Goal: Information Seeking & Learning: Learn about a topic

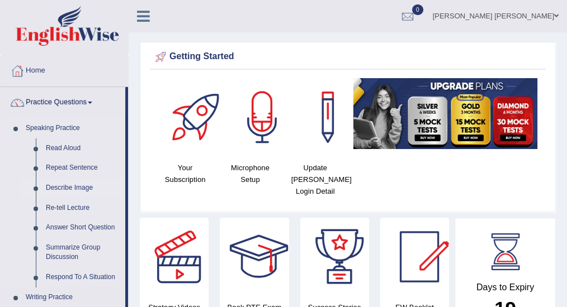
click at [79, 187] on link "Describe Image" at bounding box center [83, 188] width 84 height 20
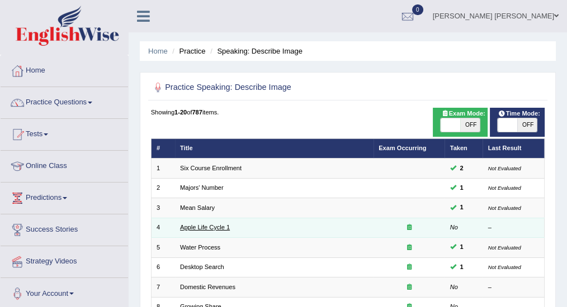
click at [204, 229] on link "Apple Life Cycle 1" at bounding box center [205, 227] width 50 height 7
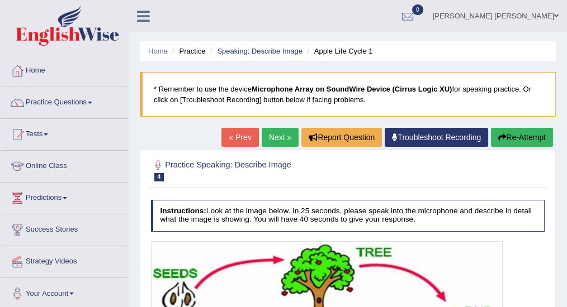
click at [71, 84] on li "Home" at bounding box center [64, 71] width 127 height 32
click at [71, 105] on link "Practice Questions" at bounding box center [64, 101] width 127 height 28
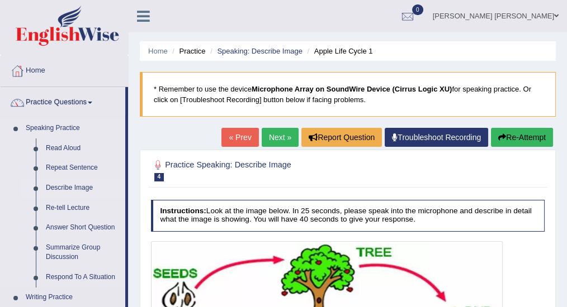
click at [63, 188] on link "Describe Image" at bounding box center [83, 188] width 84 height 20
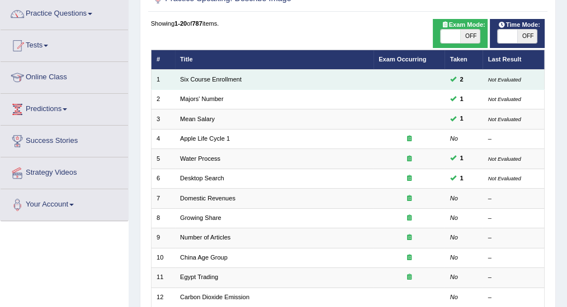
scroll to position [112, 0]
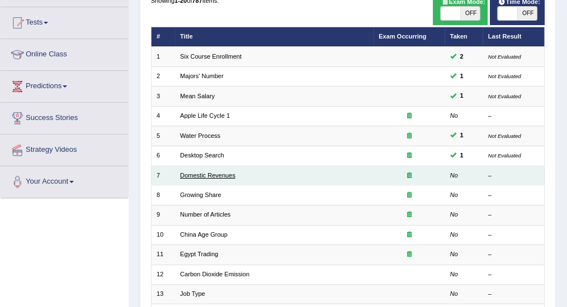
click at [214, 172] on link "Domestic Revenues" at bounding box center [207, 175] width 55 height 7
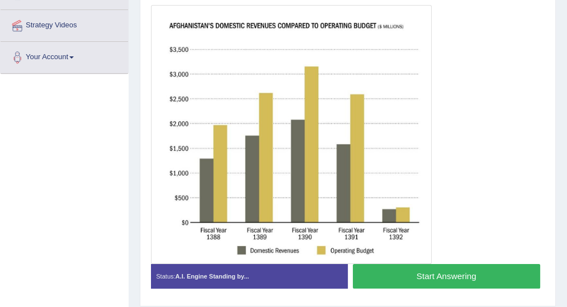
scroll to position [224, 0]
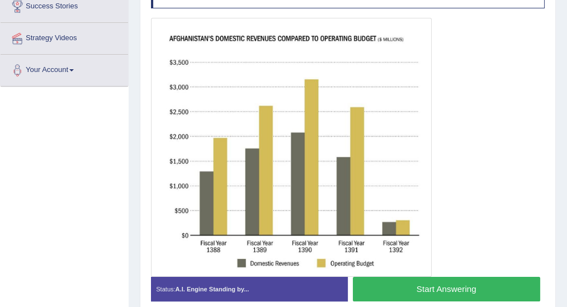
click at [406, 287] on button "Start Answering" at bounding box center [446, 289] width 187 height 24
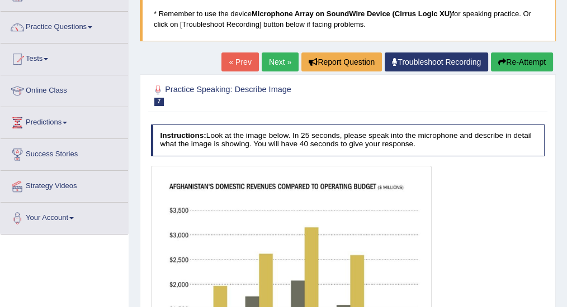
scroll to position [35, 0]
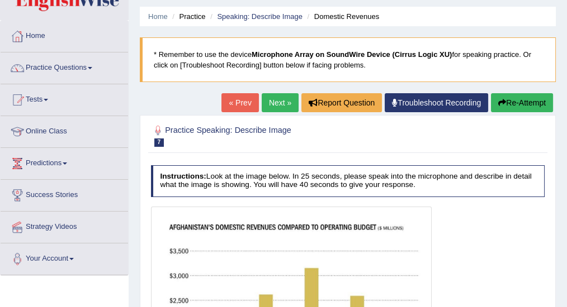
click at [424, 108] on link "Troubleshoot Recording" at bounding box center [436, 102] width 103 height 19
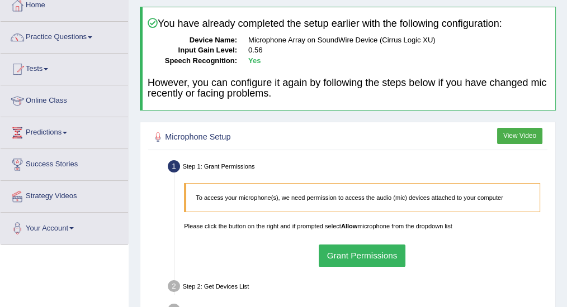
scroll to position [112, 0]
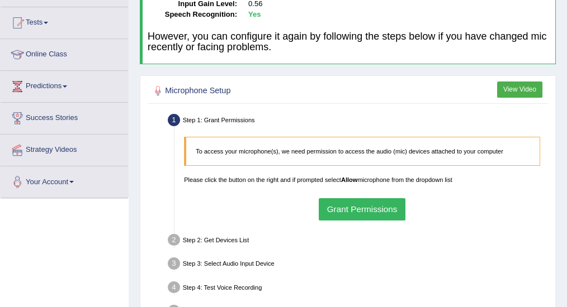
click at [361, 209] on button "Grant Permissions" at bounding box center [362, 209] width 87 height 22
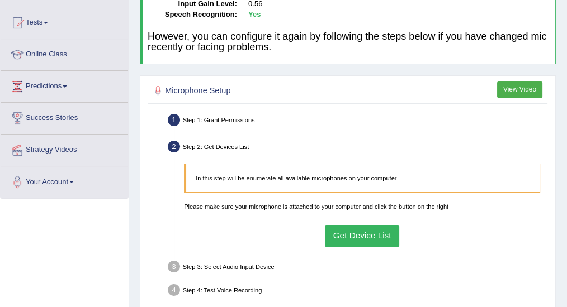
click at [359, 238] on button "Get Device List" at bounding box center [362, 236] width 74 height 22
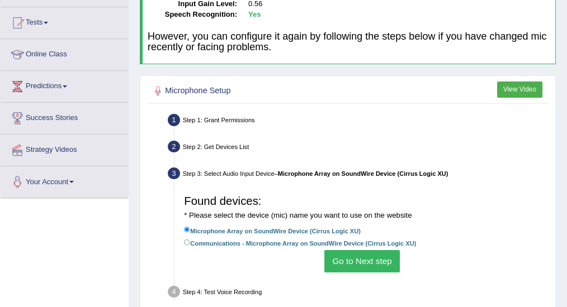
click at [352, 245] on label "Communications - Microphone Array on SoundWire Device (Cirrus Logic XU)" at bounding box center [300, 243] width 232 height 11
click at [190, 245] on input "Communications - Microphone Array on SoundWire Device (Cirrus Logic XU)" at bounding box center [187, 243] width 6 height 6
radio input "true"
click at [359, 259] on button "Go to Next step" at bounding box center [361, 261] width 75 height 22
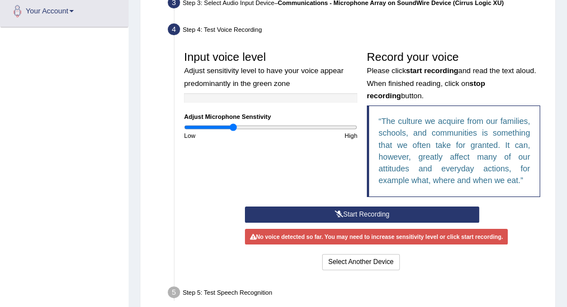
scroll to position [298, 0]
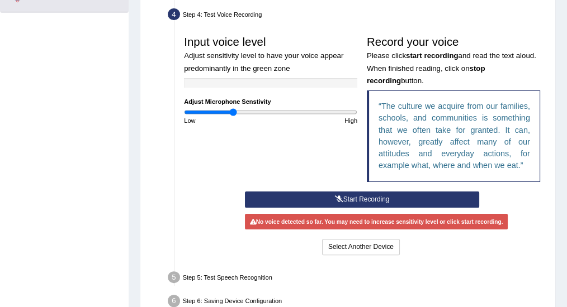
click at [363, 201] on button "Start Recording" at bounding box center [362, 200] width 234 height 16
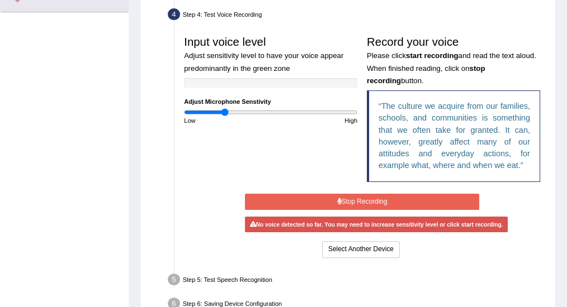
type input "0.46"
click at [225, 112] on input "range" at bounding box center [270, 112] width 173 height 8
click at [370, 245] on button "Select Another Device" at bounding box center [361, 250] width 78 height 16
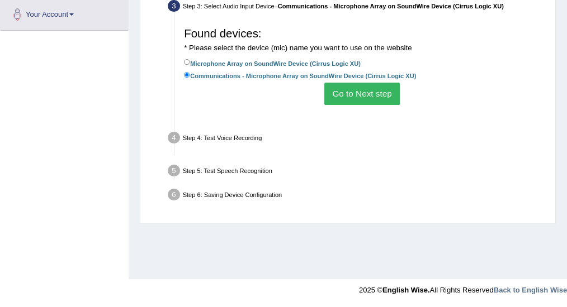
scroll to position [279, 0]
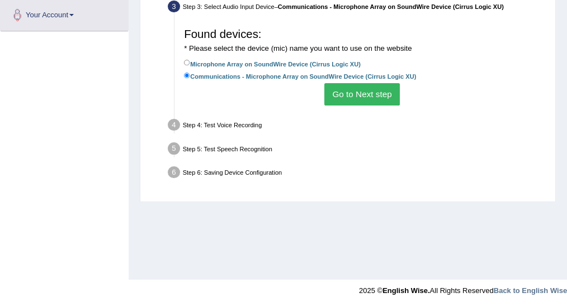
click at [266, 58] on label "Microphone Array on SoundWire Device (Cirrus Logic XU)" at bounding box center [272, 63] width 177 height 11
click at [190, 60] on input "Microphone Array on SoundWire Device (Cirrus Logic XU)" at bounding box center [187, 63] width 6 height 6
radio input "true"
click at [352, 98] on button "Go to Next step" at bounding box center [361, 94] width 75 height 22
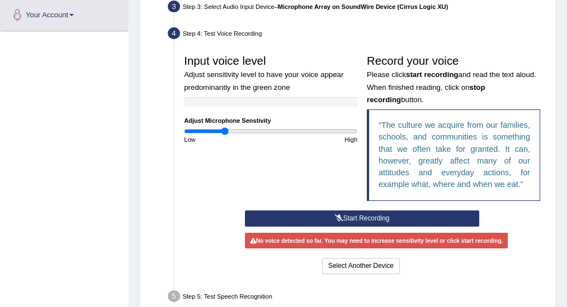
click at [366, 215] on button "Start Recording" at bounding box center [362, 219] width 234 height 16
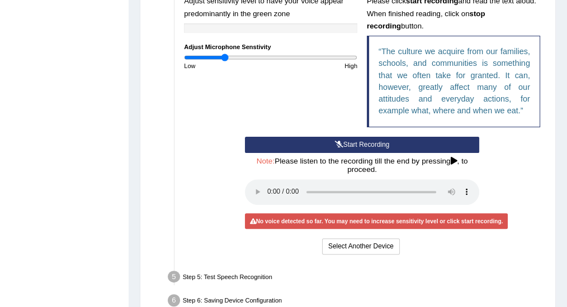
scroll to position [354, 0]
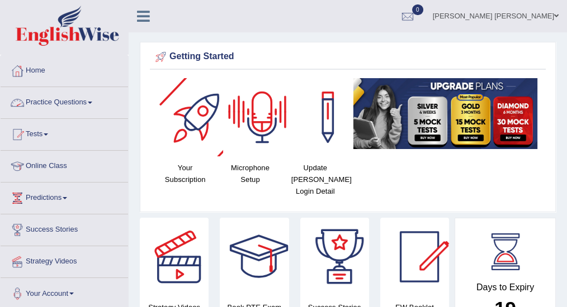
click at [88, 107] on link "Practice Questions" at bounding box center [64, 101] width 127 height 28
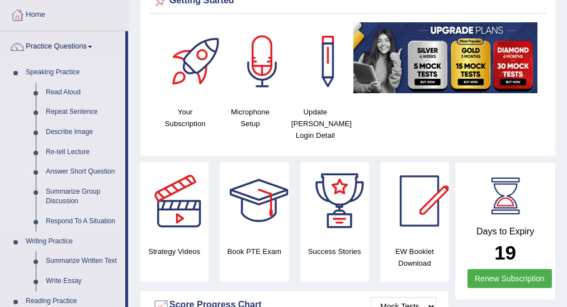
scroll to position [74, 0]
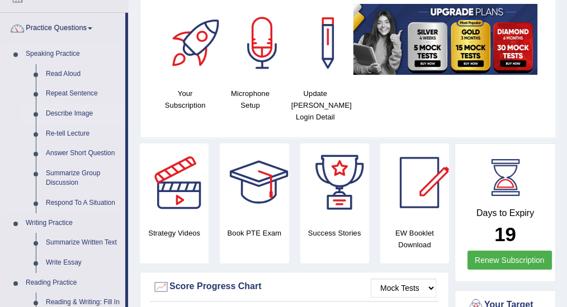
click at [78, 113] on link "Describe Image" at bounding box center [83, 114] width 84 height 20
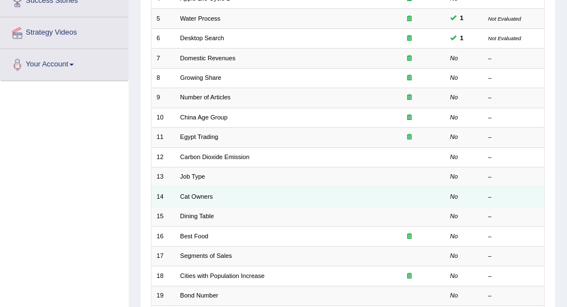
scroll to position [261, 0]
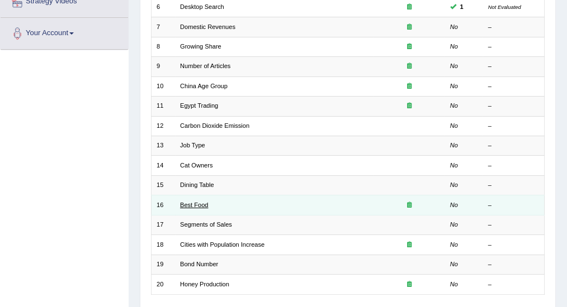
click at [198, 202] on link "Best Food" at bounding box center [194, 205] width 28 height 7
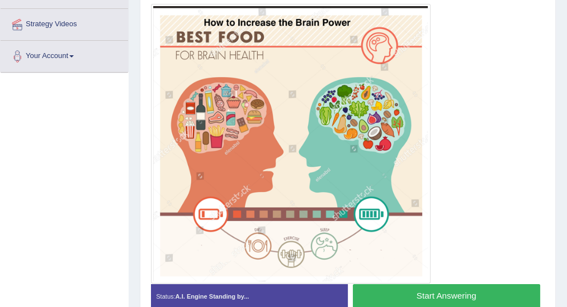
scroll to position [247, 0]
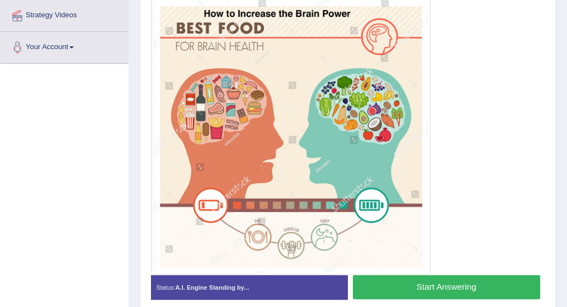
click at [413, 288] on button "Start Answering" at bounding box center [446, 288] width 187 height 24
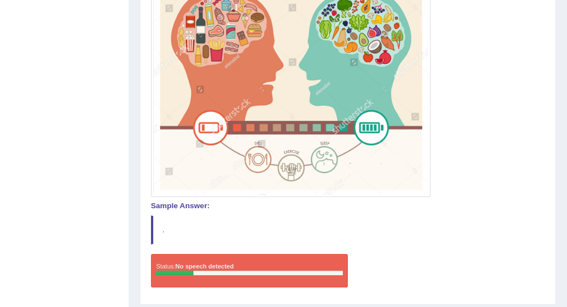
scroll to position [354, 0]
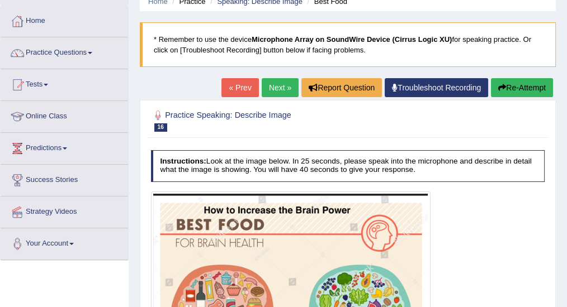
scroll to position [18, 0]
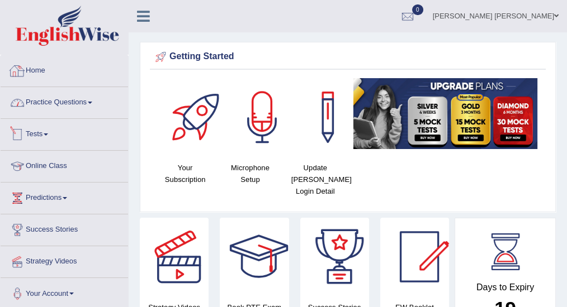
click at [81, 101] on link "Practice Questions" at bounding box center [64, 101] width 127 height 28
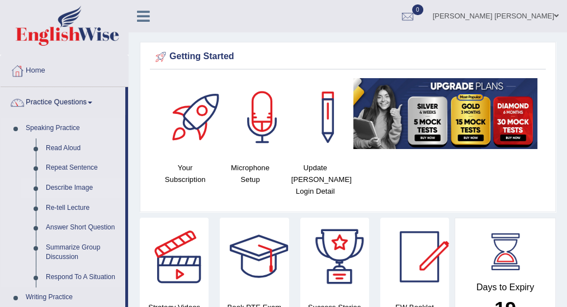
click at [74, 186] on link "Describe Image" at bounding box center [83, 188] width 84 height 20
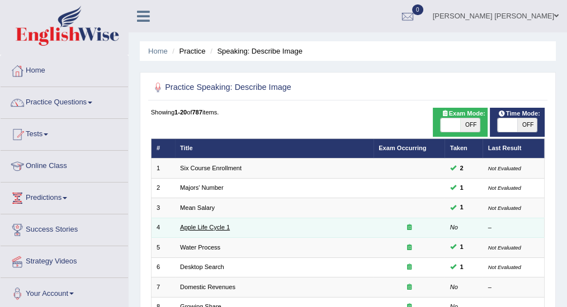
click at [207, 227] on link "Apple Life Cycle 1" at bounding box center [205, 227] width 50 height 7
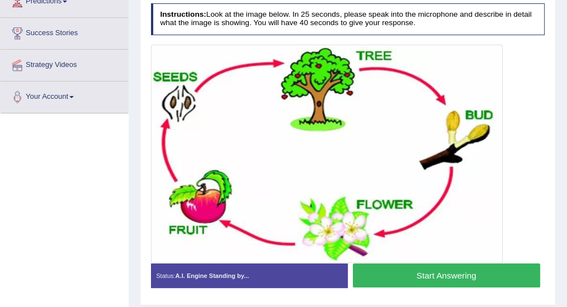
scroll to position [112, 0]
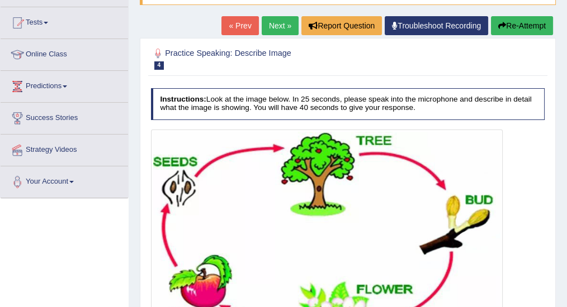
click at [411, 26] on link "Troubleshoot Recording" at bounding box center [436, 25] width 103 height 19
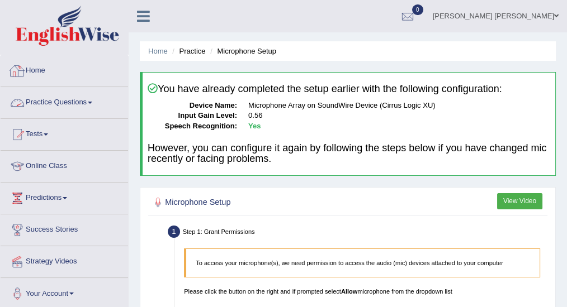
click at [81, 103] on link "Practice Questions" at bounding box center [64, 101] width 127 height 28
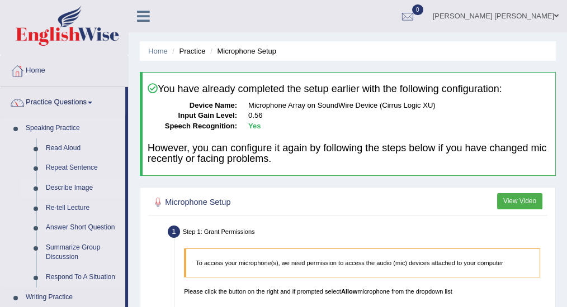
click at [69, 189] on link "Describe Image" at bounding box center [83, 188] width 84 height 20
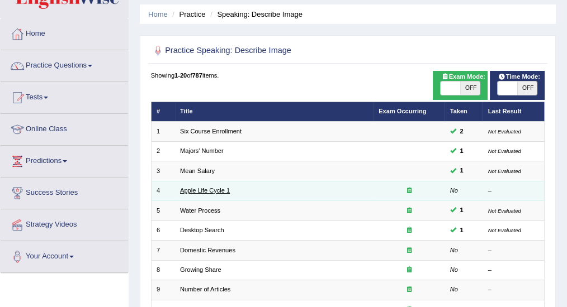
click at [218, 187] on link "Apple Life Cycle 1" at bounding box center [205, 190] width 50 height 7
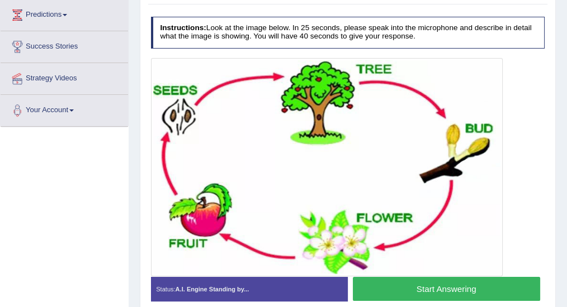
scroll to position [186, 0]
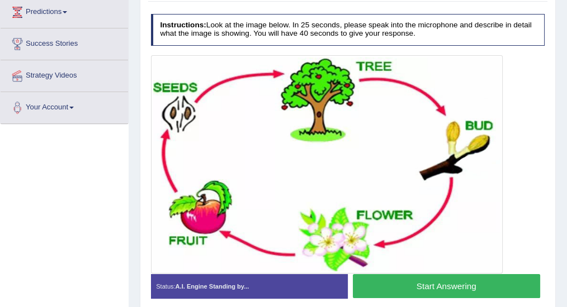
click at [417, 282] on button "Start Answering" at bounding box center [446, 286] width 187 height 24
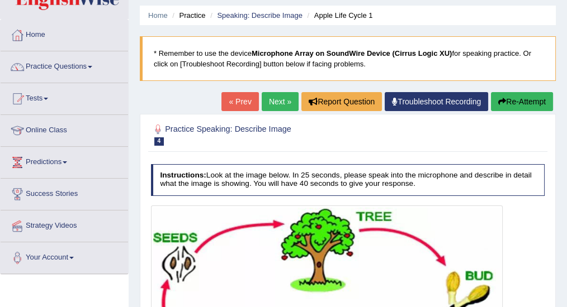
scroll to position [32, 0]
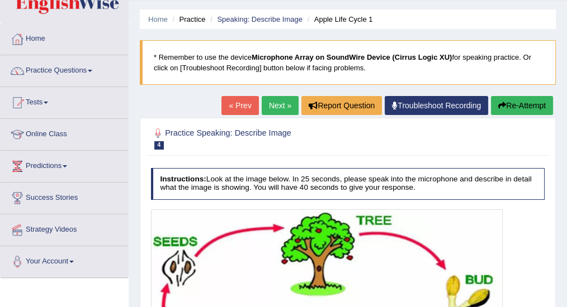
click at [409, 98] on link "Troubleshoot Recording" at bounding box center [436, 105] width 103 height 19
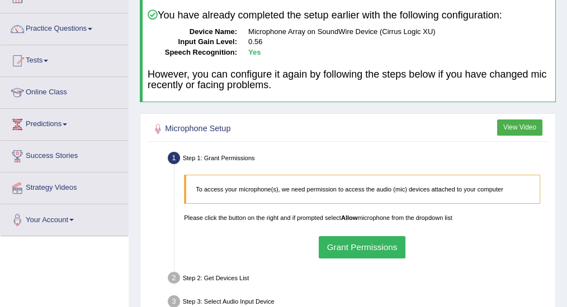
scroll to position [74, 0]
click at [377, 248] on button "Grant Permissions" at bounding box center [362, 247] width 87 height 22
click at [370, 244] on button "Grant Permissions" at bounding box center [362, 247] width 87 height 22
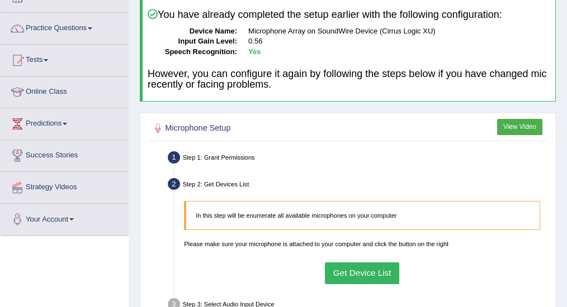
click at [367, 272] on button "Get Device List" at bounding box center [362, 274] width 74 height 22
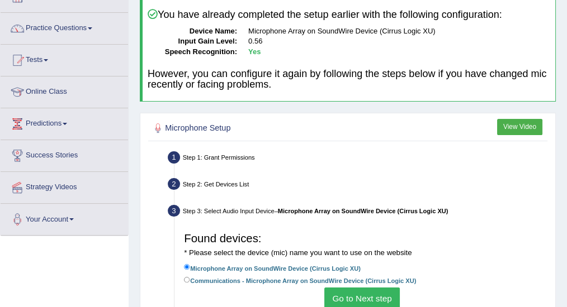
click at [345, 294] on button "Go to Next step" at bounding box center [361, 299] width 75 height 22
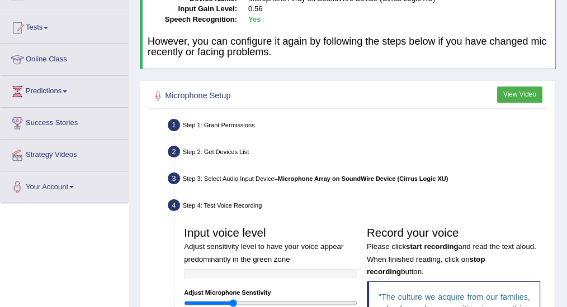
scroll to position [224, 0]
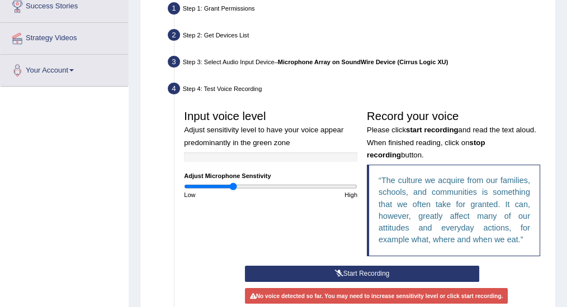
click at [323, 270] on button "Start Recording" at bounding box center [362, 274] width 234 height 16
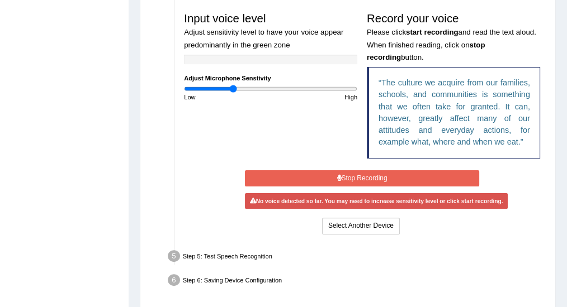
scroll to position [335, 0]
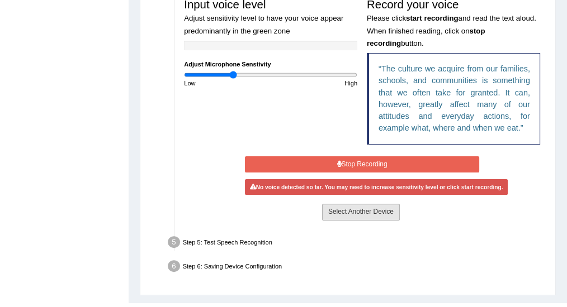
click at [354, 214] on button "Select Another Device" at bounding box center [361, 212] width 78 height 16
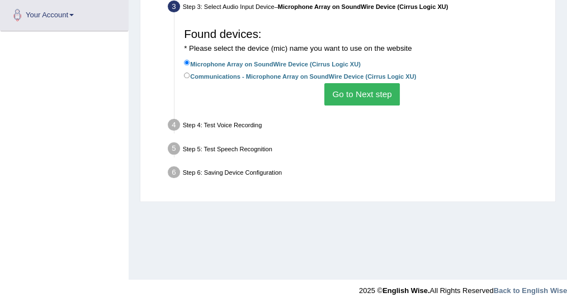
click at [248, 78] on label "Communications - Microphone Array on SoundWire Device (Cirrus Logic XU)" at bounding box center [300, 75] width 232 height 11
click at [190, 78] on input "Communications - Microphone Array on SoundWire Device (Cirrus Logic XU)" at bounding box center [187, 76] width 6 height 6
radio input "true"
click at [341, 87] on button "Go to Next step" at bounding box center [361, 94] width 75 height 22
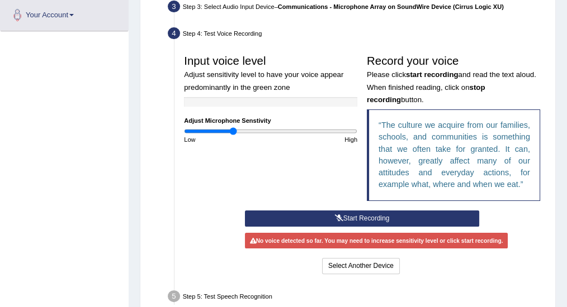
click at [356, 218] on button "Start Recording" at bounding box center [362, 219] width 234 height 16
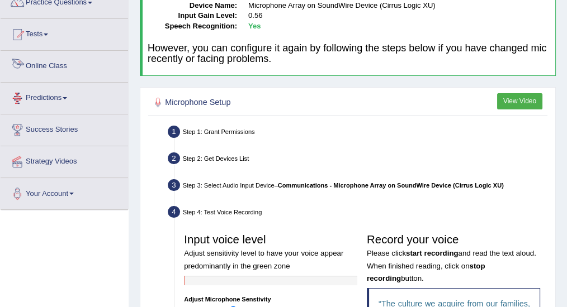
scroll to position [55, 0]
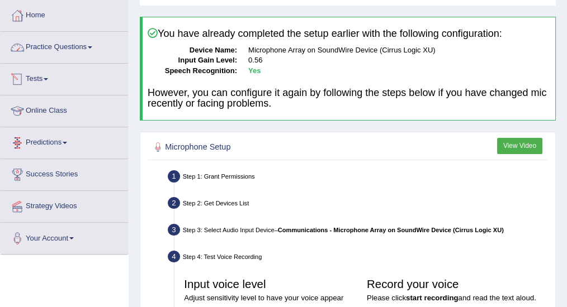
click at [85, 44] on link "Practice Questions" at bounding box center [64, 46] width 127 height 28
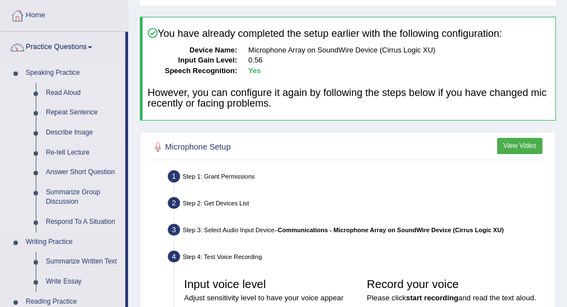
click at [61, 134] on link "Describe Image" at bounding box center [83, 133] width 84 height 20
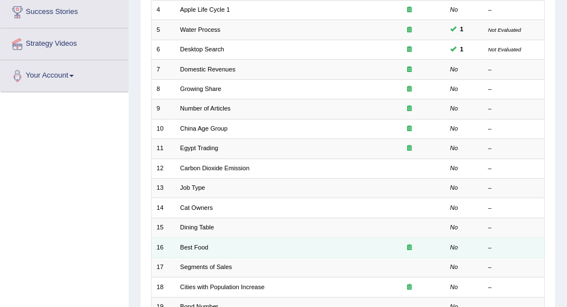
scroll to position [224, 0]
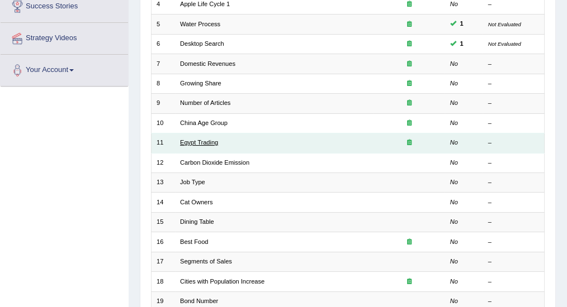
click at [201, 141] on link "Egypt Trading" at bounding box center [199, 142] width 38 height 7
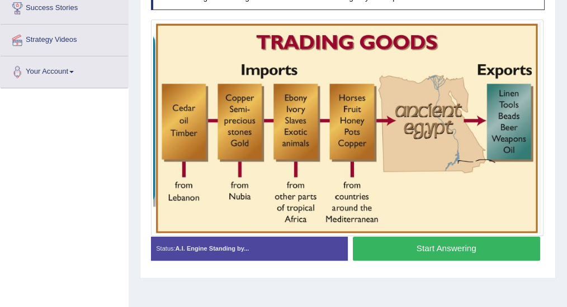
scroll to position [224, 0]
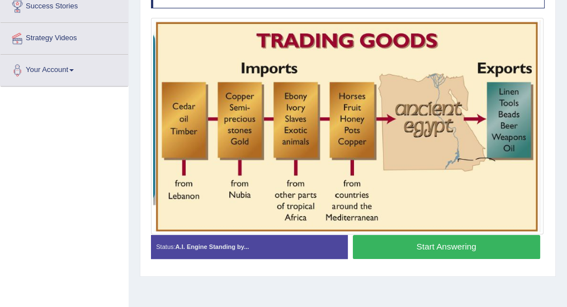
click at [452, 246] on button "Start Answering" at bounding box center [446, 247] width 187 height 24
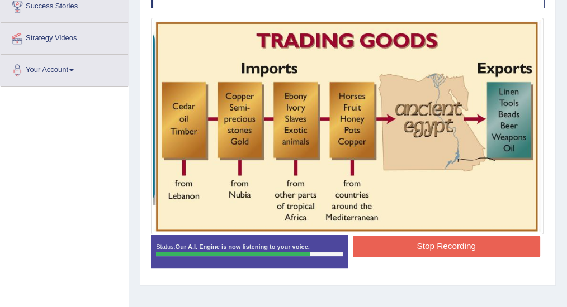
click at [470, 245] on button "Stop Recording" at bounding box center [446, 247] width 187 height 22
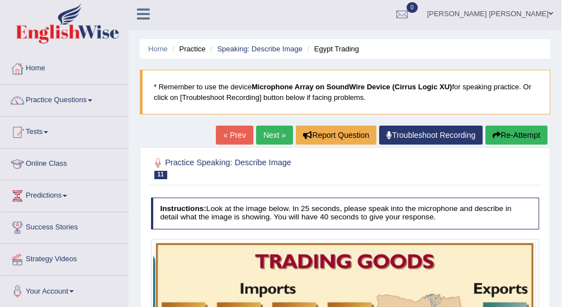
scroll to position [0, 0]
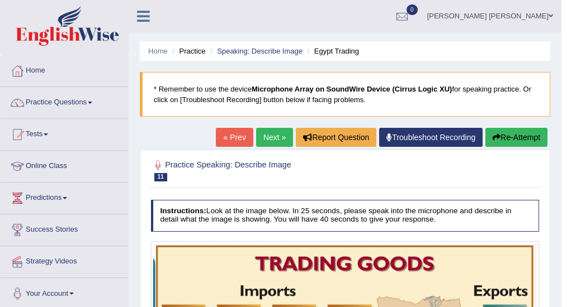
click at [274, 138] on link "Next »" at bounding box center [274, 137] width 37 height 19
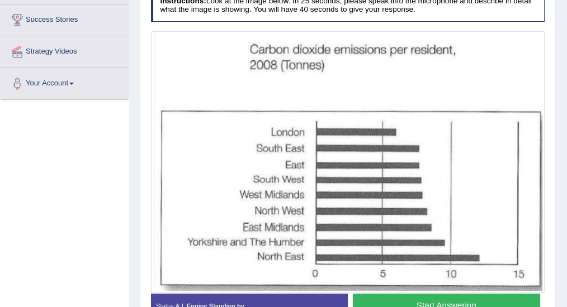
scroll to position [224, 0]
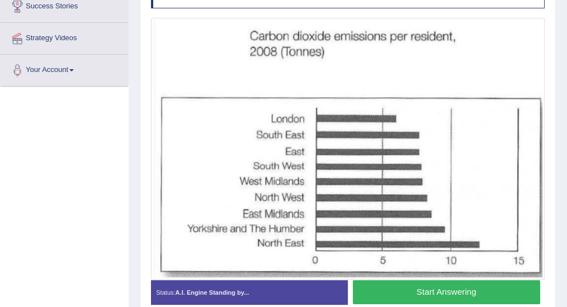
click at [416, 292] on button "Start Answering" at bounding box center [446, 293] width 187 height 24
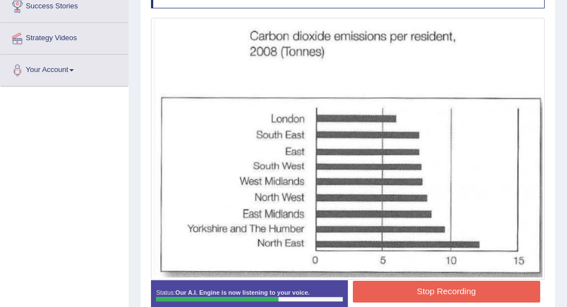
click at [431, 286] on button "Stop Recording" at bounding box center [446, 292] width 187 height 22
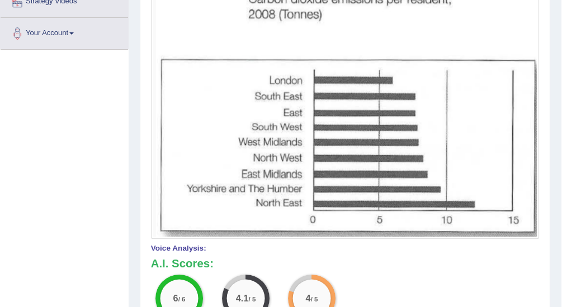
scroll to position [74, 0]
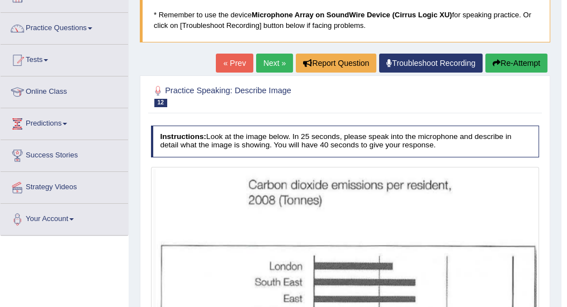
click at [278, 58] on link "Next »" at bounding box center [274, 63] width 37 height 19
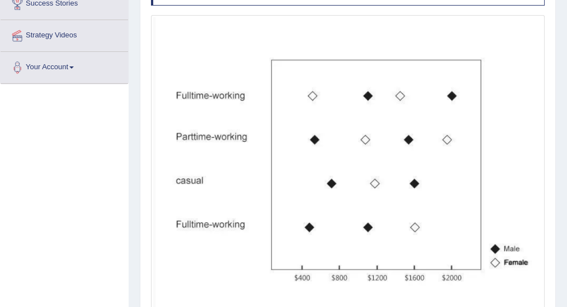
scroll to position [261, 0]
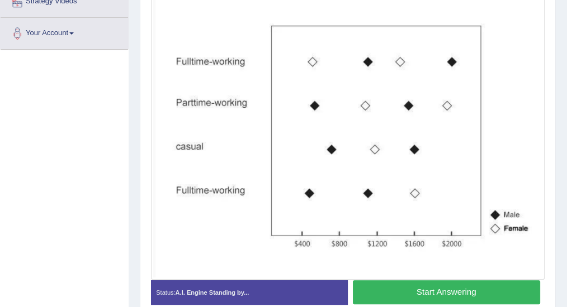
click at [426, 292] on button "Start Answering" at bounding box center [446, 293] width 187 height 24
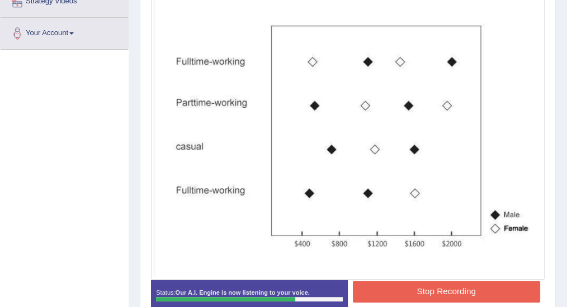
click at [454, 290] on button "Stop Recording" at bounding box center [446, 292] width 187 height 22
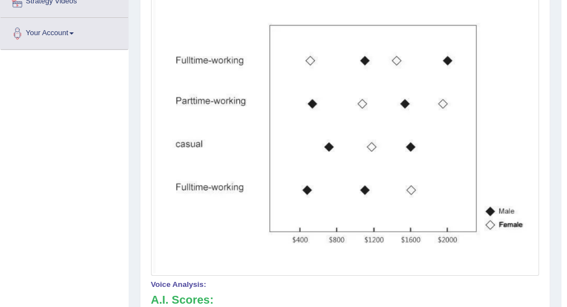
scroll to position [37, 0]
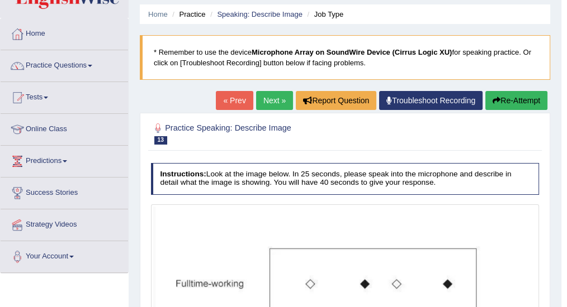
click at [275, 102] on link "Next »" at bounding box center [274, 100] width 37 height 19
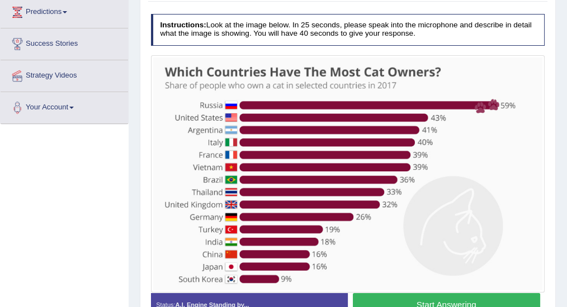
scroll to position [224, 0]
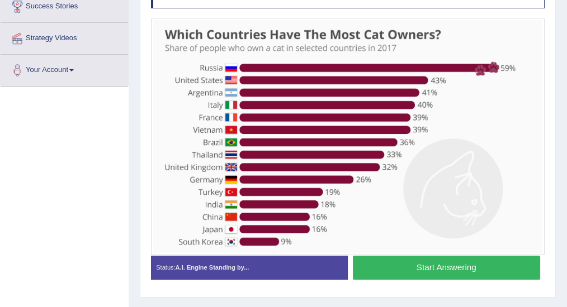
click at [427, 263] on button "Start Answering" at bounding box center [446, 268] width 187 height 24
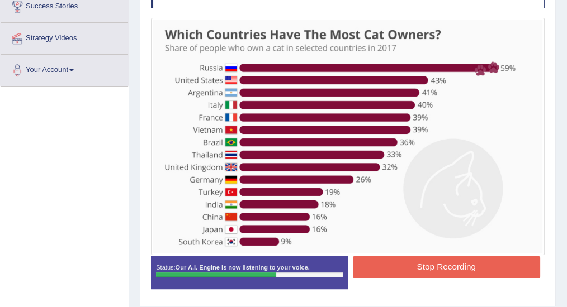
click at [408, 272] on button "Stop Recording" at bounding box center [446, 268] width 187 height 22
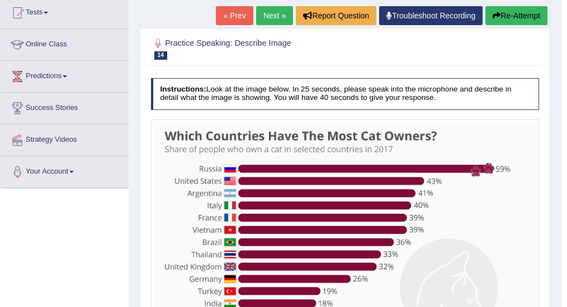
scroll to position [85, 0]
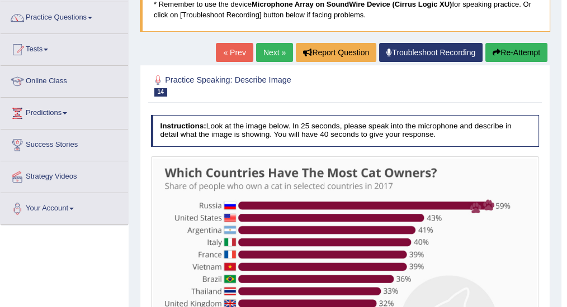
click at [267, 49] on link "Next »" at bounding box center [274, 52] width 37 height 19
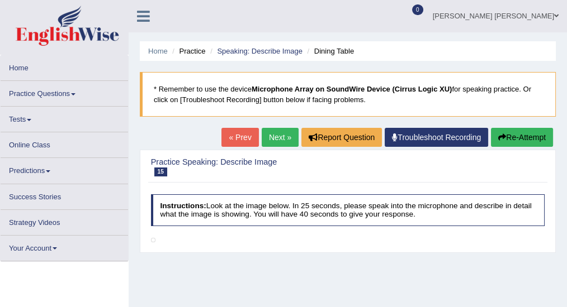
click at [277, 140] on link "Next »" at bounding box center [280, 137] width 37 height 19
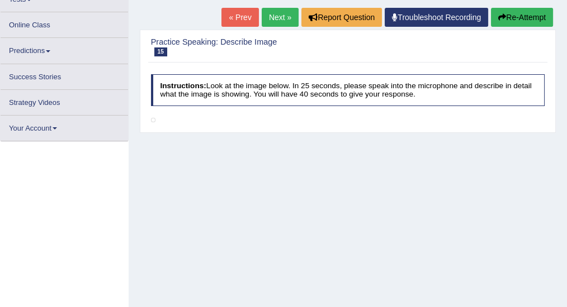
scroll to position [149, 0]
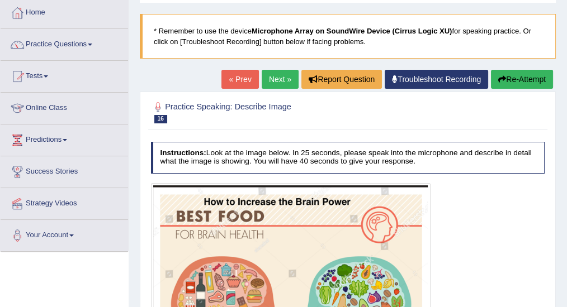
scroll to position [112, 0]
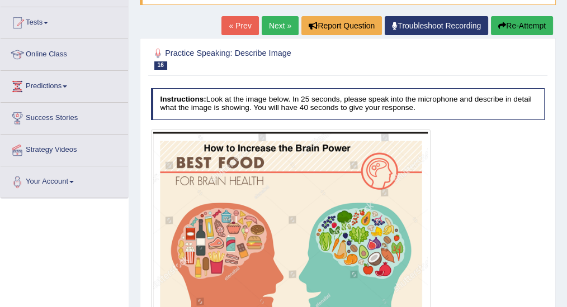
click at [271, 23] on link "Next »" at bounding box center [280, 25] width 37 height 19
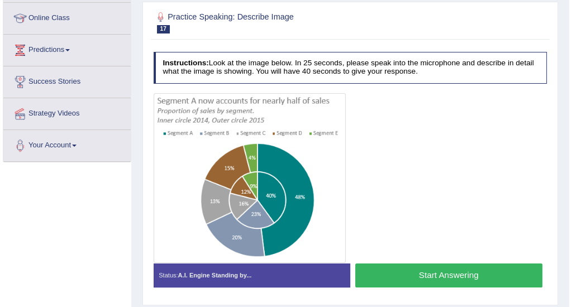
scroll to position [149, 0]
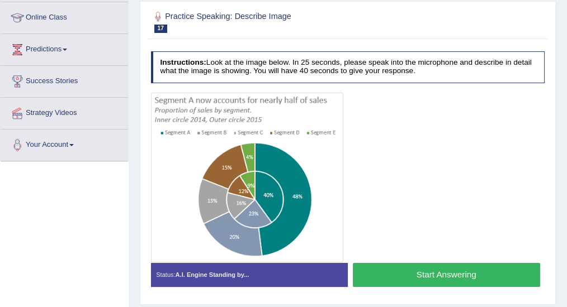
click at [423, 274] on button "Start Answering" at bounding box center [446, 275] width 187 height 24
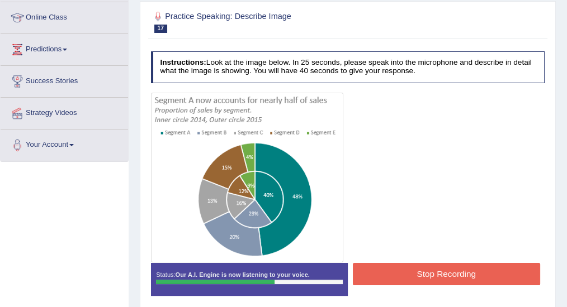
click at [414, 270] on button "Stop Recording" at bounding box center [446, 274] width 187 height 22
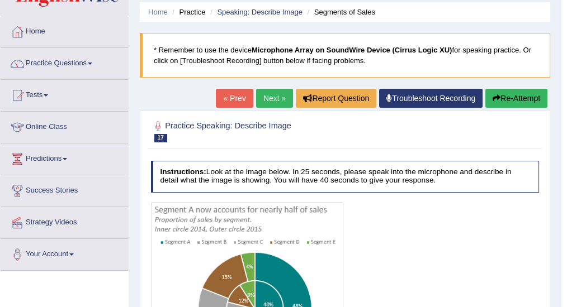
scroll to position [37, 0]
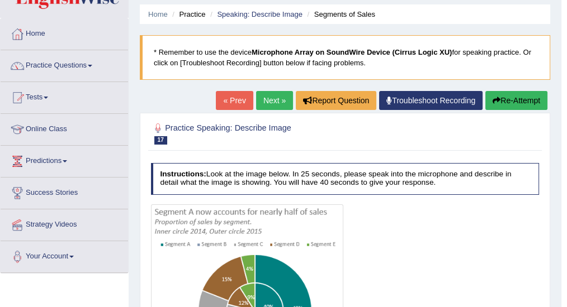
click at [277, 93] on link "Next »" at bounding box center [274, 100] width 37 height 19
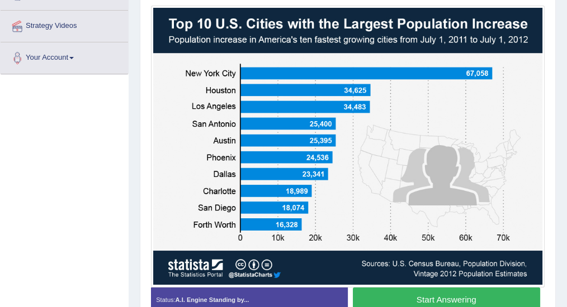
scroll to position [224, 0]
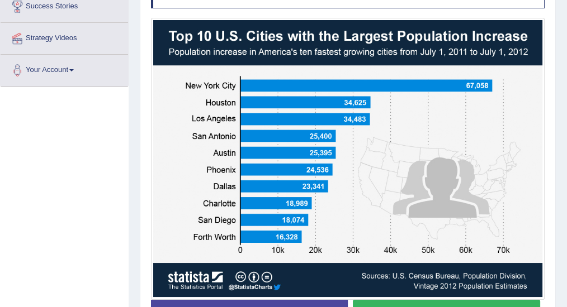
click at [396, 301] on button "Start Answering" at bounding box center [446, 312] width 187 height 24
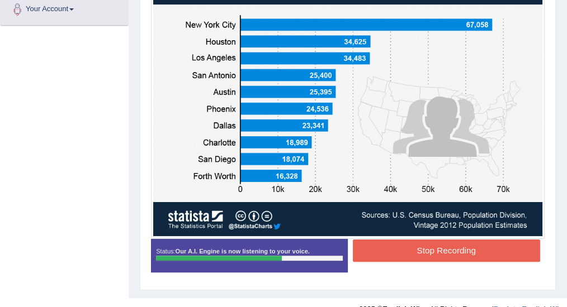
scroll to position [301, 0]
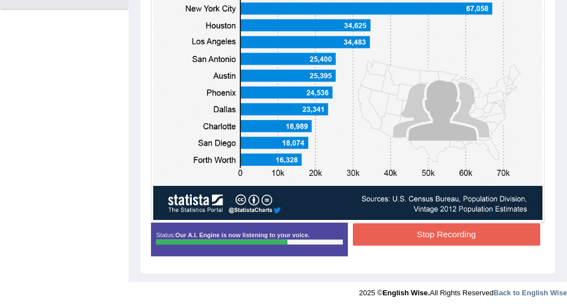
click at [386, 230] on button "Stop Recording" at bounding box center [446, 235] width 187 height 22
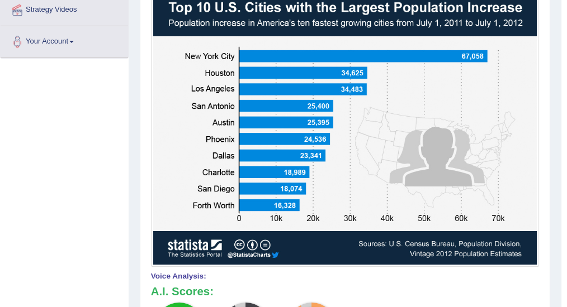
scroll to position [114, 0]
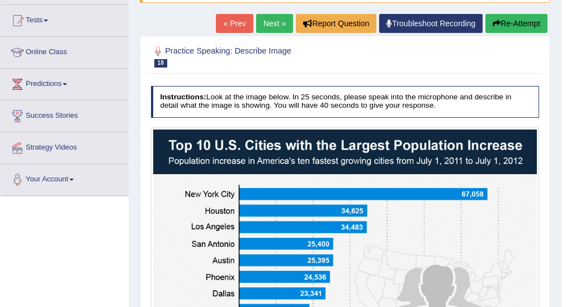
click at [280, 21] on link "Next »" at bounding box center [274, 23] width 37 height 19
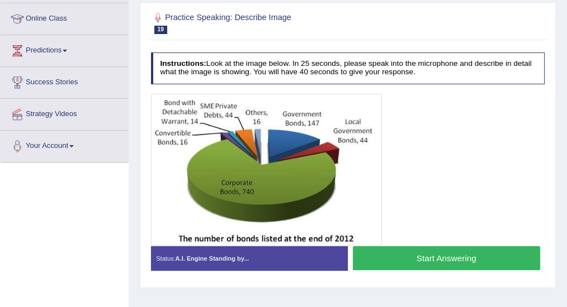
scroll to position [149, 0]
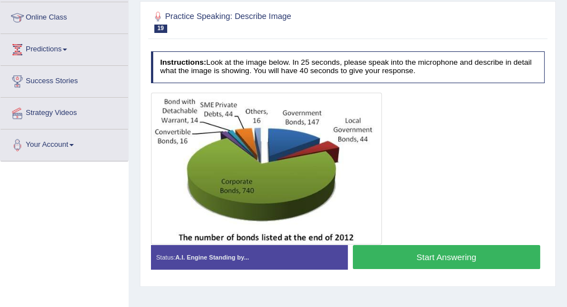
click at [409, 259] on button "Start Answering" at bounding box center [446, 257] width 187 height 24
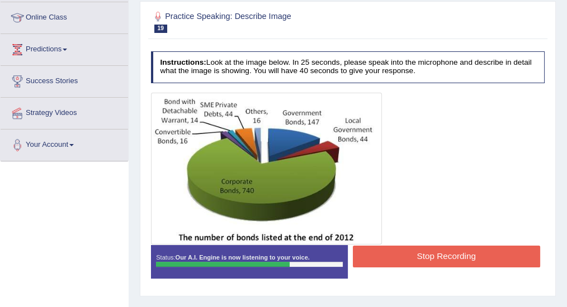
click at [399, 250] on button "Stop Recording" at bounding box center [446, 257] width 187 height 22
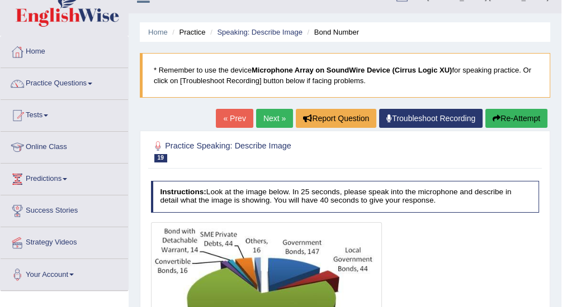
scroll to position [18, 0]
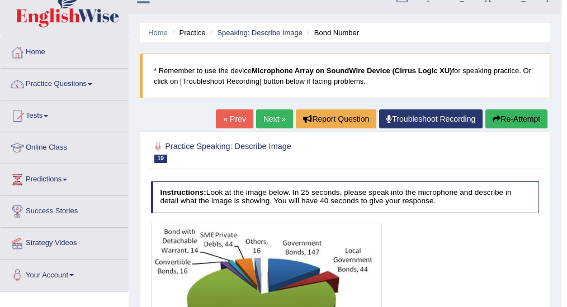
click at [277, 112] on link "Next »" at bounding box center [274, 119] width 37 height 19
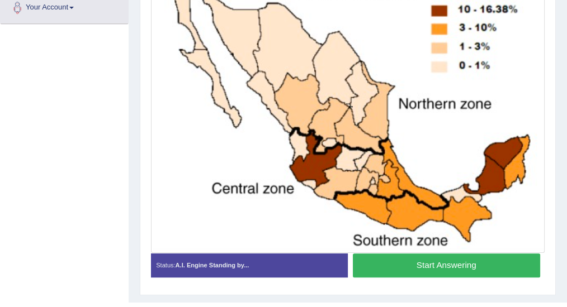
scroll to position [293, 0]
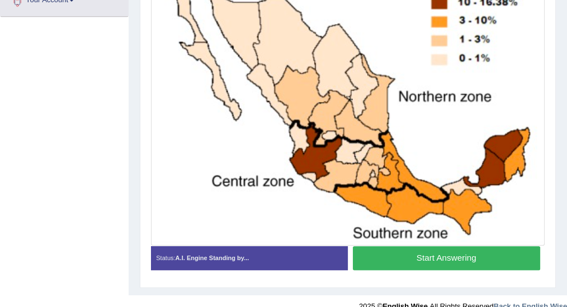
click at [443, 257] on button "Start Answering" at bounding box center [446, 259] width 187 height 24
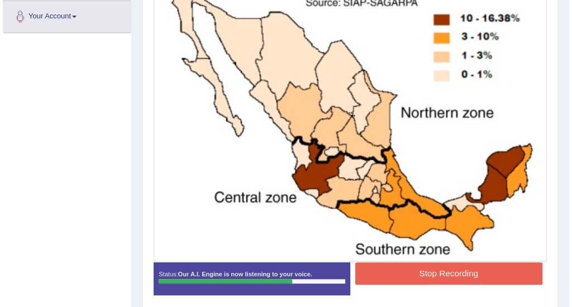
scroll to position [316, 0]
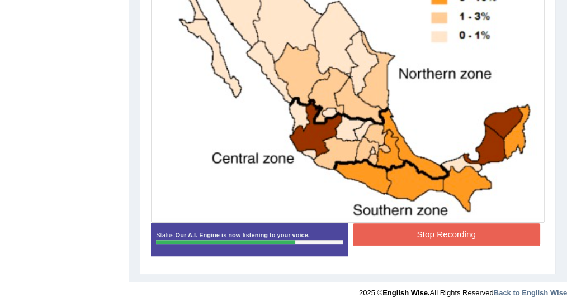
click at [408, 230] on button "Stop Recording" at bounding box center [446, 235] width 187 height 22
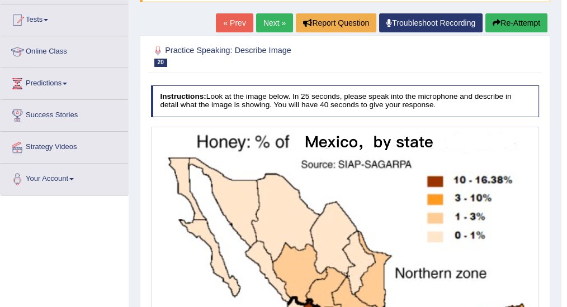
scroll to position [107, 0]
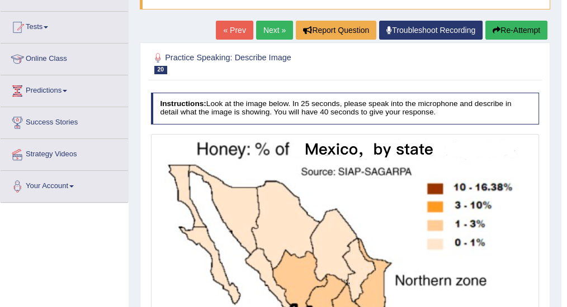
click at [274, 30] on link "Next »" at bounding box center [274, 30] width 37 height 19
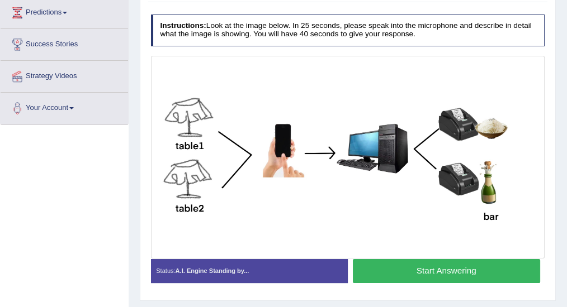
scroll to position [186, 0]
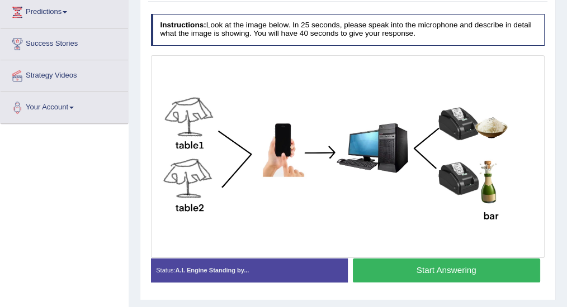
click at [424, 273] on button "Start Answering" at bounding box center [446, 271] width 187 height 24
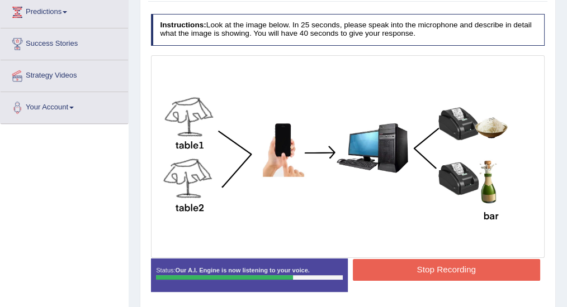
click at [430, 269] on button "Stop Recording" at bounding box center [446, 270] width 187 height 22
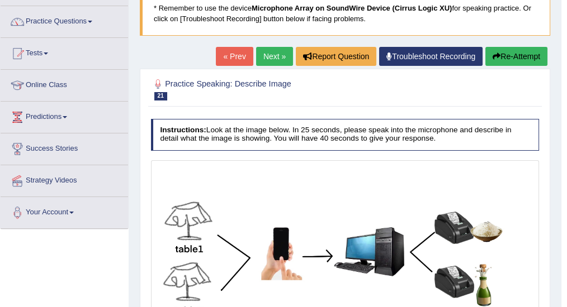
scroll to position [74, 0]
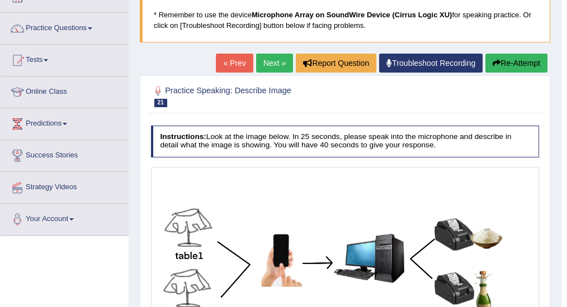
click at [262, 67] on link "Next »" at bounding box center [274, 63] width 37 height 19
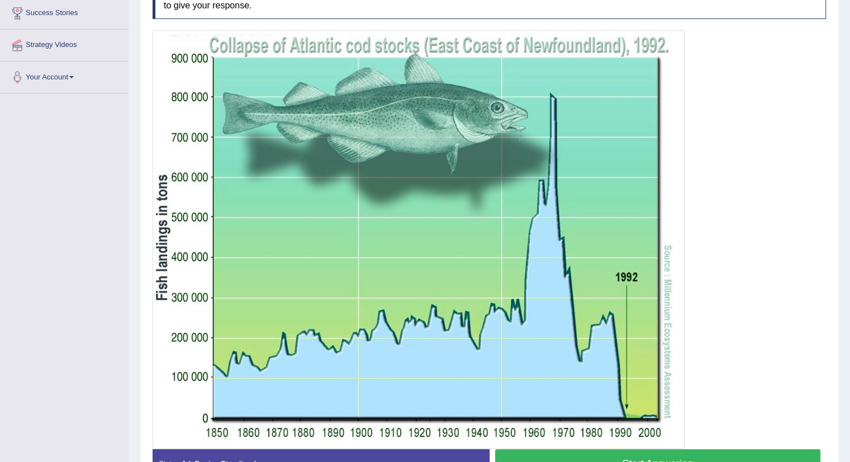
scroll to position [217, 0]
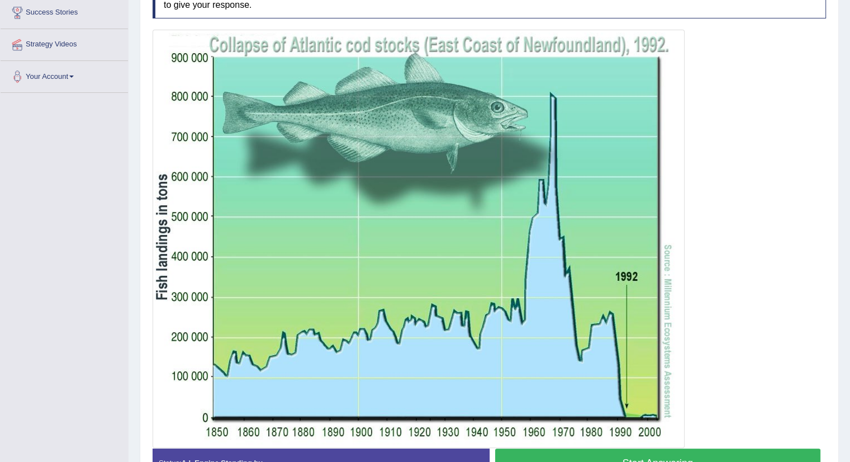
click at [566, 307] on button "Start Answering" at bounding box center [658, 462] width 326 height 29
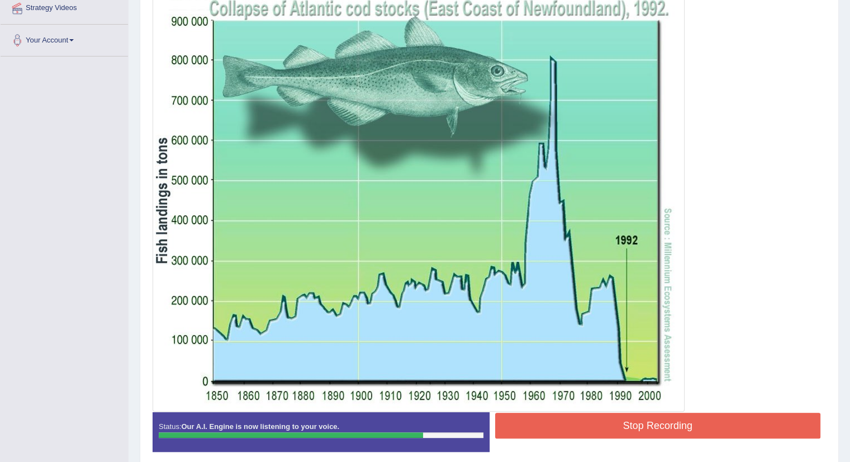
scroll to position [273, 0]
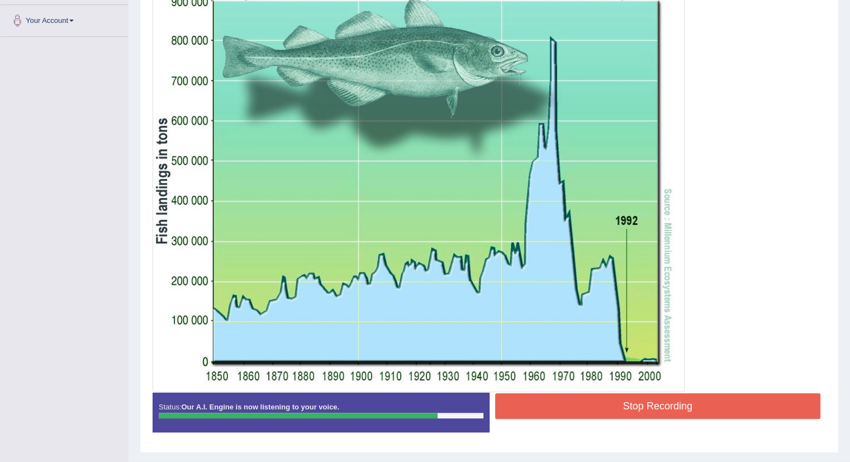
click at [566, 307] on button "Stop Recording" at bounding box center [658, 406] width 326 height 26
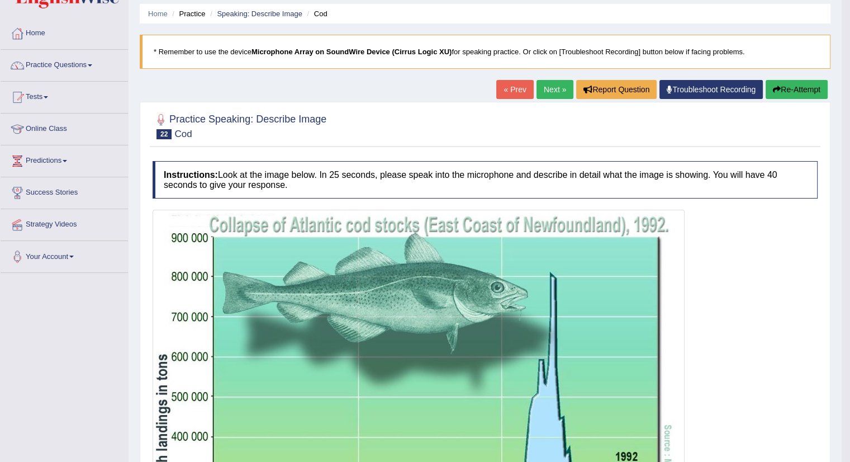
scroll to position [0, 0]
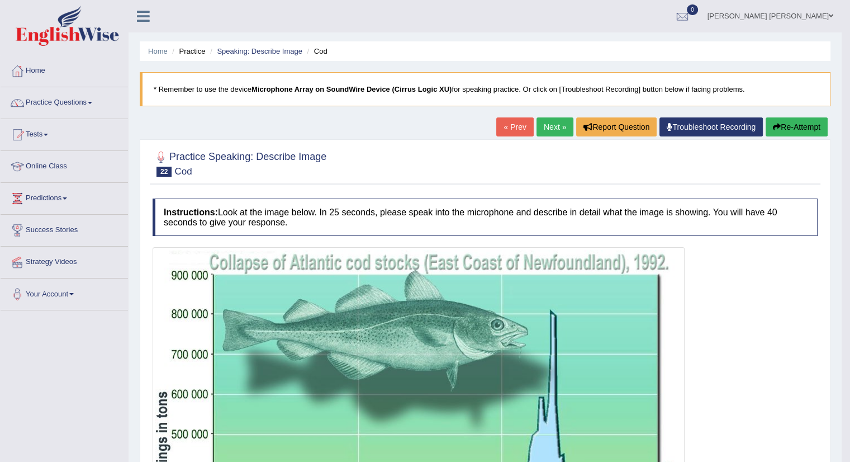
click at [552, 132] on link "Next »" at bounding box center [555, 126] width 37 height 19
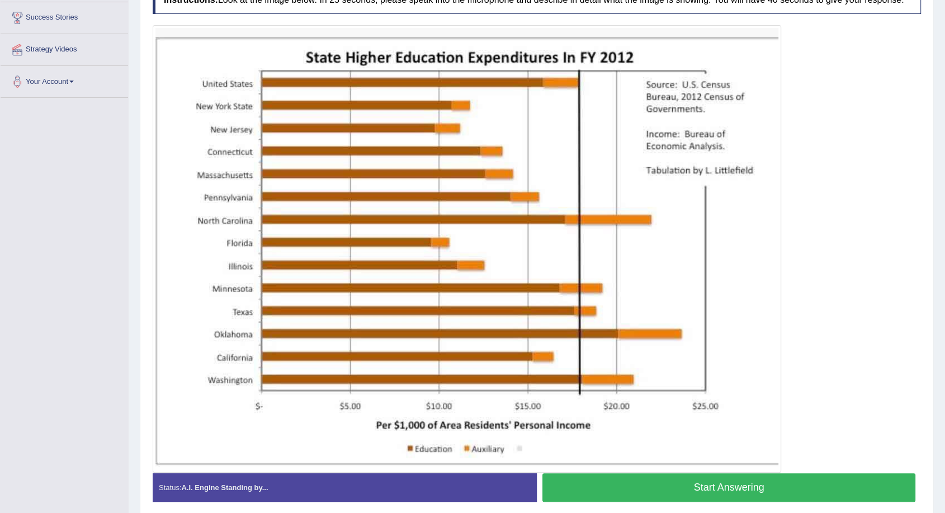
scroll to position [204, 0]
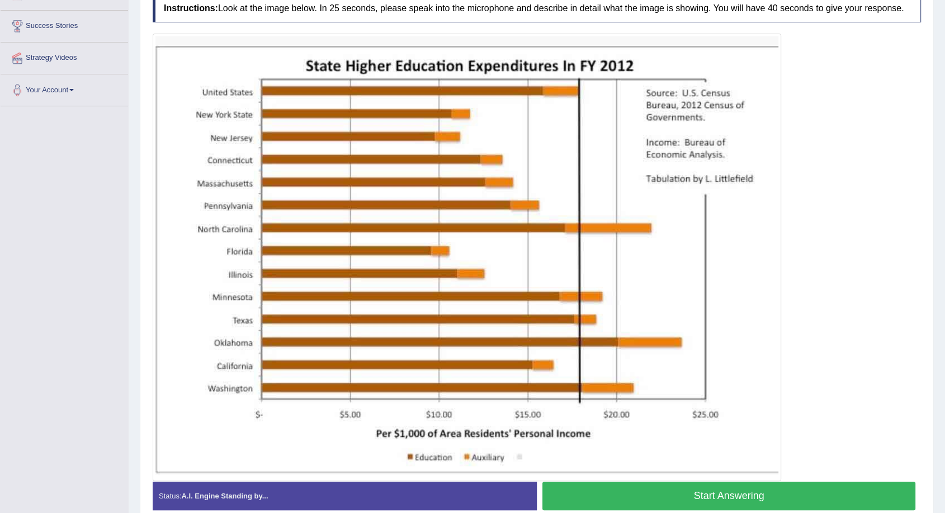
click at [611, 461] on button "Start Answering" at bounding box center [728, 495] width 373 height 29
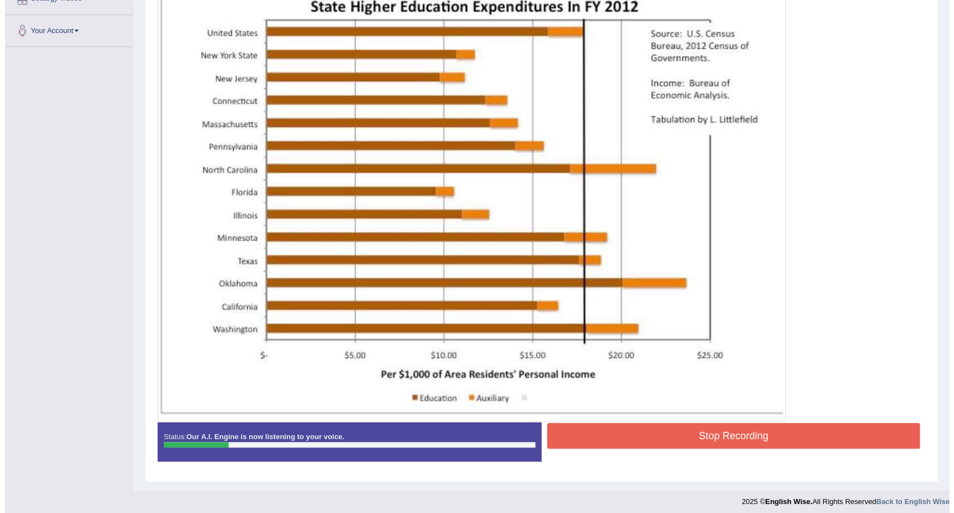
scroll to position [266, 0]
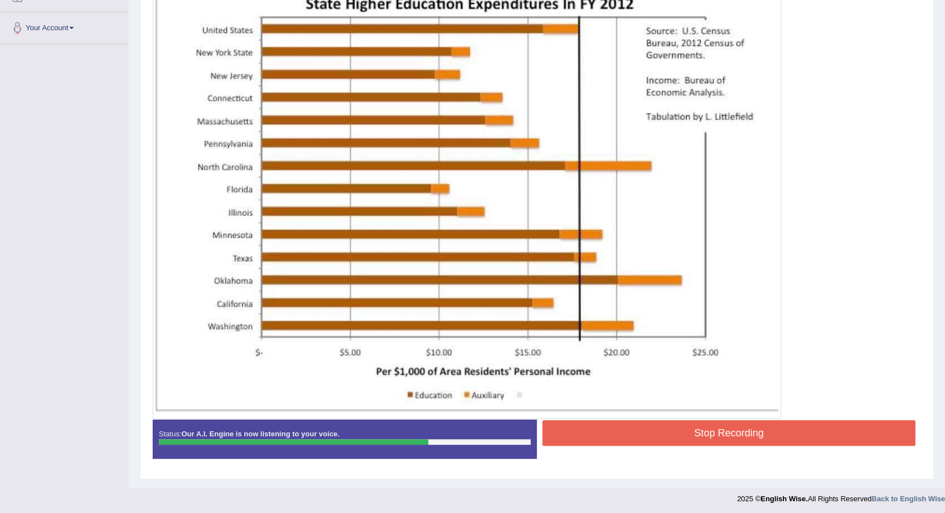
click at [631, 429] on button "Stop Recording" at bounding box center [728, 433] width 373 height 26
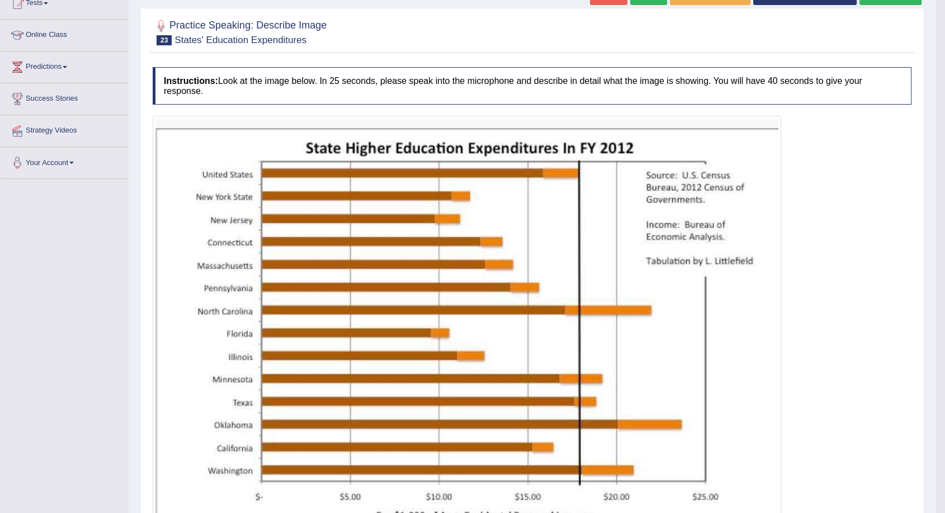
scroll to position [0, 0]
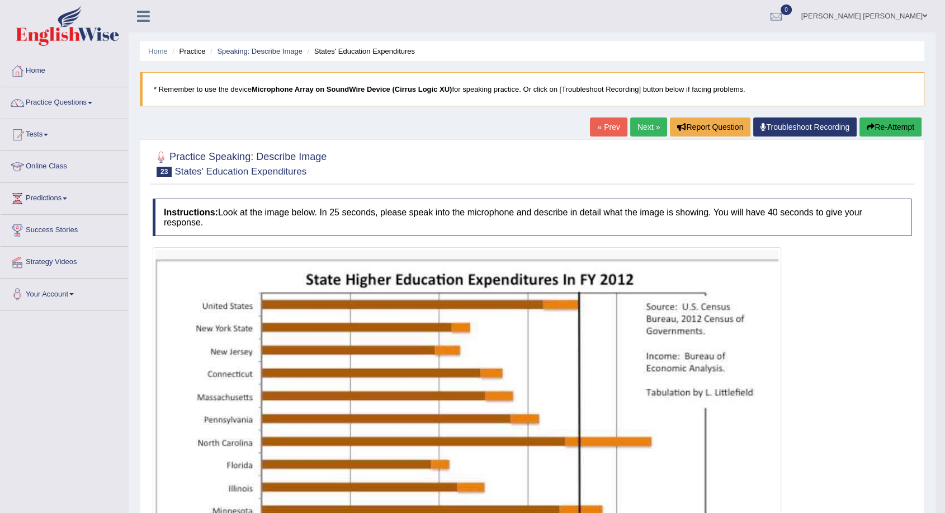
click at [648, 125] on link "Next »" at bounding box center [648, 126] width 37 height 19
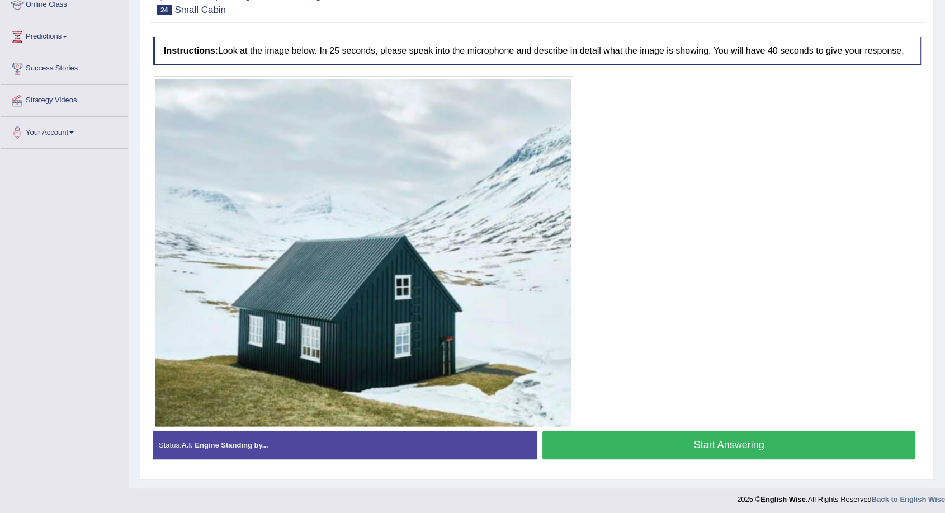
scroll to position [165, 0]
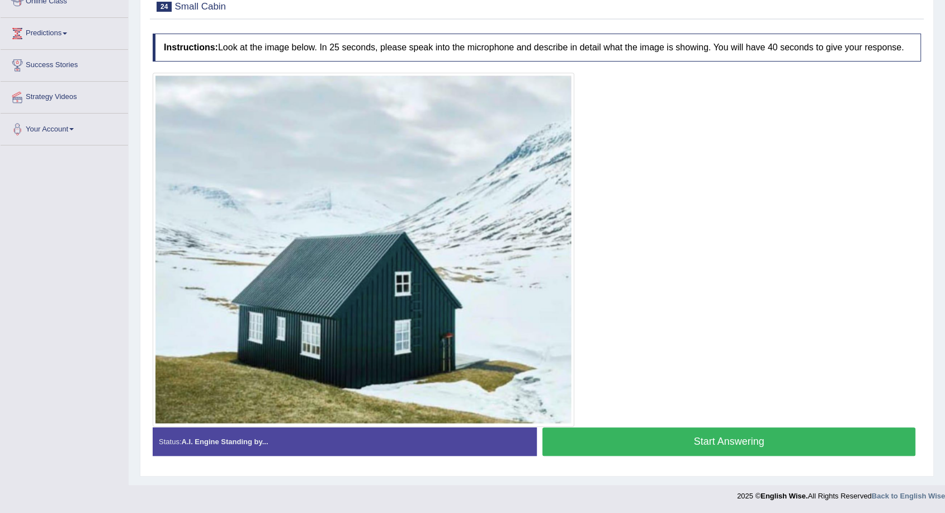
click at [603, 439] on button "Start Answering" at bounding box center [728, 441] width 373 height 29
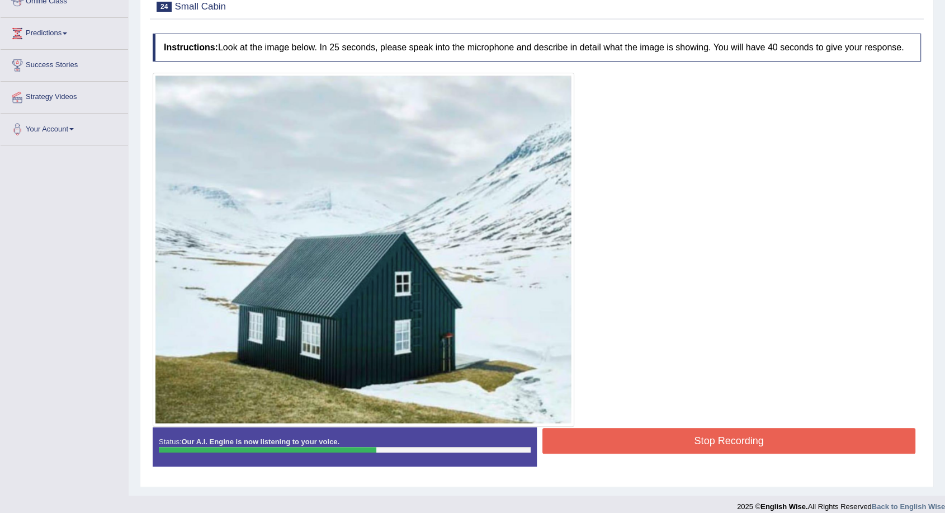
click at [605, 444] on button "Stop Recording" at bounding box center [728, 441] width 373 height 26
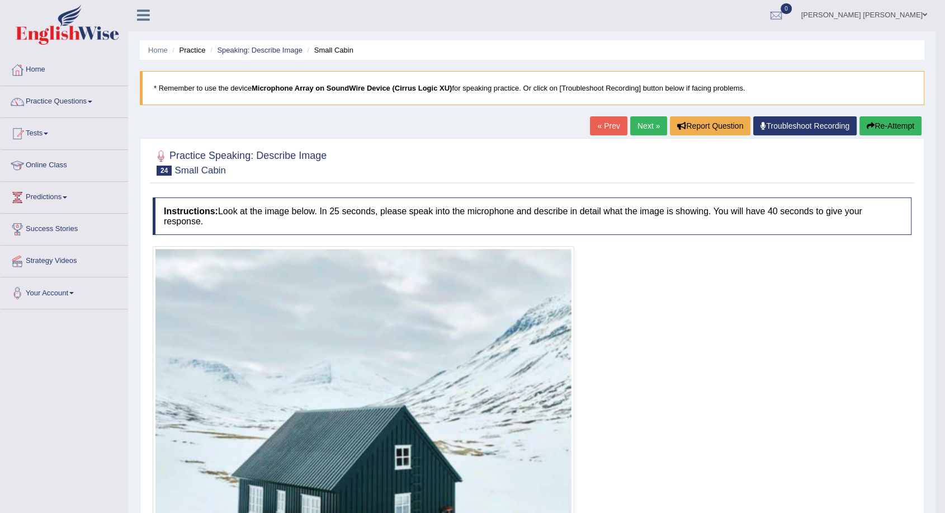
scroll to position [0, 0]
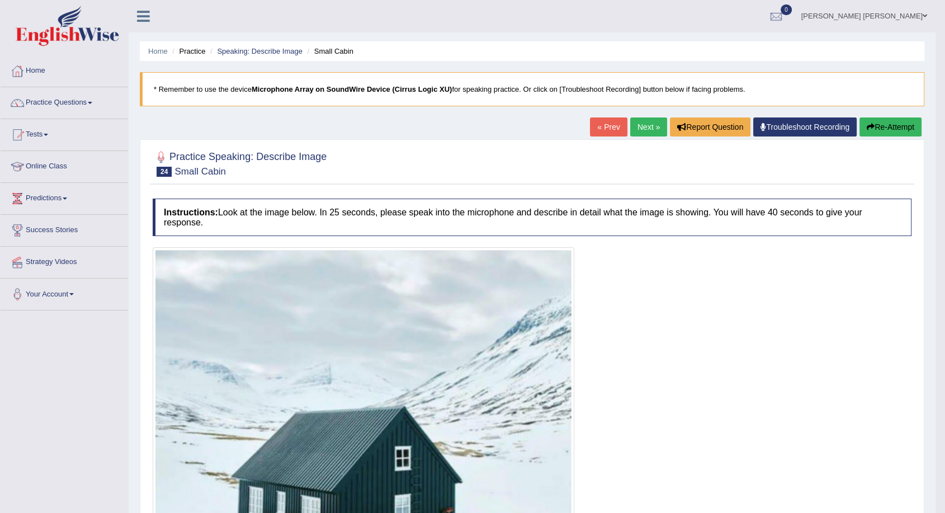
click at [644, 120] on link "Next »" at bounding box center [648, 126] width 37 height 19
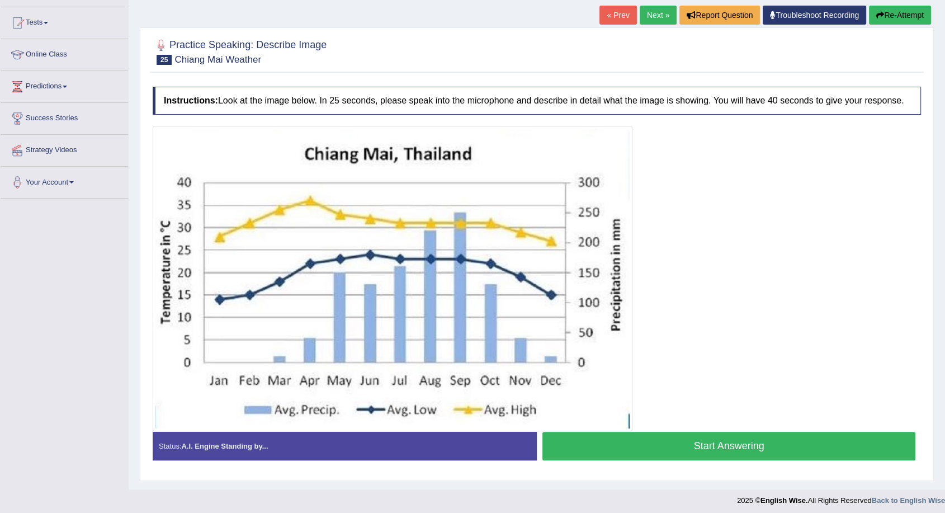
scroll to position [113, 0]
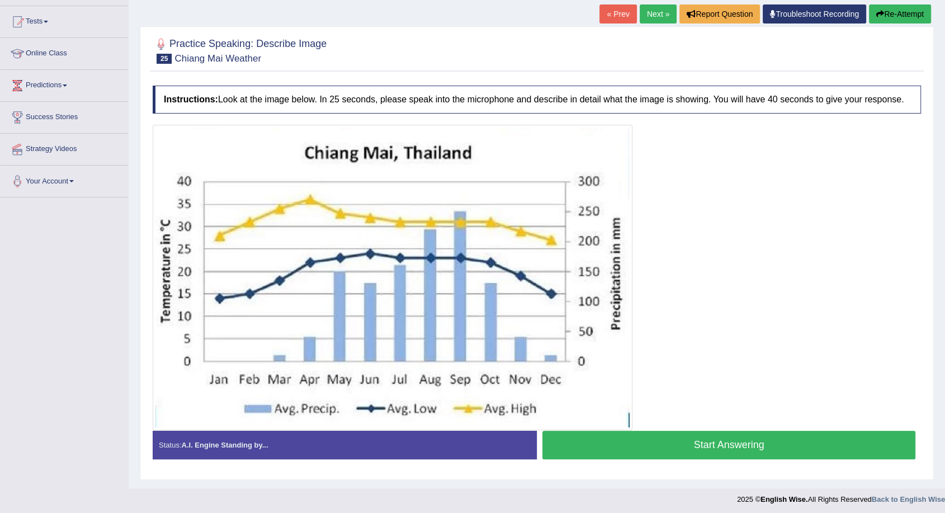
click at [599, 444] on button "Start Answering" at bounding box center [728, 444] width 373 height 29
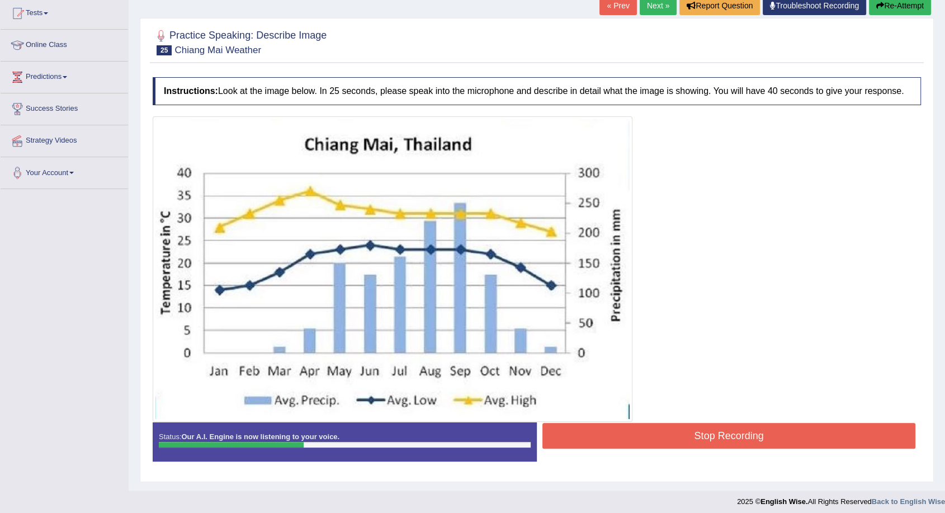
scroll to position [126, 0]
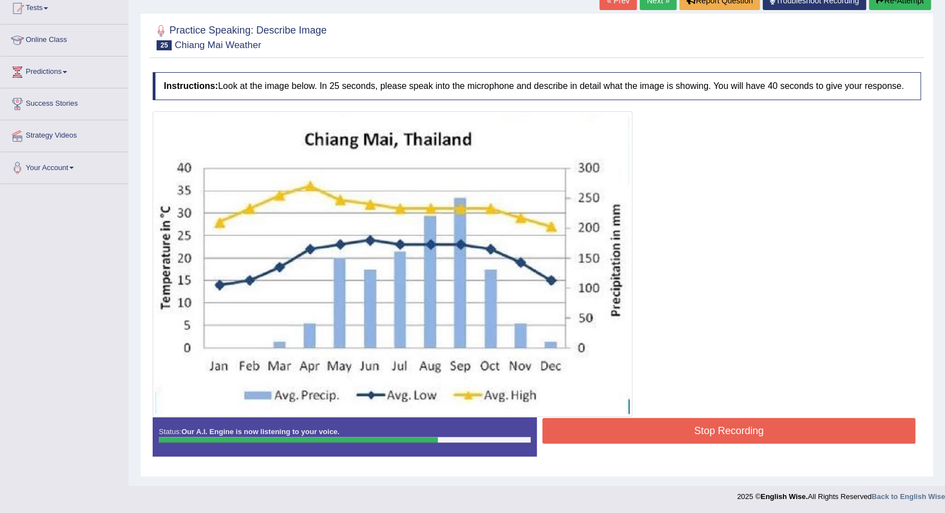
click at [586, 433] on button "Stop Recording" at bounding box center [728, 431] width 373 height 26
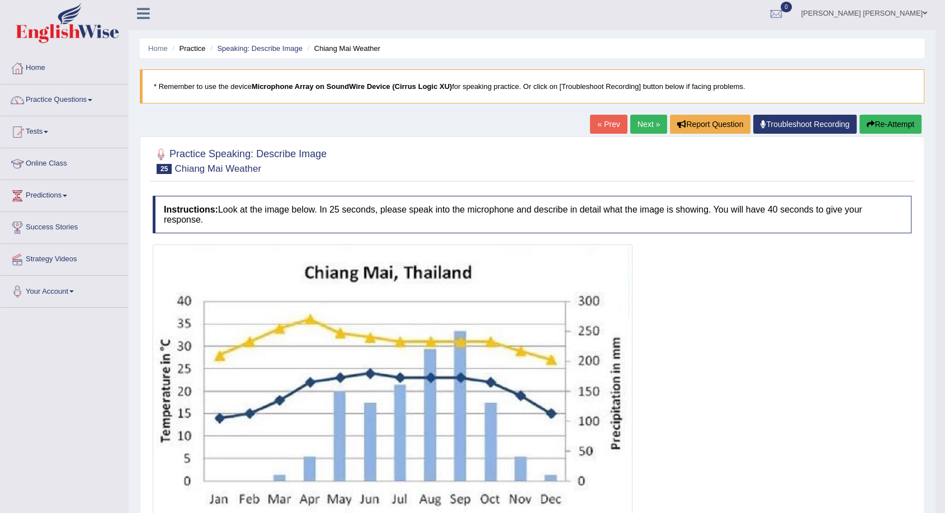
scroll to position [0, 0]
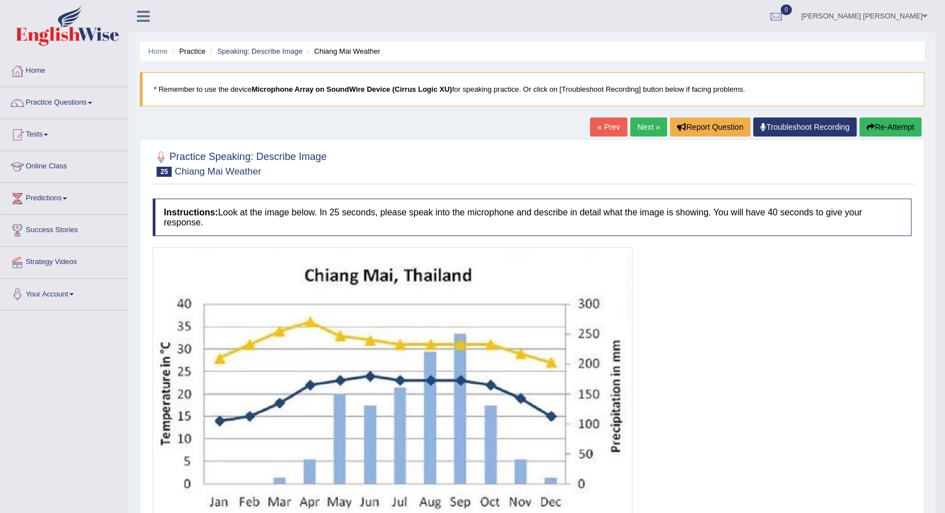
click at [647, 120] on link "Next »" at bounding box center [648, 126] width 37 height 19
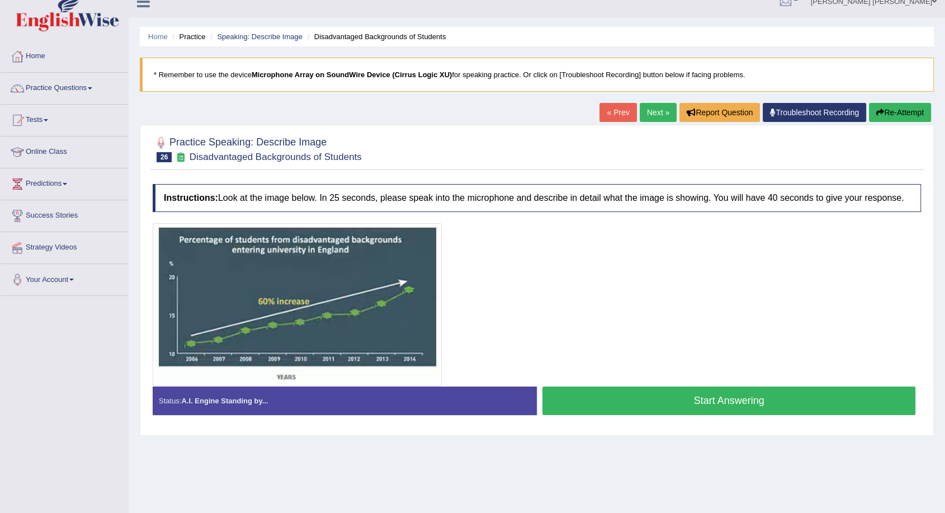
scroll to position [62, 0]
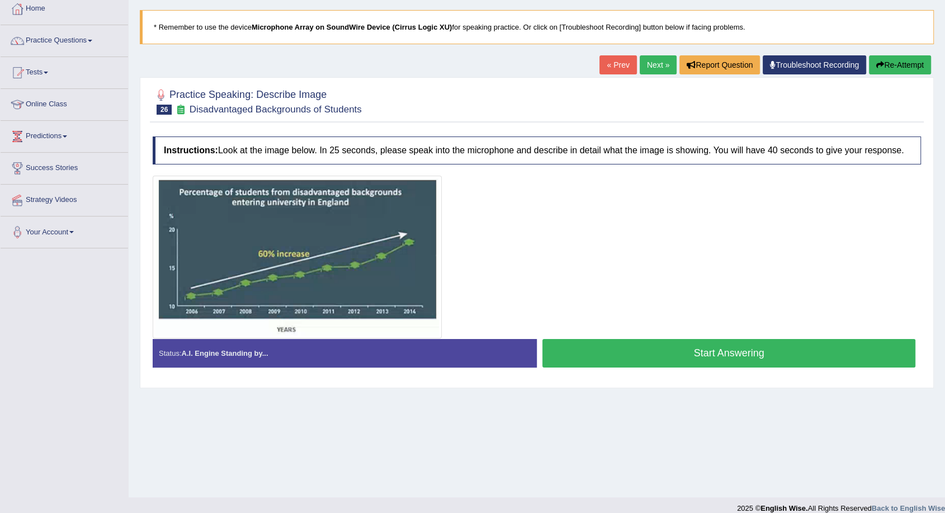
click at [742, 358] on button "Start Answering" at bounding box center [728, 353] width 373 height 29
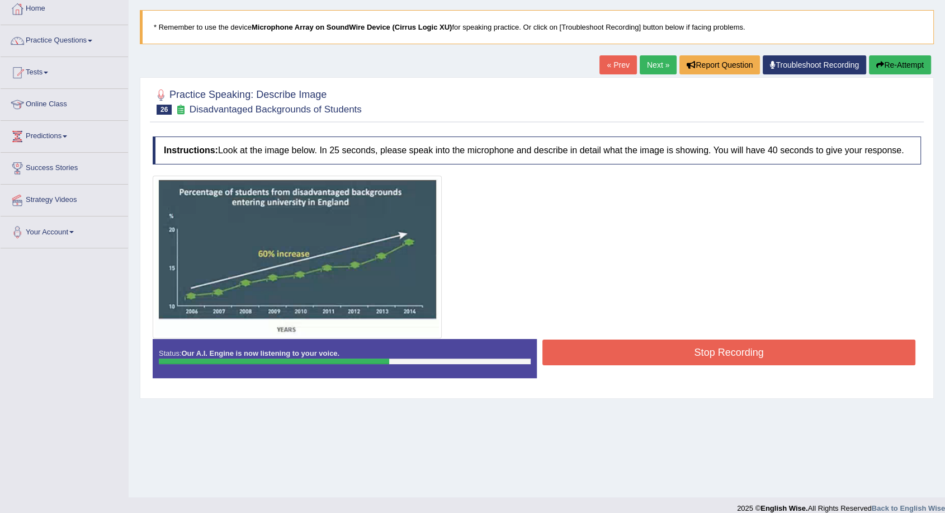
click at [684, 355] on button "Stop Recording" at bounding box center [728, 352] width 373 height 26
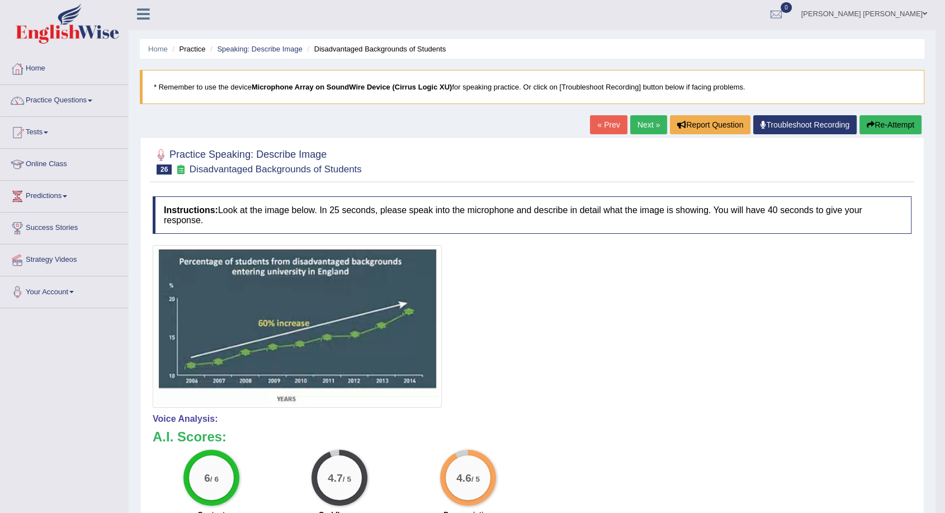
scroll to position [0, 0]
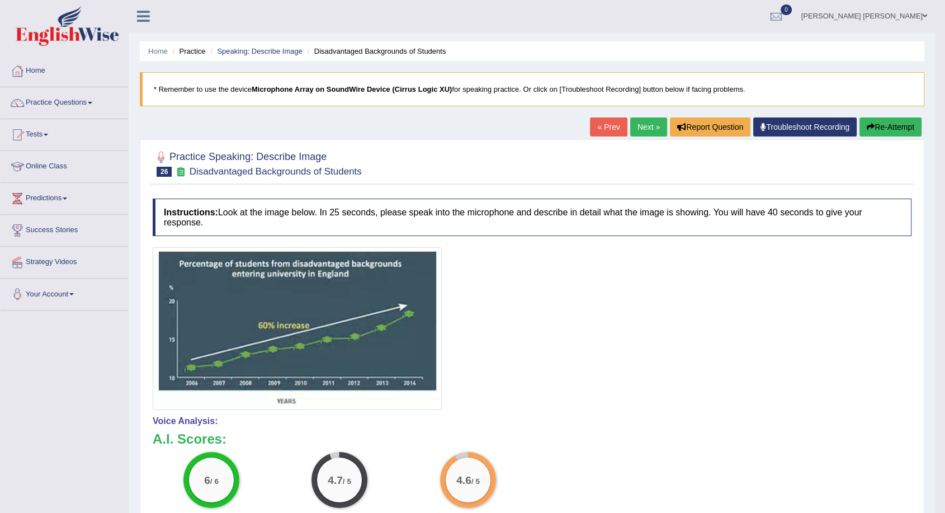
click at [639, 130] on link "Next »" at bounding box center [648, 126] width 37 height 19
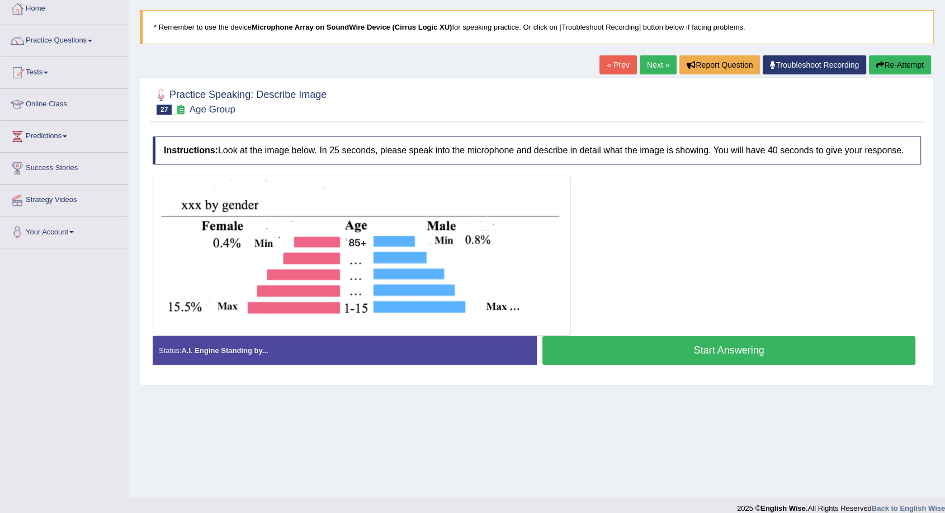
scroll to position [74, 0]
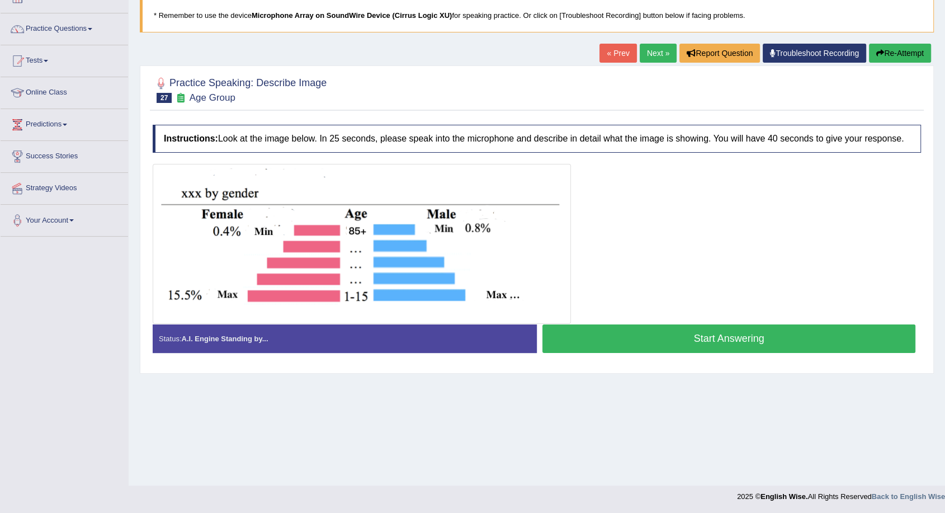
click at [628, 340] on button "Start Answering" at bounding box center [728, 338] width 373 height 29
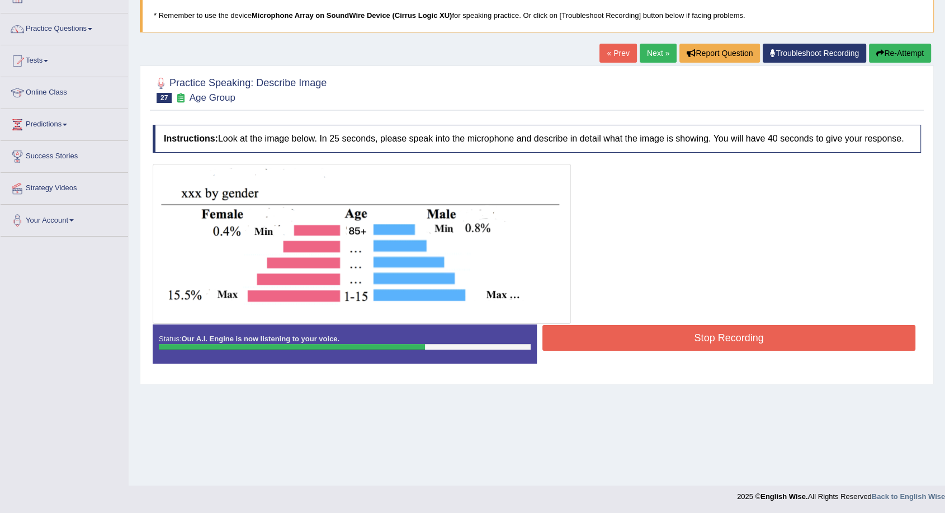
click at [634, 340] on button "Stop Recording" at bounding box center [728, 338] width 373 height 26
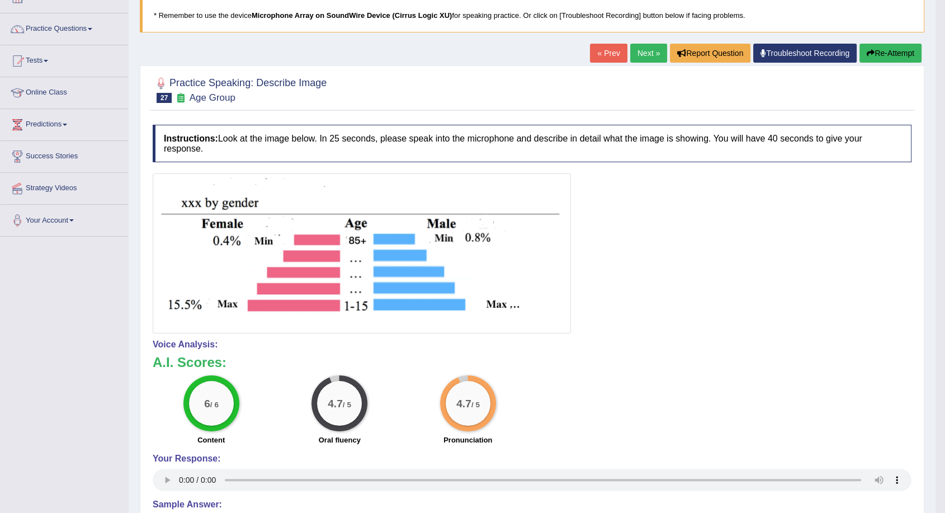
click at [648, 42] on div "Home Practice Speaking: Describe Image Age Group * Remember to use the device M…" at bounding box center [532, 277] width 807 height 702
click at [647, 60] on link "Next »" at bounding box center [648, 53] width 37 height 19
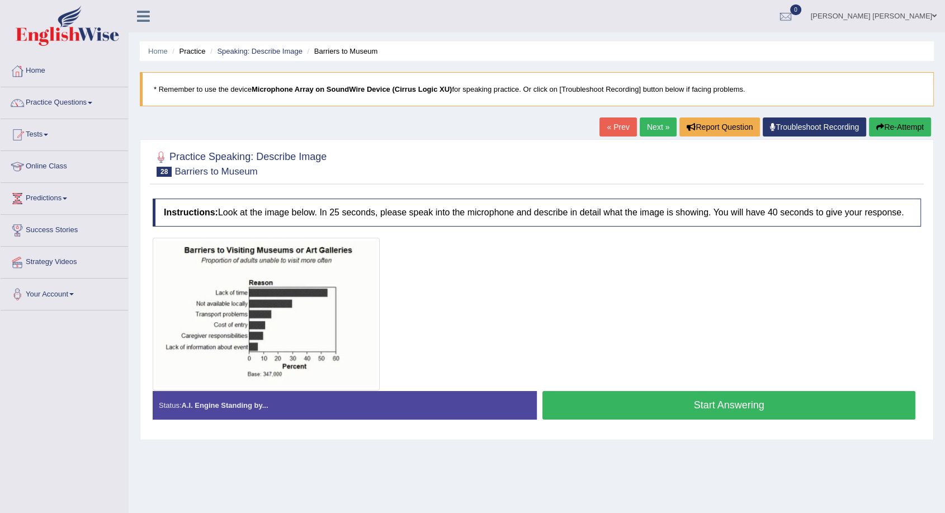
click at [654, 410] on button "Start Answering" at bounding box center [728, 405] width 373 height 29
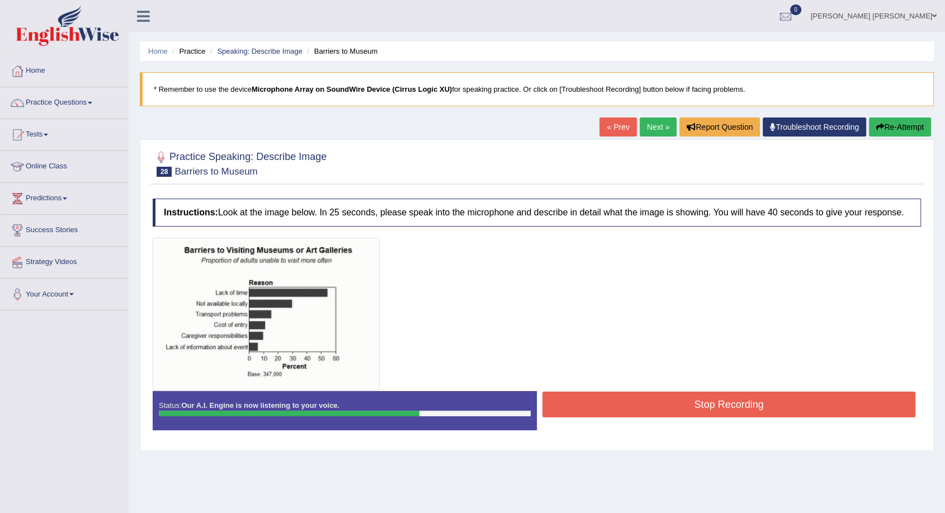
click at [659, 408] on button "Stop Recording" at bounding box center [728, 404] width 373 height 26
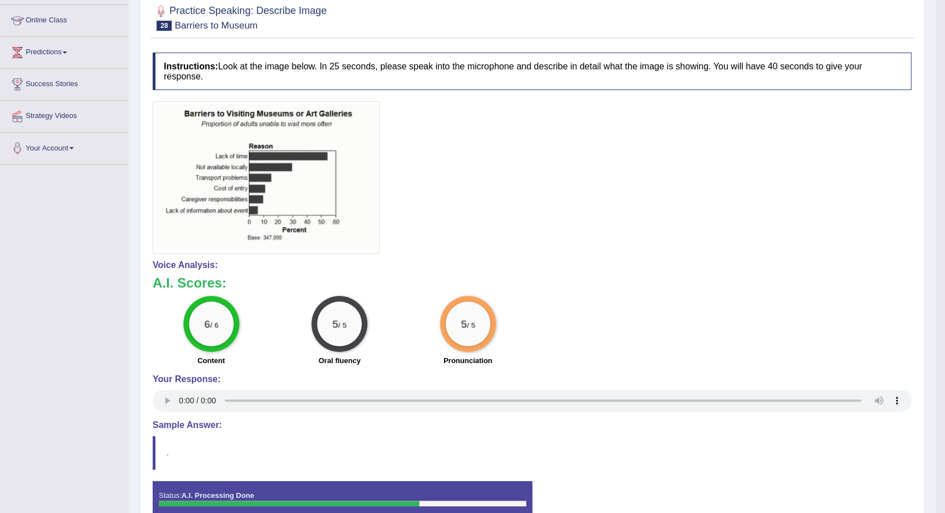
scroll to position [62, 0]
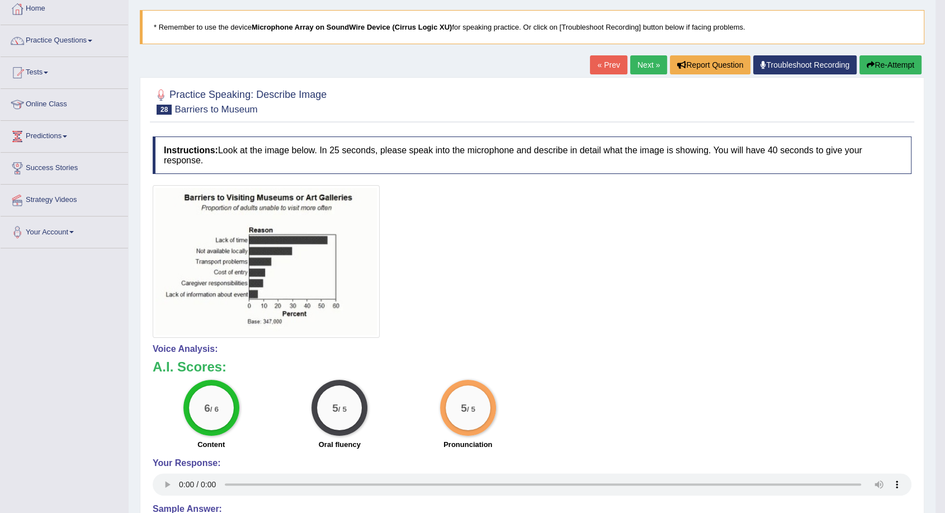
click at [632, 67] on link "Next »" at bounding box center [648, 64] width 37 height 19
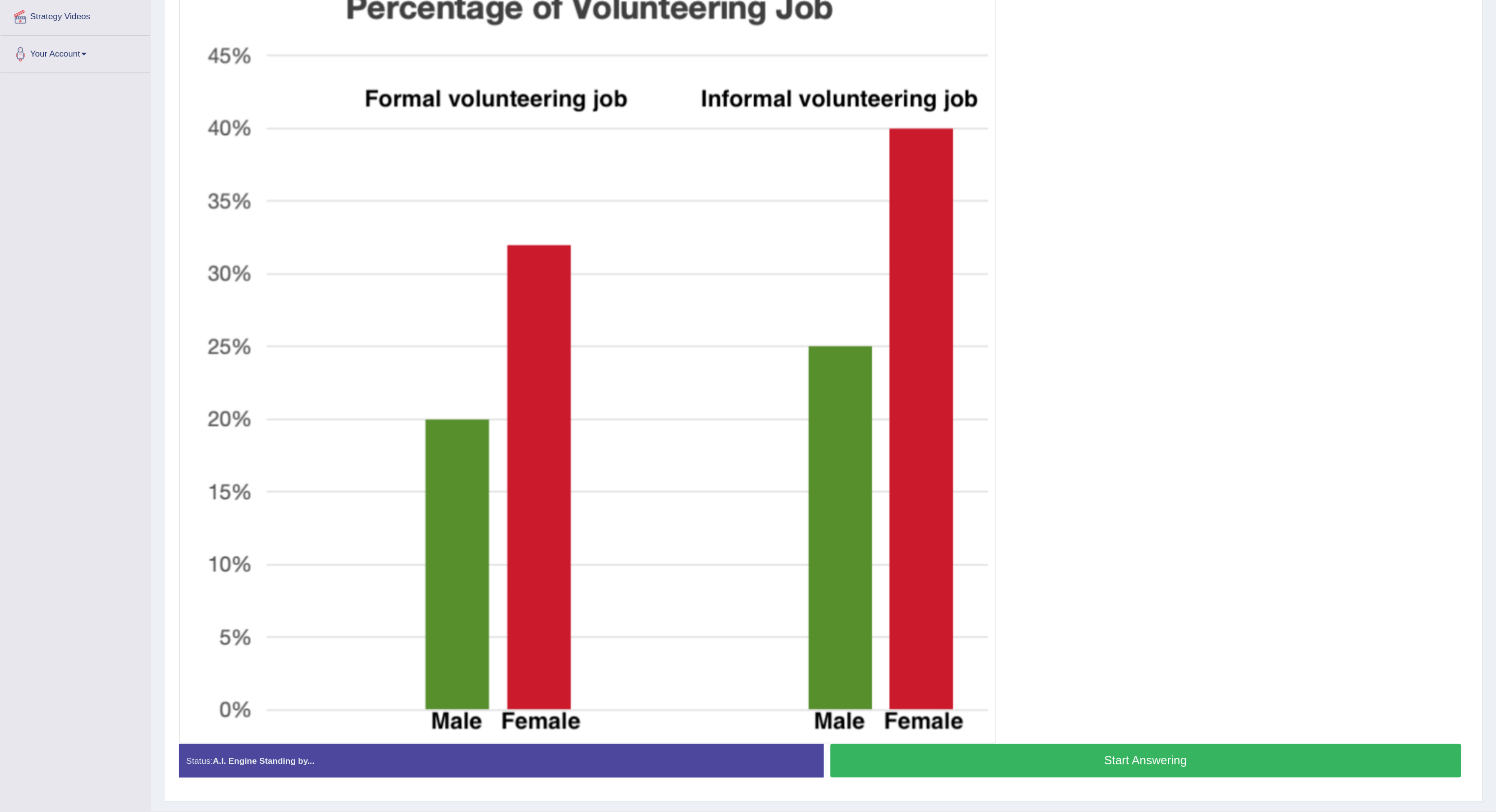
scroll to position [43, 0]
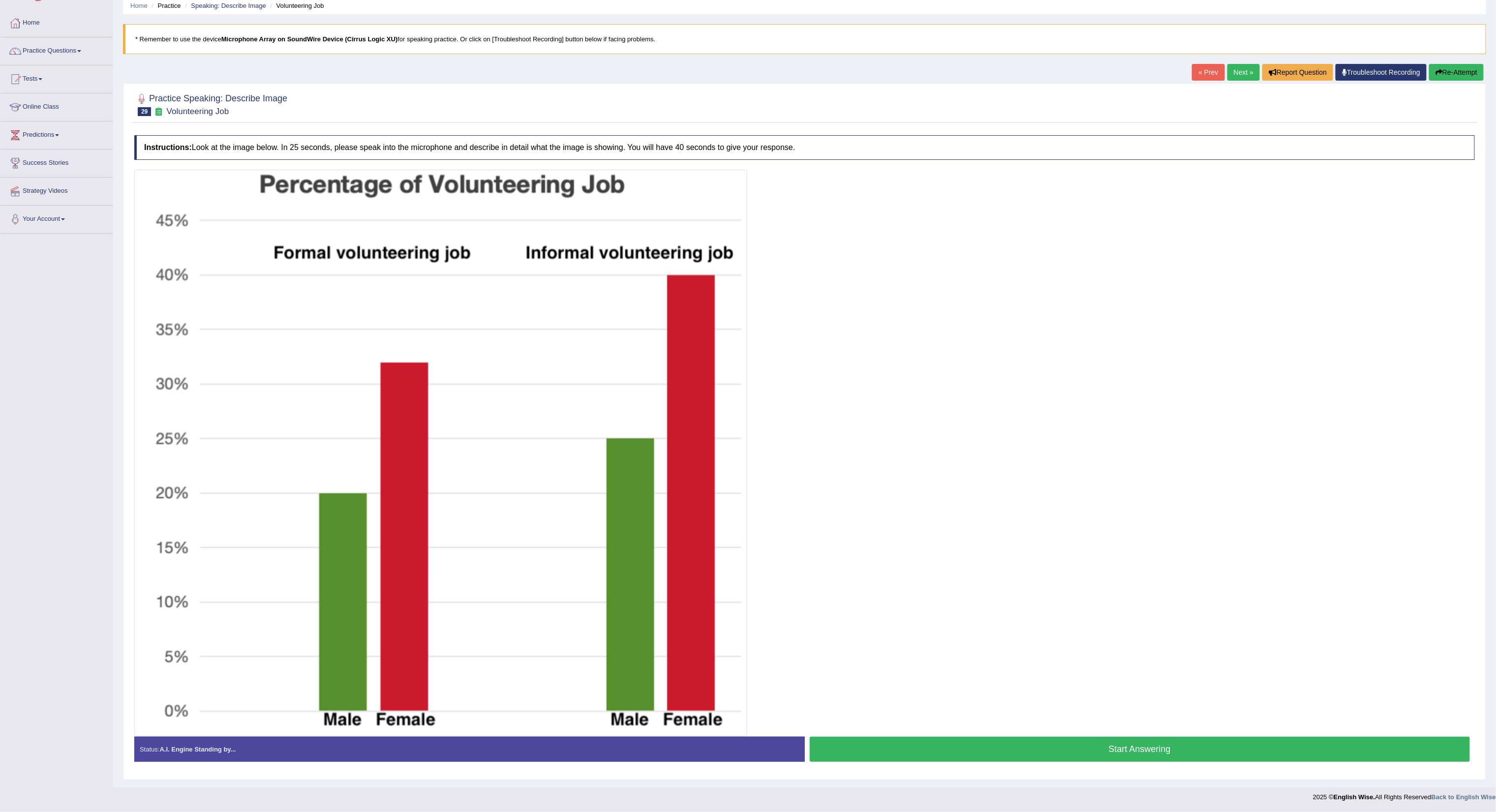
click at [831, 450] on button "Start Answering" at bounding box center [1140, 749] width 661 height 26
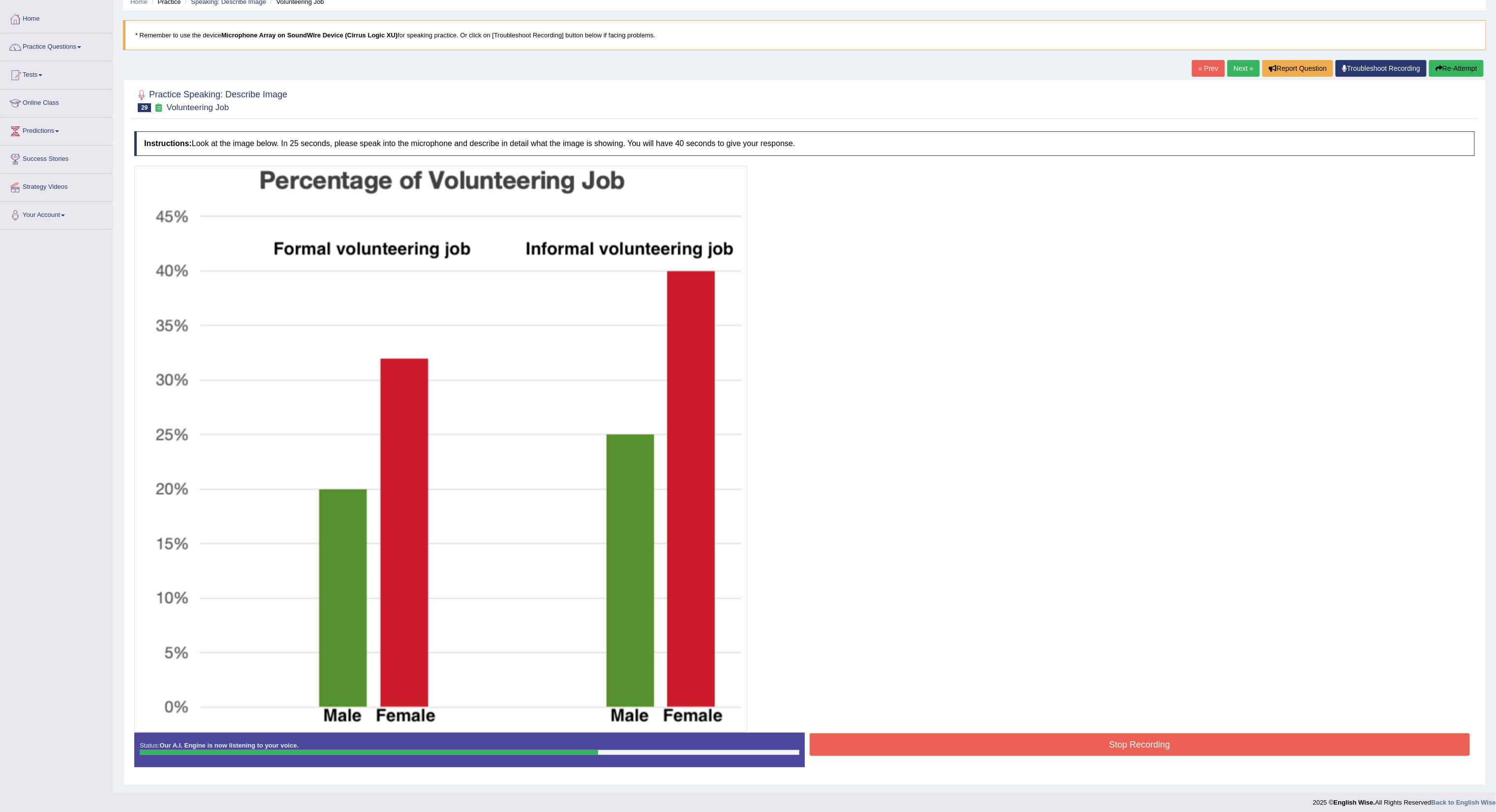
click at [831, 450] on button "Stop Recording" at bounding box center [1140, 745] width 661 height 23
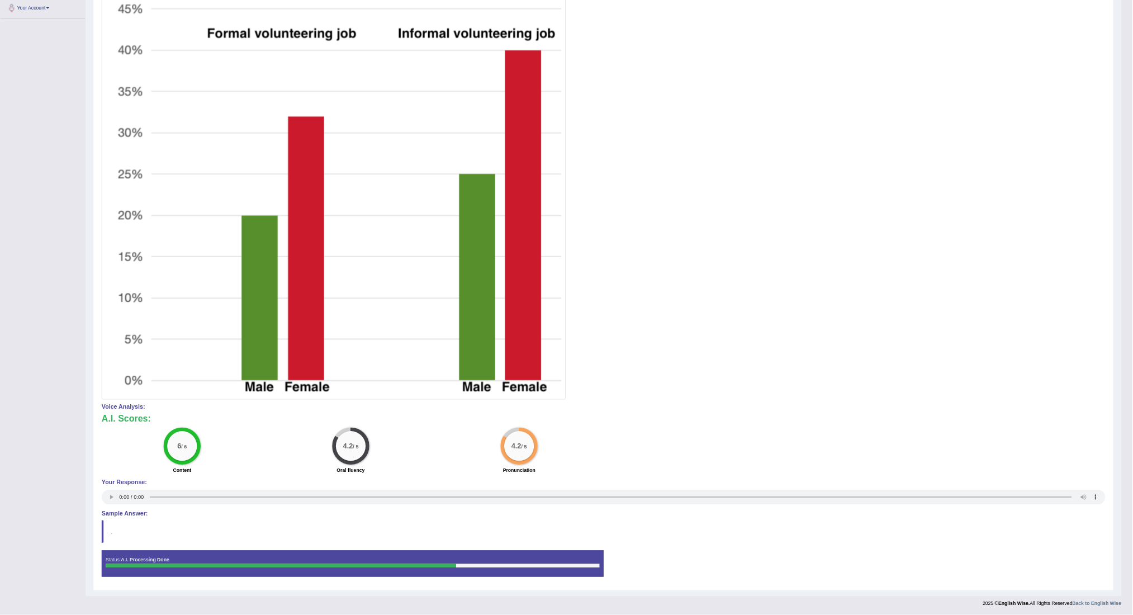
scroll to position [0, 0]
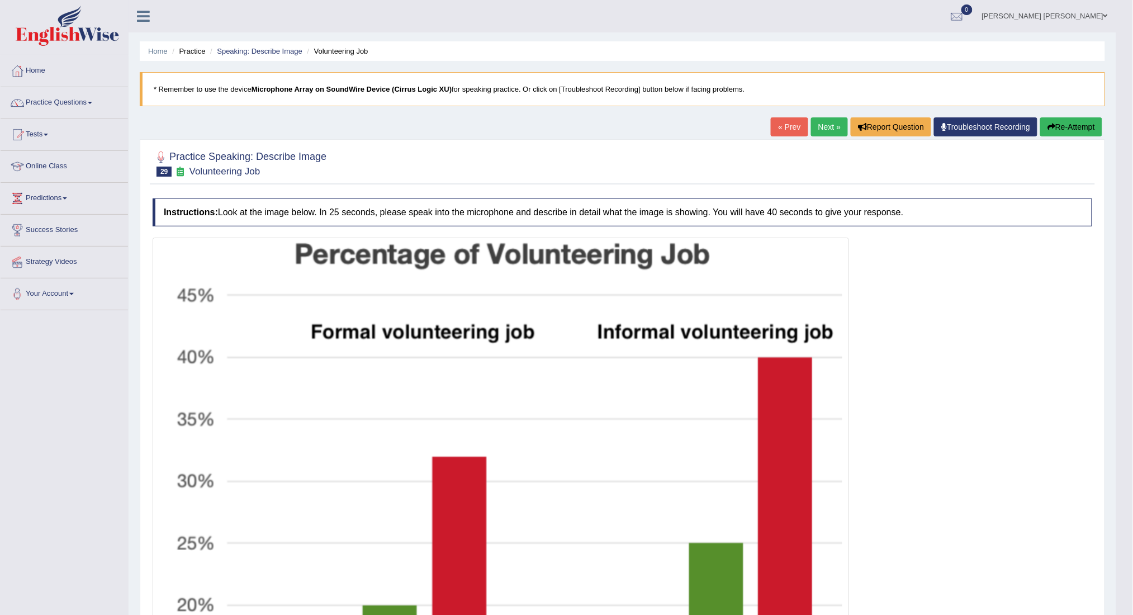
drag, startPoint x: 1698, startPoint y: 9, endPoint x: 814, endPoint y: 138, distance: 893.7
click at [814, 138] on div "« Prev Next » Report Question Troubleshoot Recording Re-Attempt" at bounding box center [938, 128] width 334 height 22
click at [817, 136] on div "« Prev Next » Report Question Troubleshoot Recording Re-Attempt" at bounding box center [938, 128] width 334 height 22
click at [822, 119] on link "Next »" at bounding box center [829, 126] width 37 height 19
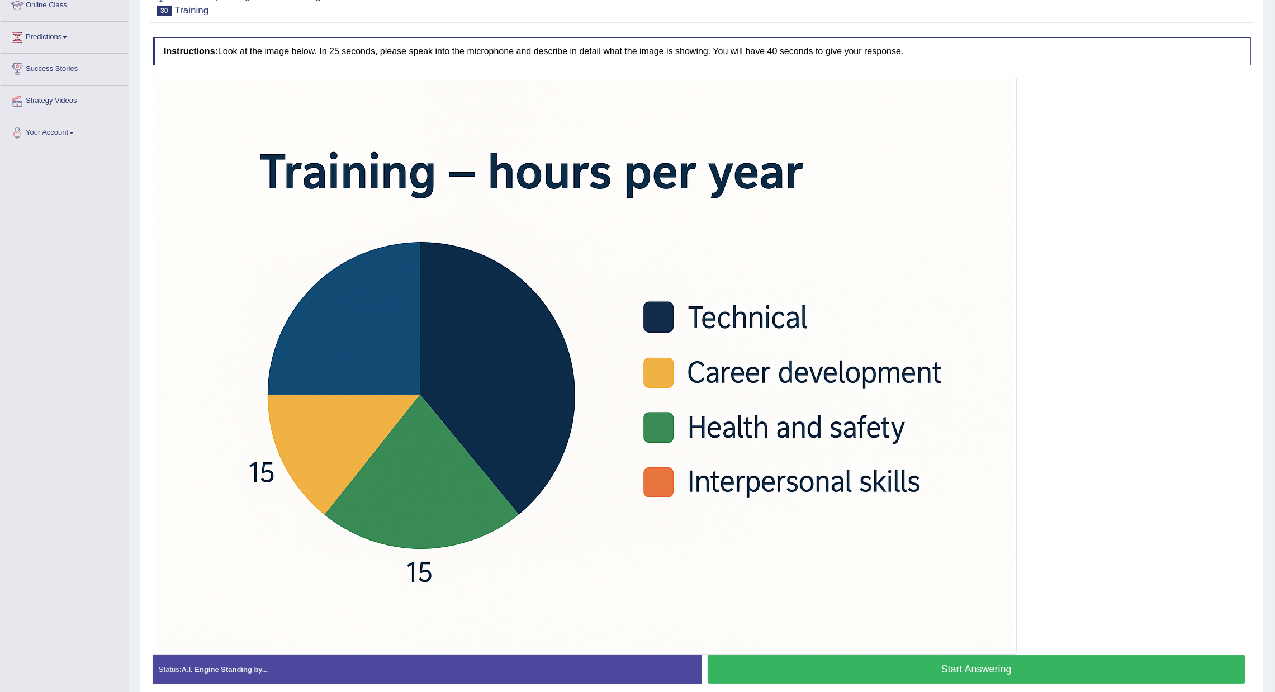
scroll to position [200, 0]
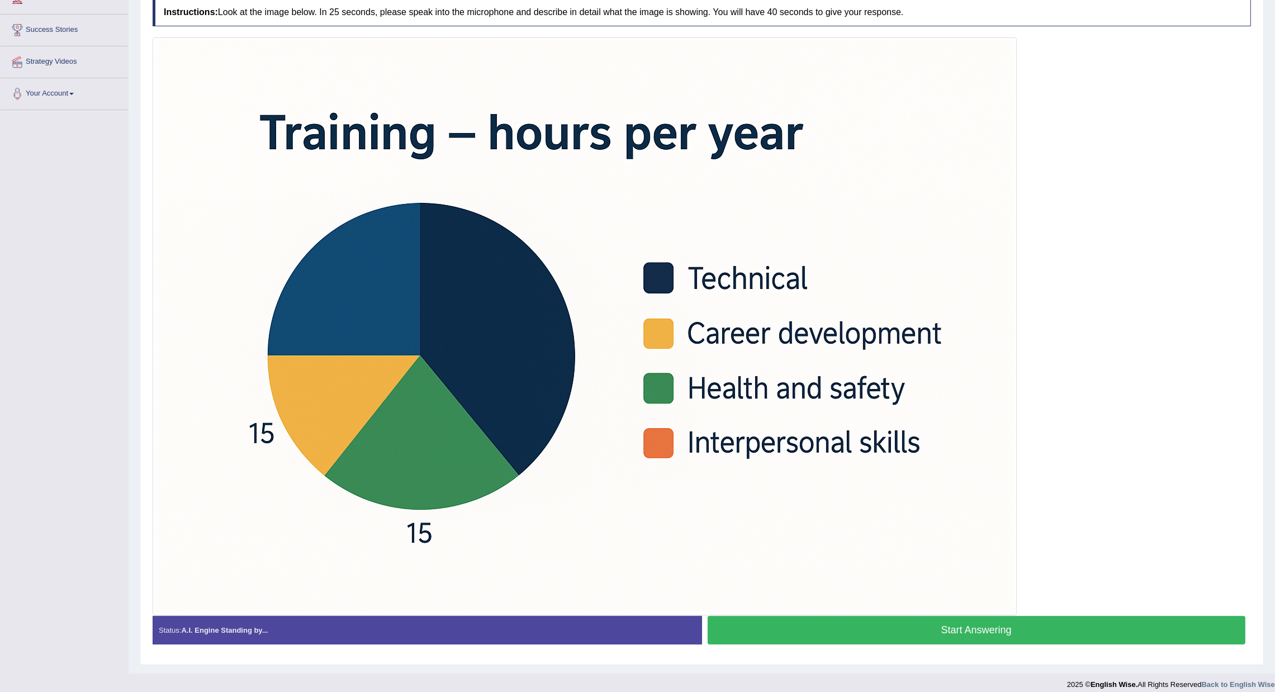
click at [901, 614] on button "Start Answering" at bounding box center [977, 630] width 538 height 29
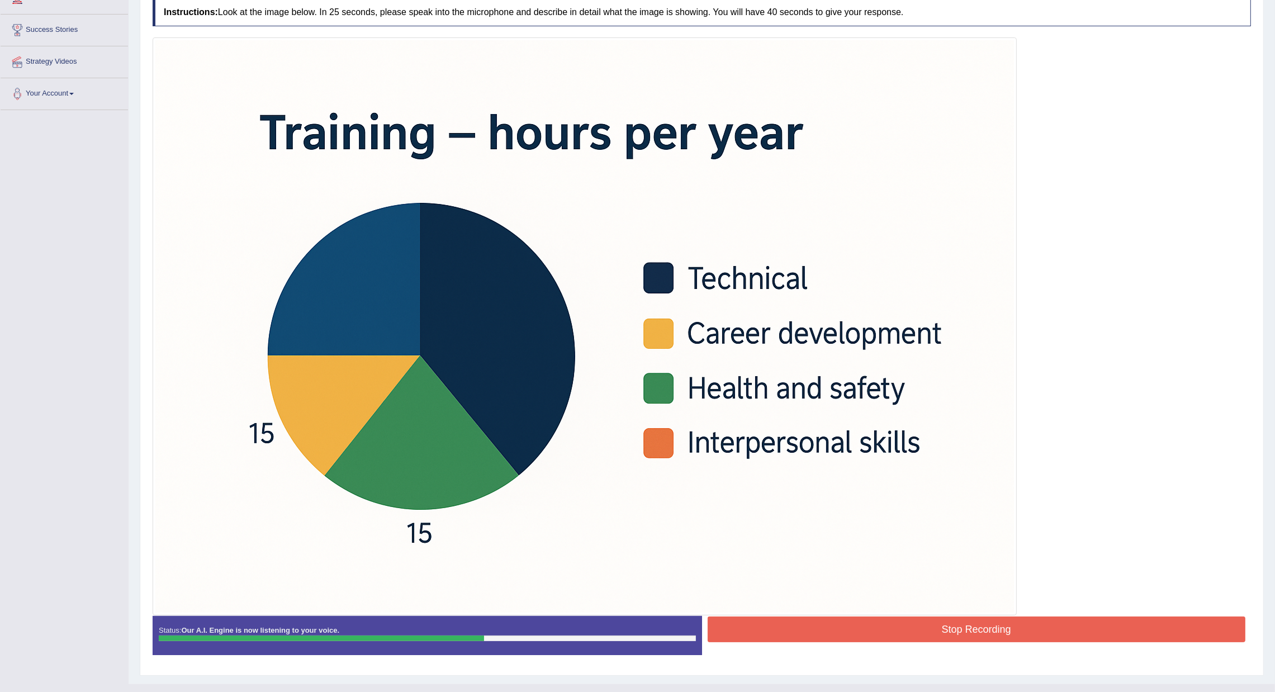
click at [828, 614] on button "Stop Recording" at bounding box center [977, 630] width 538 height 26
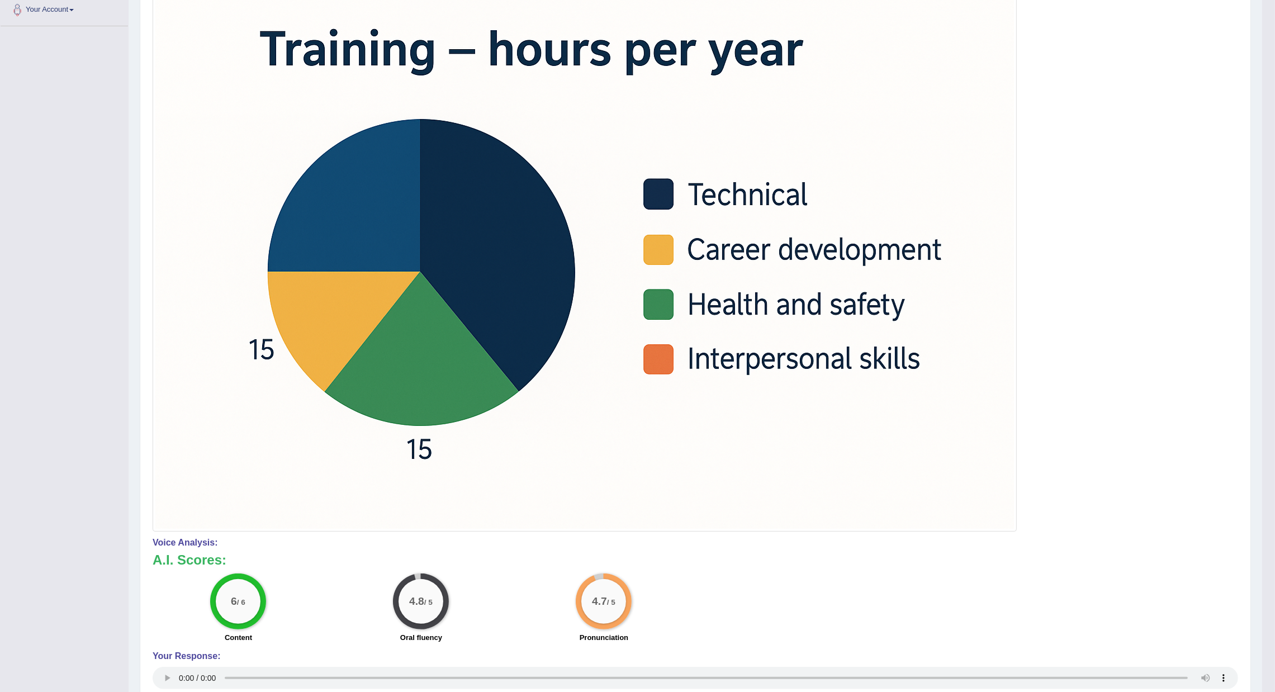
scroll to position [32, 0]
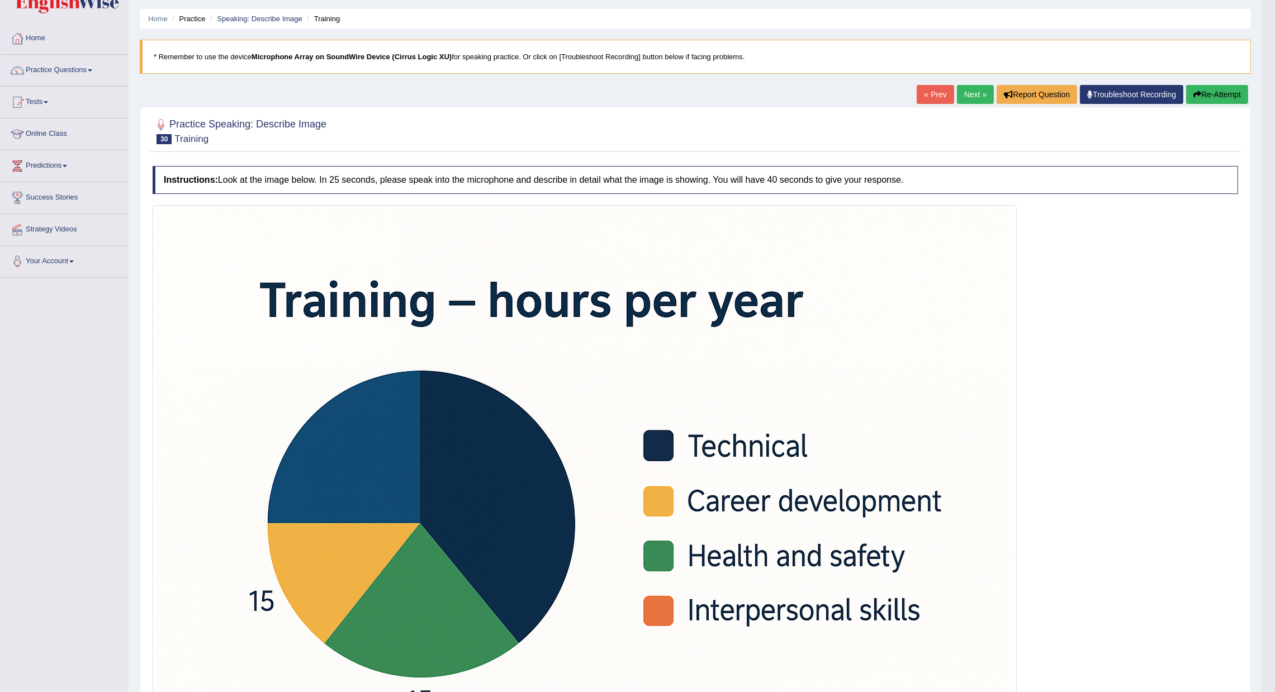
click at [964, 97] on link "Next »" at bounding box center [975, 94] width 37 height 19
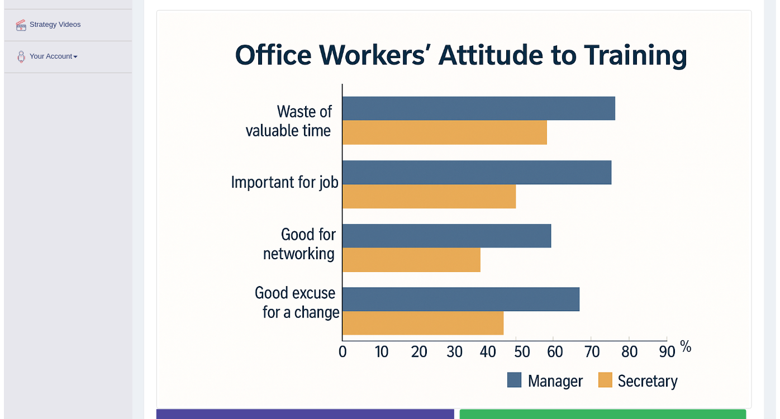
scroll to position [253, 0]
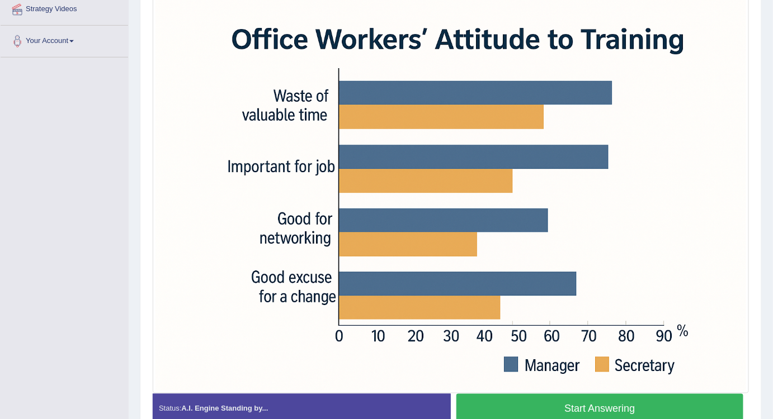
click at [635, 400] on button "Start Answering" at bounding box center [599, 408] width 287 height 29
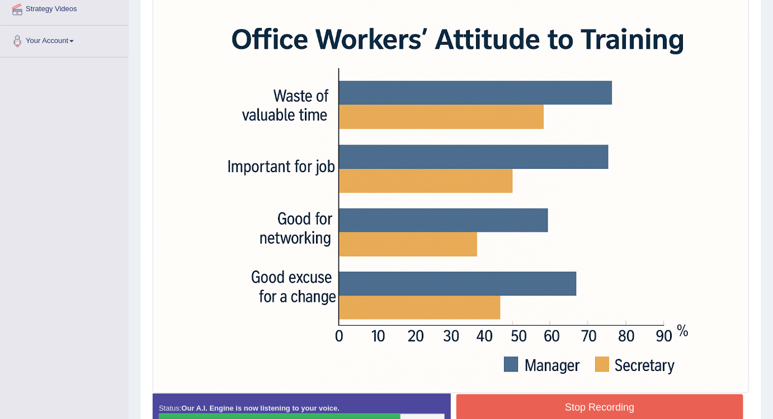
click at [571, 406] on button "Stop Recording" at bounding box center [599, 408] width 287 height 26
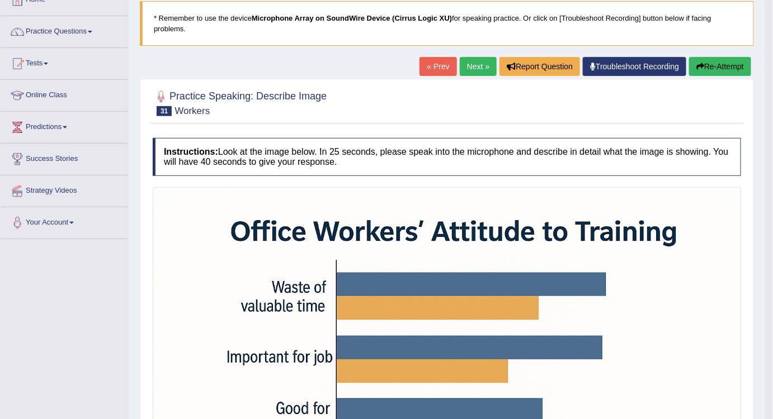
scroll to position [0, 0]
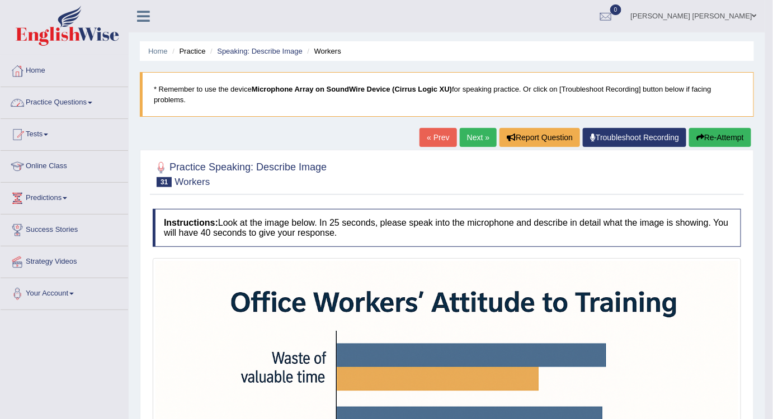
click at [79, 109] on link "Practice Questions" at bounding box center [64, 101] width 127 height 28
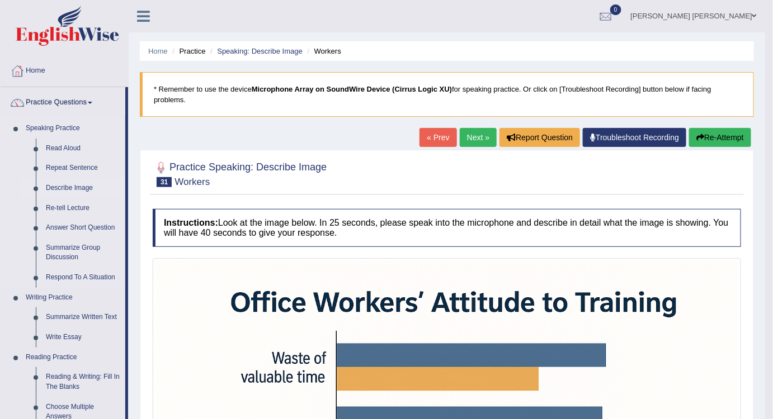
click at [76, 182] on link "Describe Image" at bounding box center [83, 188] width 84 height 20
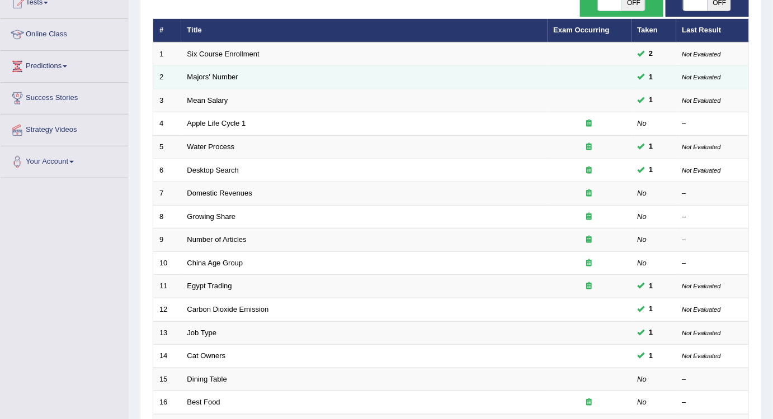
scroll to position [50, 0]
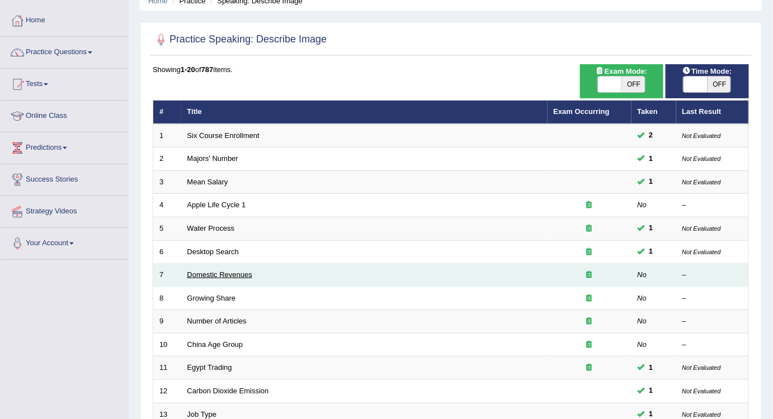
click at [220, 273] on link "Domestic Revenues" at bounding box center [219, 275] width 65 height 8
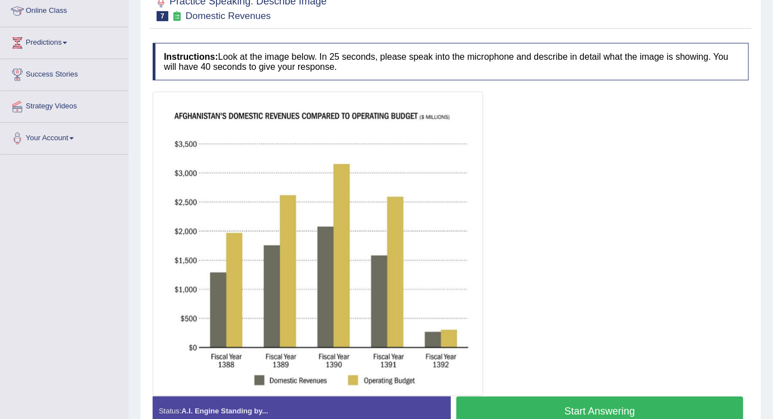
scroll to position [217, 0]
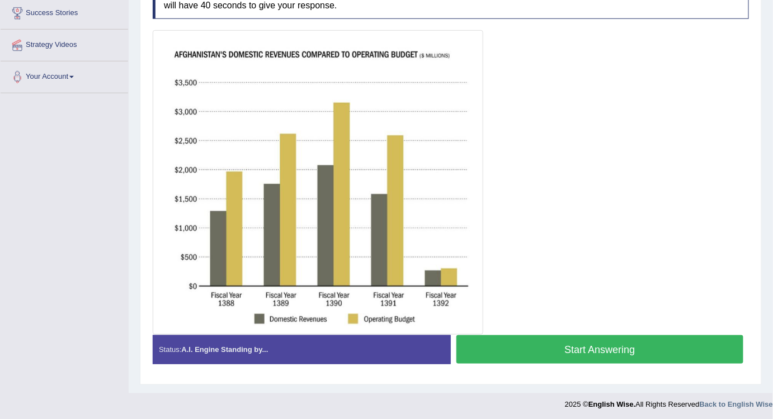
click at [590, 349] on button "Start Answering" at bounding box center [599, 349] width 287 height 29
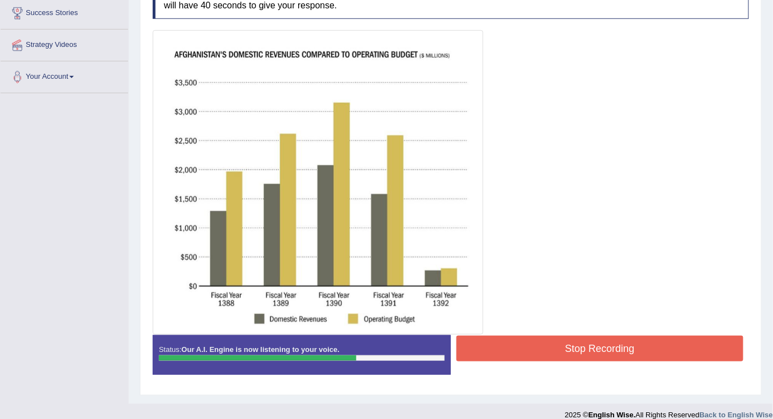
click at [596, 344] on button "Stop Recording" at bounding box center [599, 349] width 287 height 26
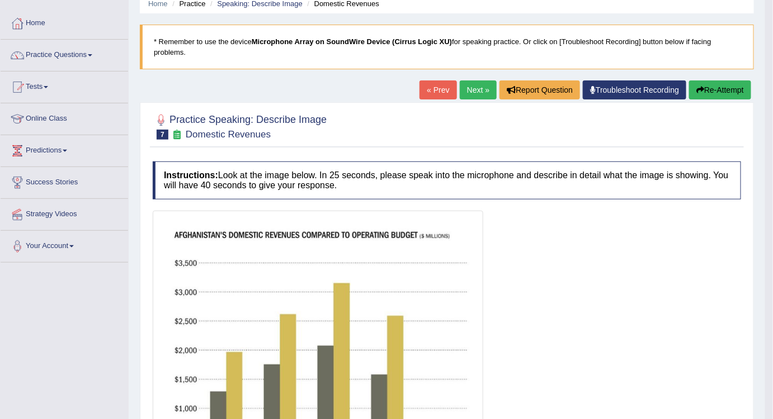
scroll to position [13, 0]
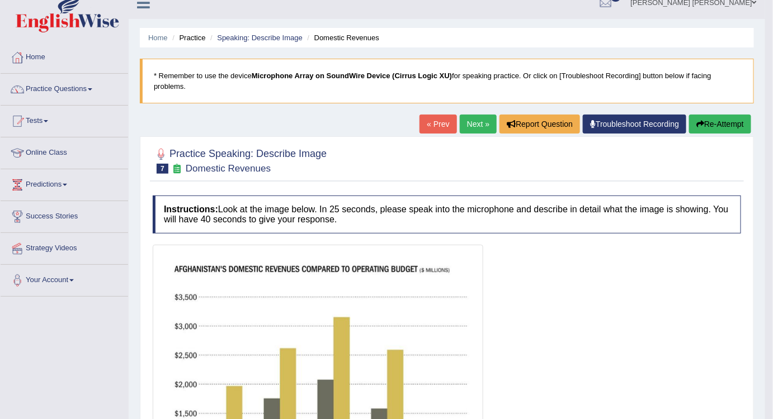
click at [721, 115] on button "Re-Attempt" at bounding box center [720, 124] width 62 height 19
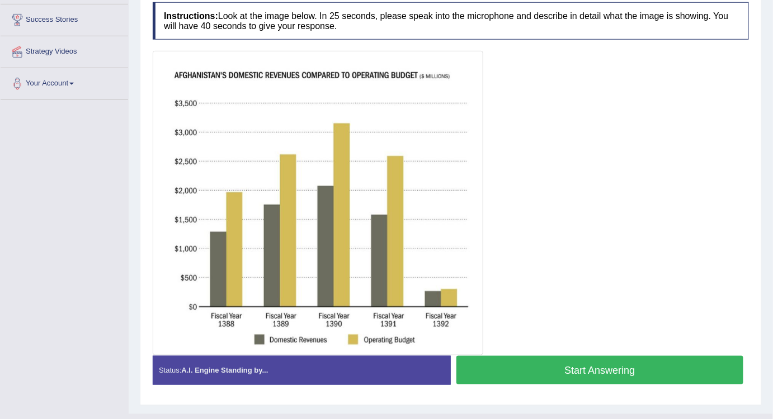
scroll to position [231, 0]
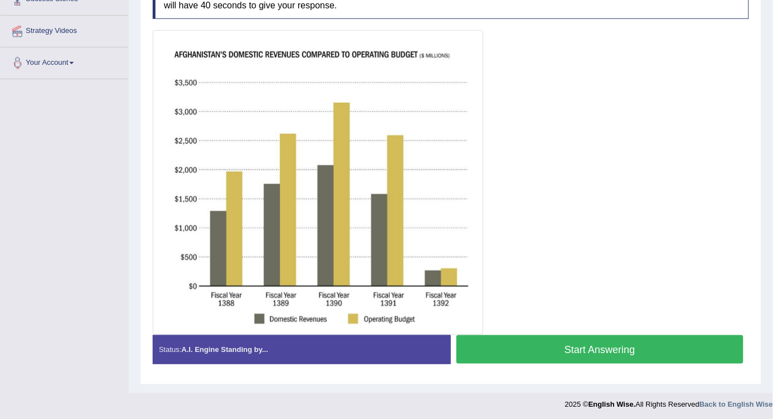
click at [547, 342] on button "Start Answering" at bounding box center [599, 349] width 287 height 29
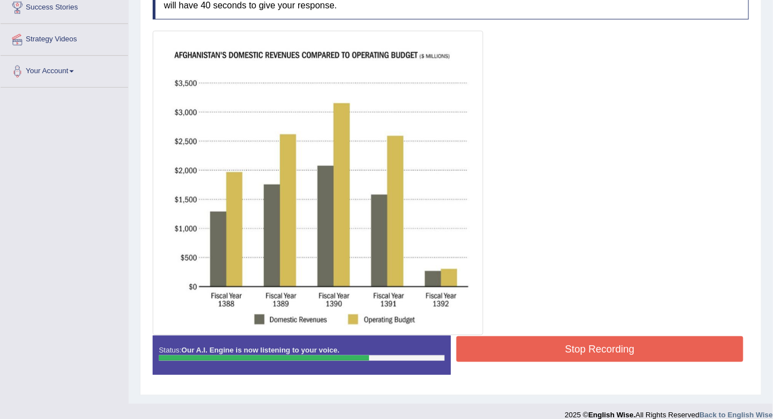
click at [557, 348] on button "Stop Recording" at bounding box center [599, 350] width 287 height 26
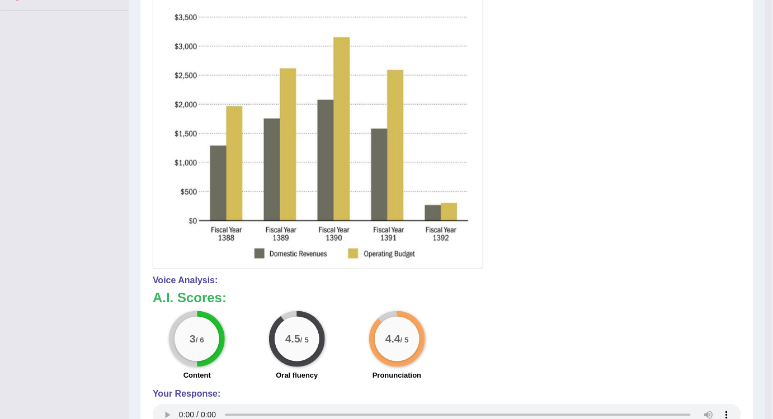
scroll to position [0, 0]
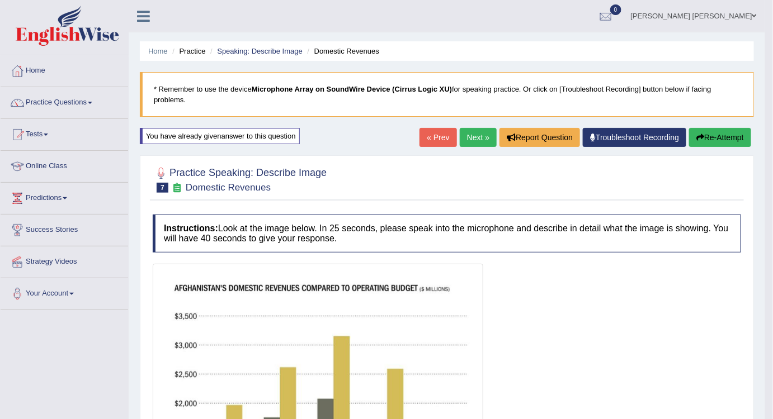
click at [478, 132] on link "Next »" at bounding box center [478, 137] width 37 height 19
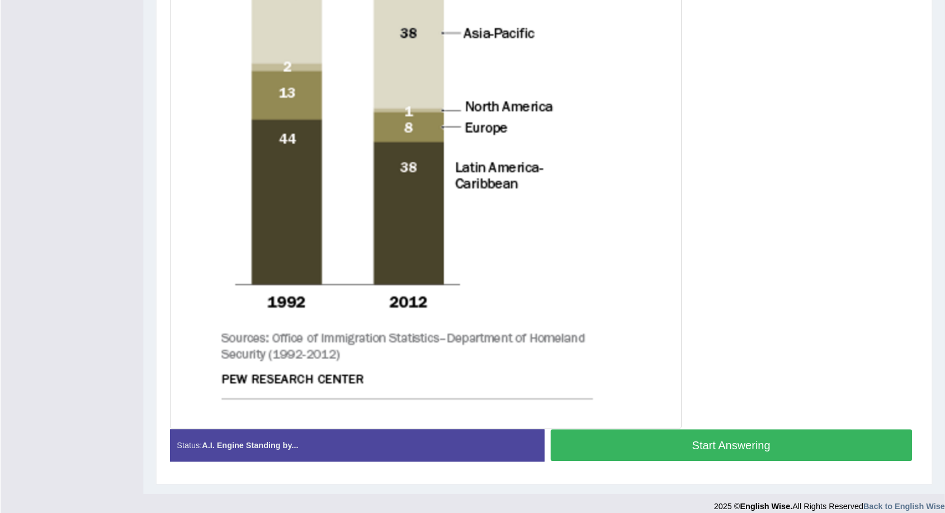
scroll to position [407, 0]
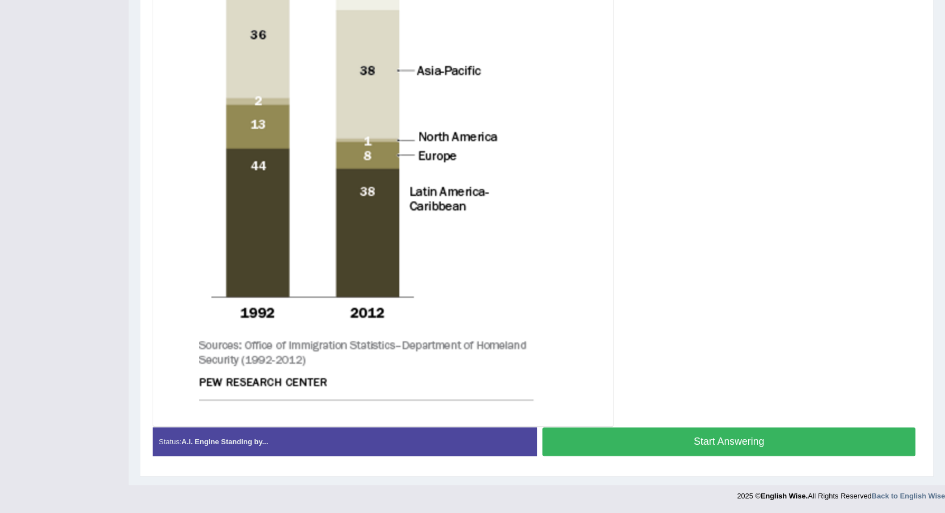
drag, startPoint x: 629, startPoint y: 3, endPoint x: 705, endPoint y: 240, distance: 249.6
click at [705, 240] on div at bounding box center [537, 129] width 768 height 596
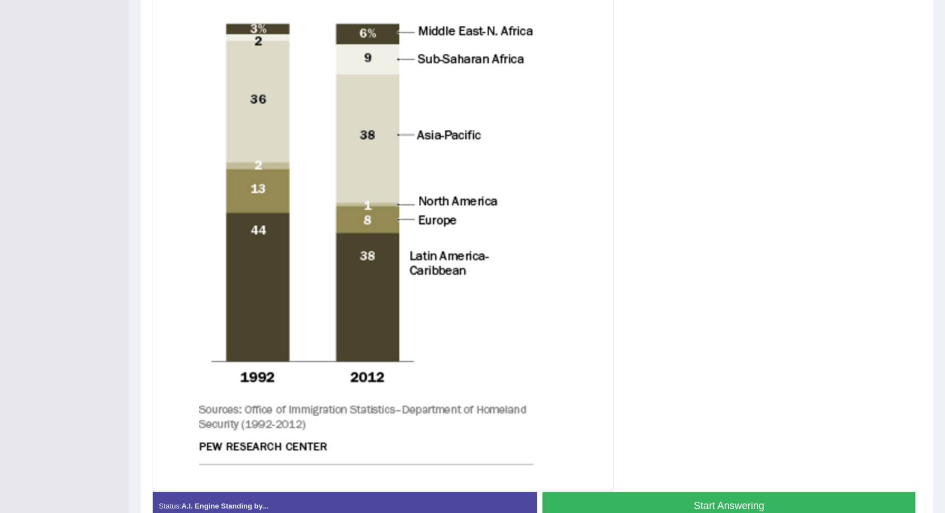
scroll to position [346, 0]
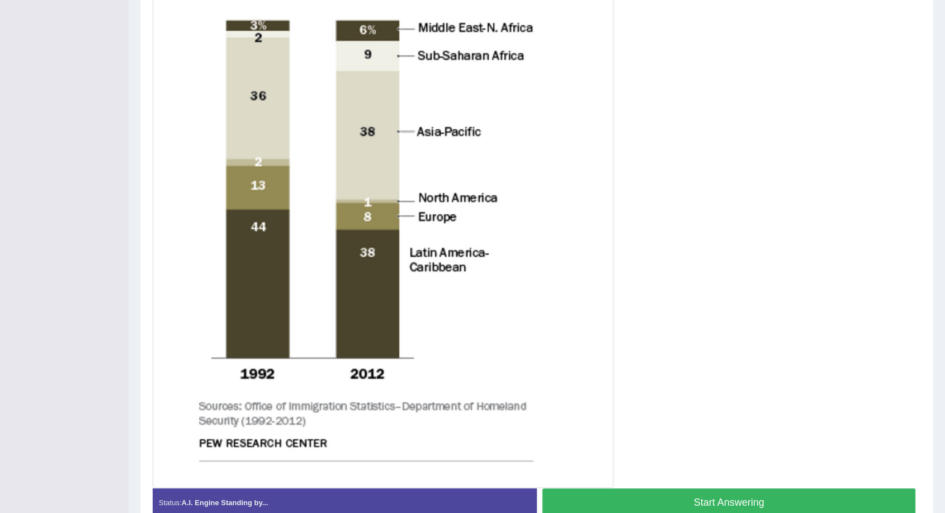
click at [718, 419] on button "Start Answering" at bounding box center [728, 502] width 373 height 29
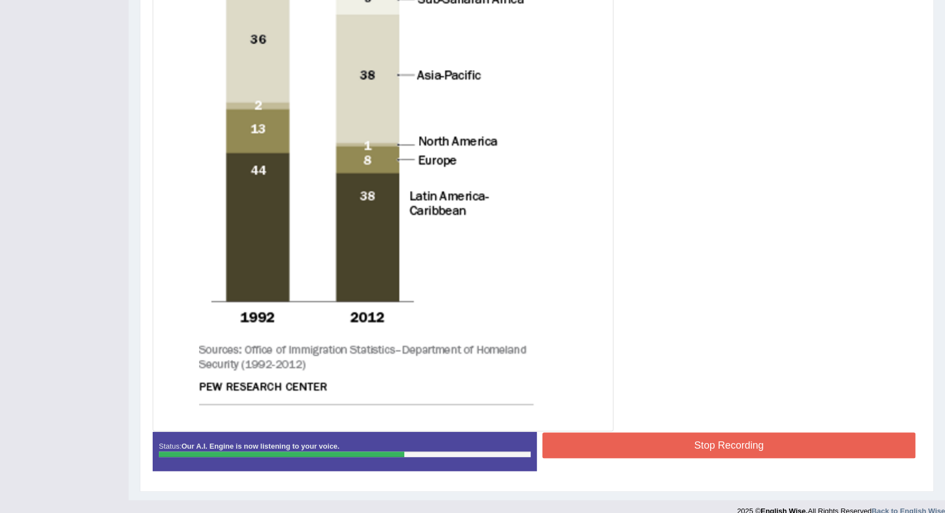
scroll to position [417, 0]
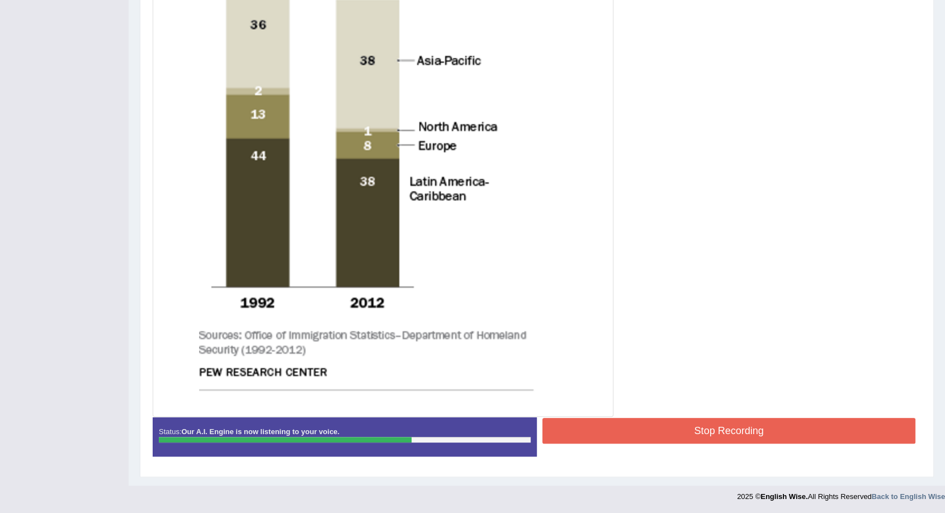
click at [662, 419] on button "Stop Recording" at bounding box center [728, 431] width 373 height 26
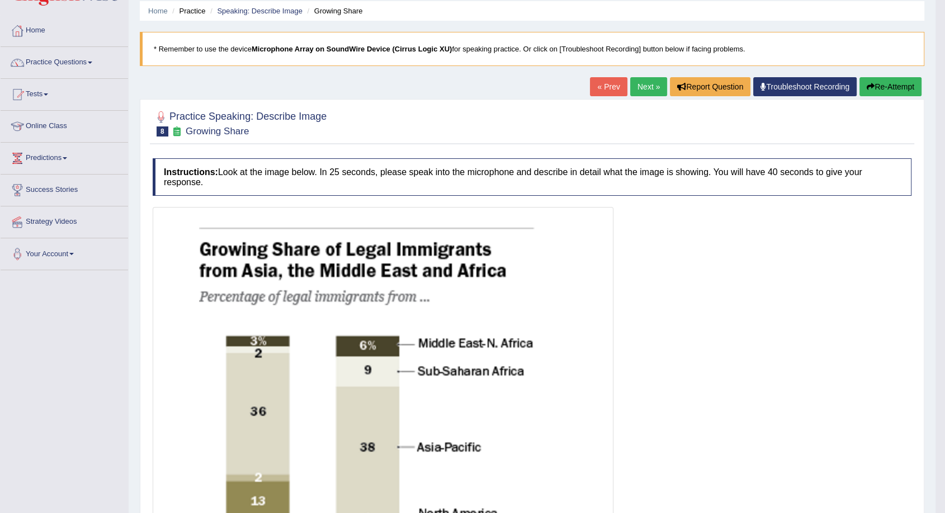
scroll to position [0, 0]
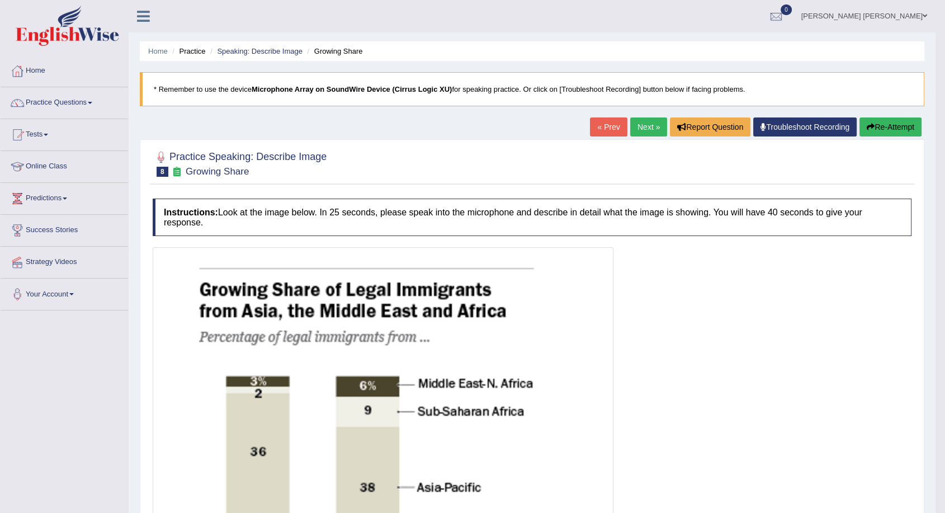
click at [648, 125] on link "Next »" at bounding box center [648, 126] width 37 height 19
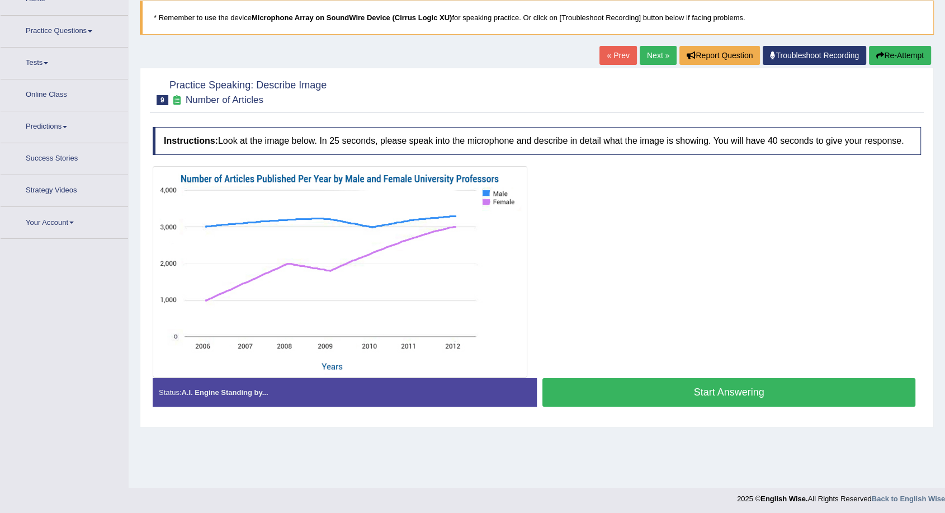
scroll to position [74, 0]
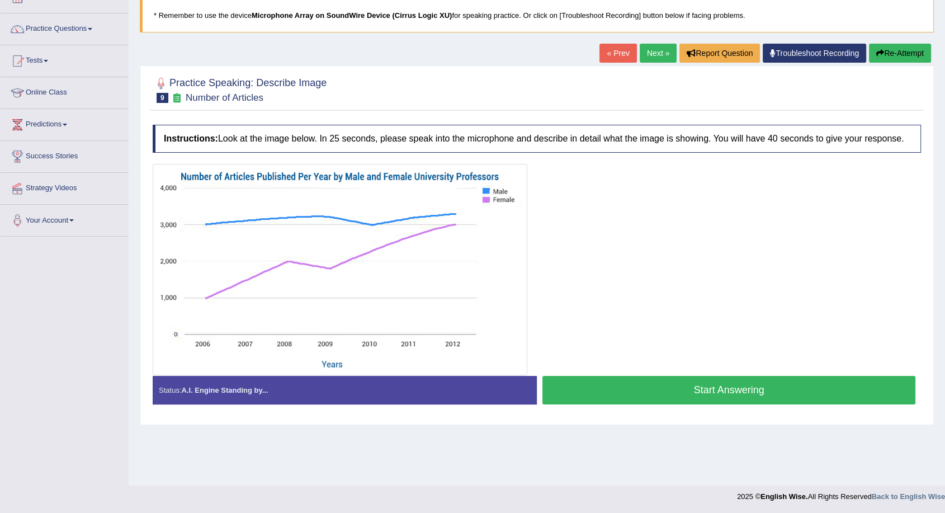
click at [675, 396] on button "Start Answering" at bounding box center [728, 390] width 373 height 29
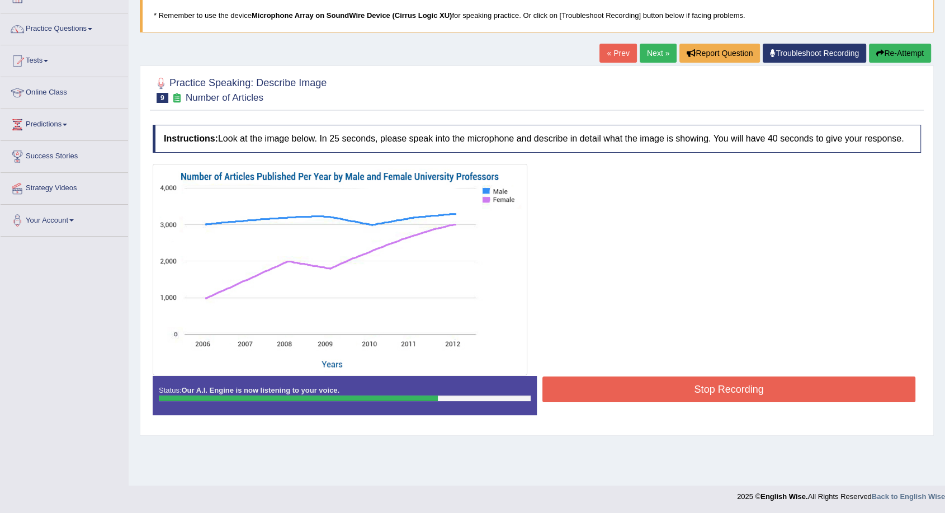
click at [619, 386] on button "Stop Recording" at bounding box center [728, 389] width 373 height 26
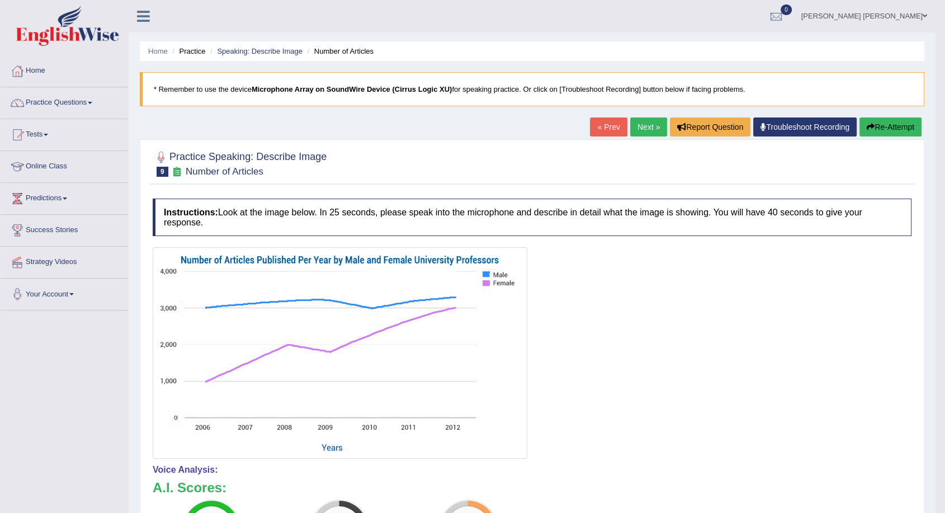
scroll to position [0, 0]
click at [630, 125] on link "Next »" at bounding box center [648, 126] width 37 height 19
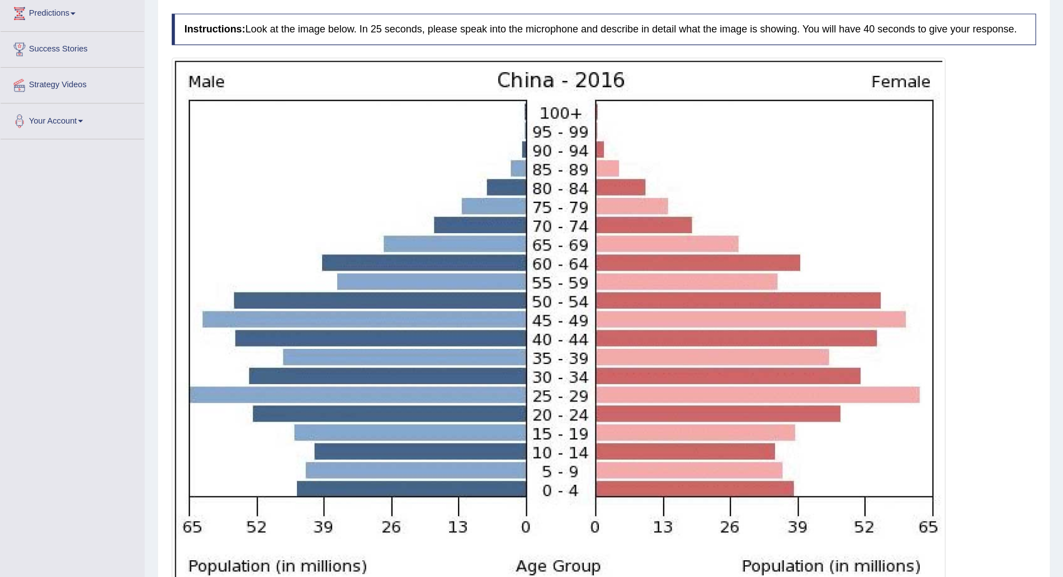
scroll to position [186, 0]
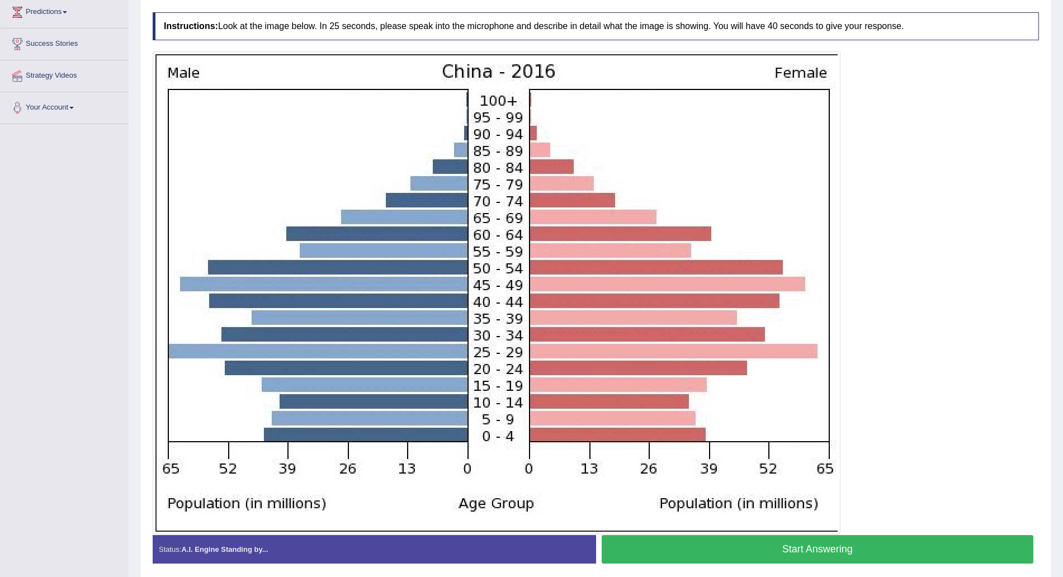
click at [760, 512] on button "Start Answering" at bounding box center [818, 549] width 432 height 29
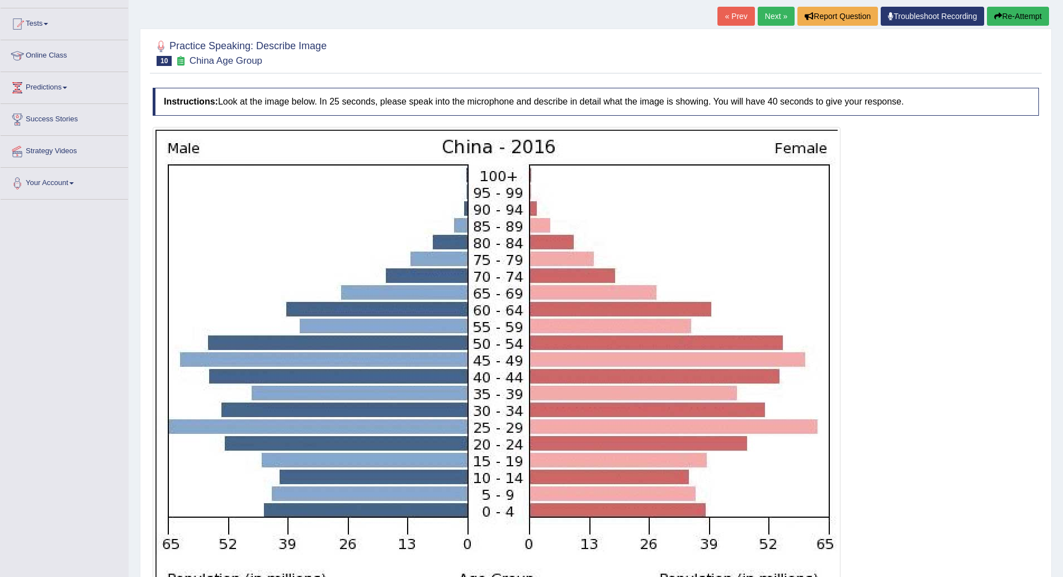
scroll to position [0, 0]
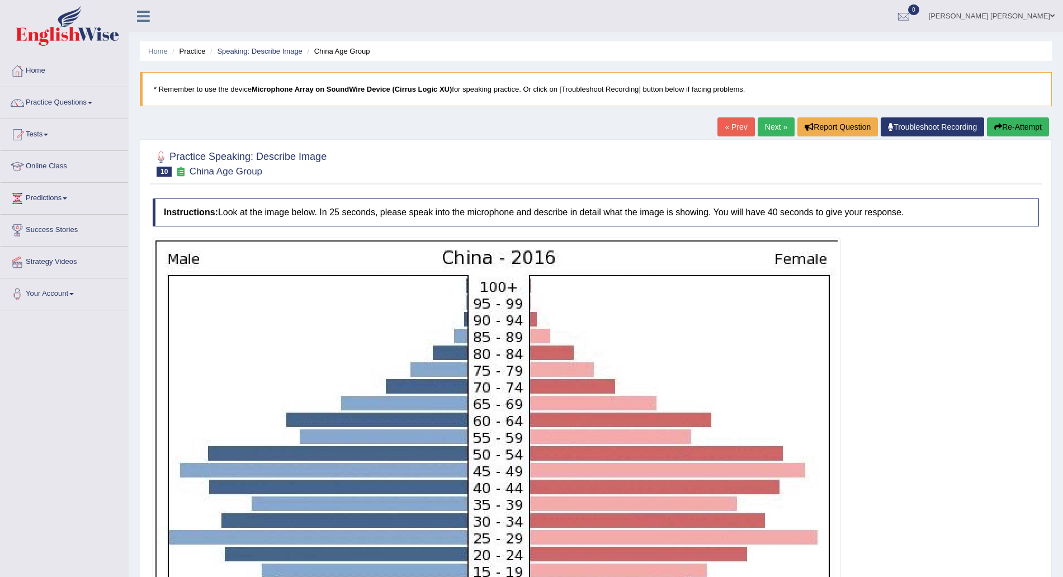
click at [944, 130] on button "Re-Attempt" at bounding box center [1018, 126] width 62 height 19
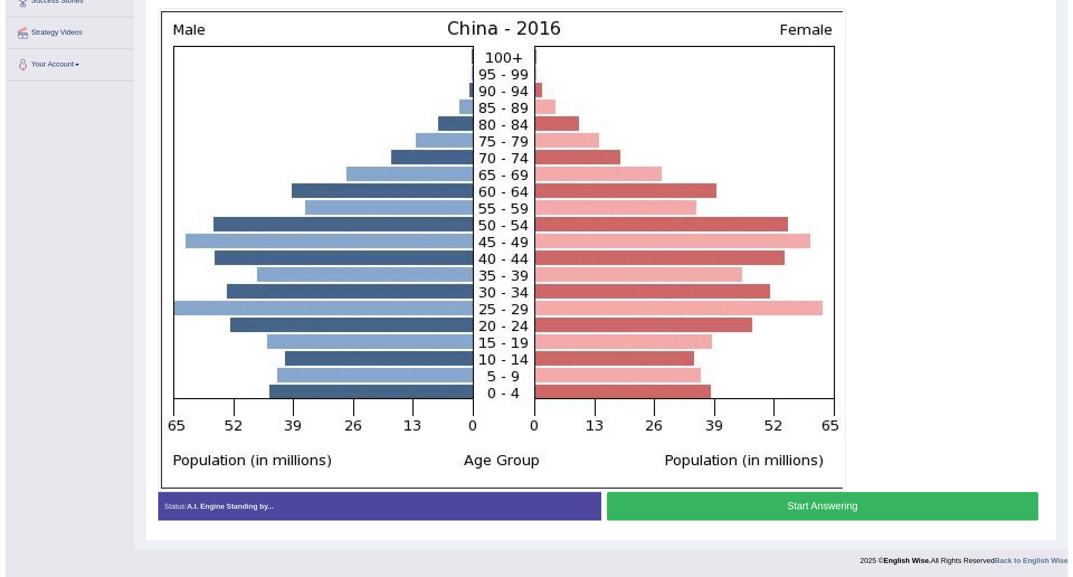
scroll to position [230, 0]
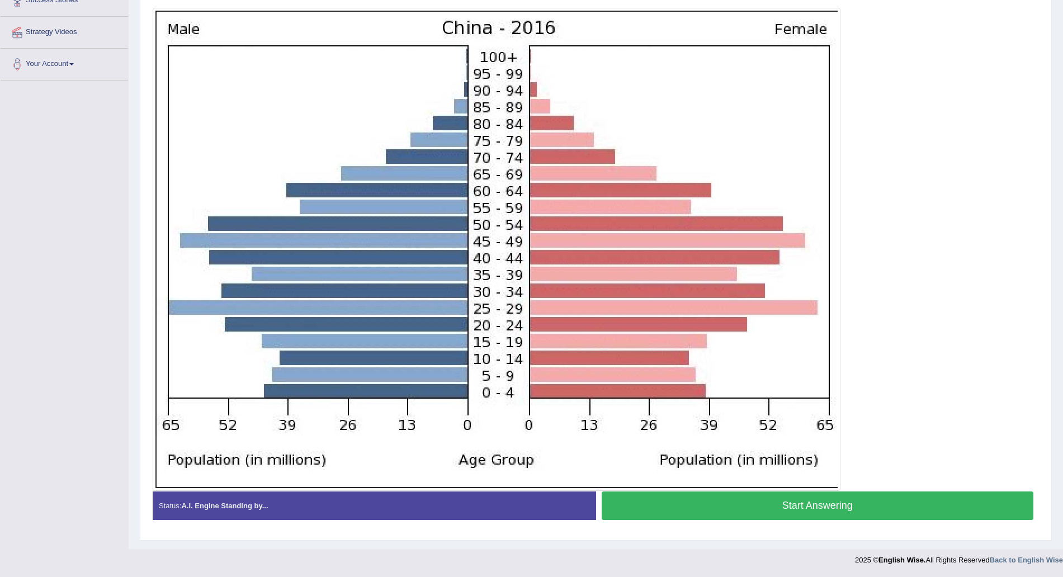
click at [771, 509] on button "Start Answering" at bounding box center [818, 505] width 432 height 29
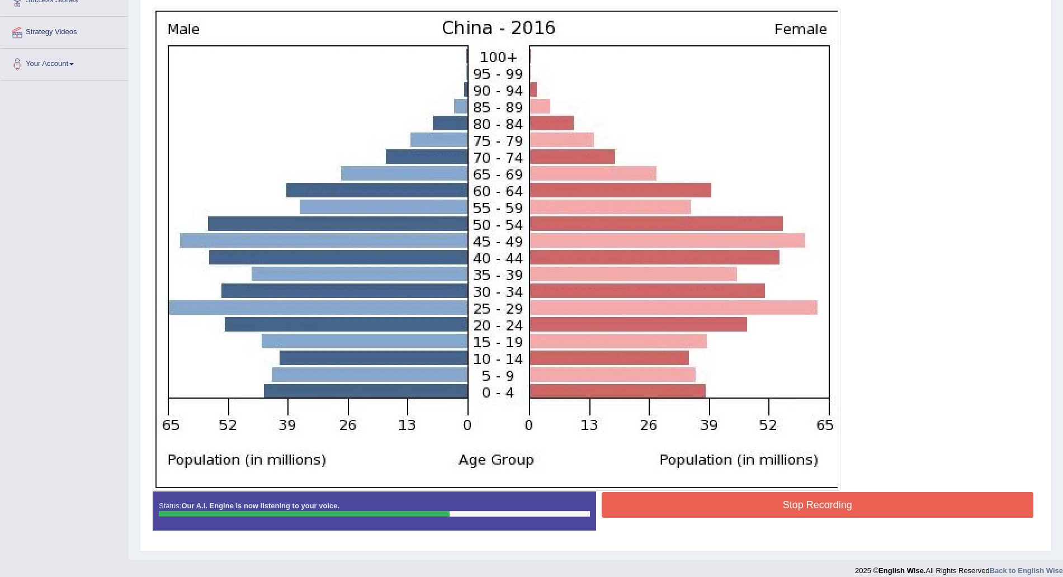
click at [760, 511] on button "Stop Recording" at bounding box center [818, 505] width 432 height 26
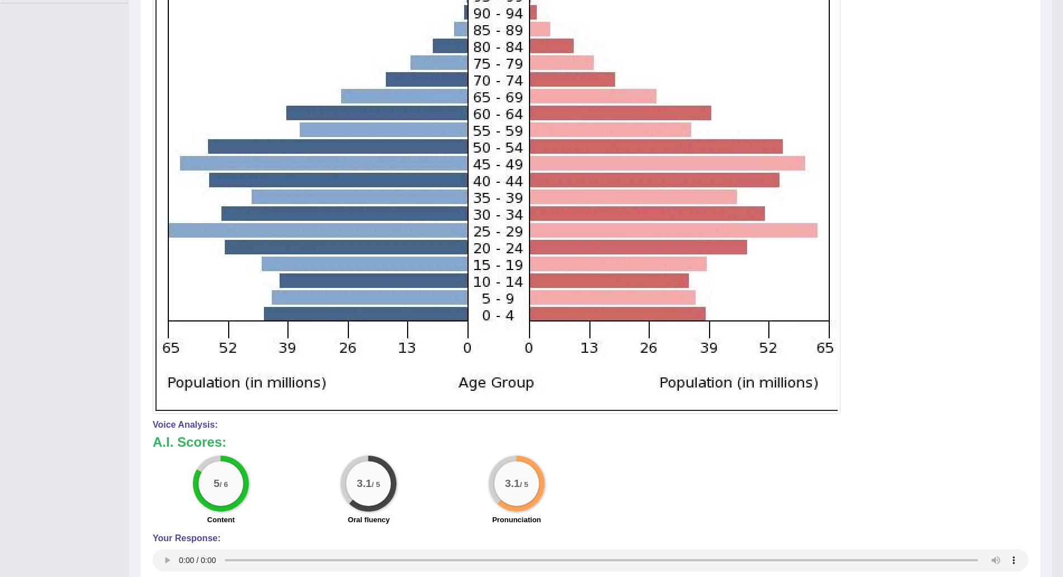
scroll to position [0, 0]
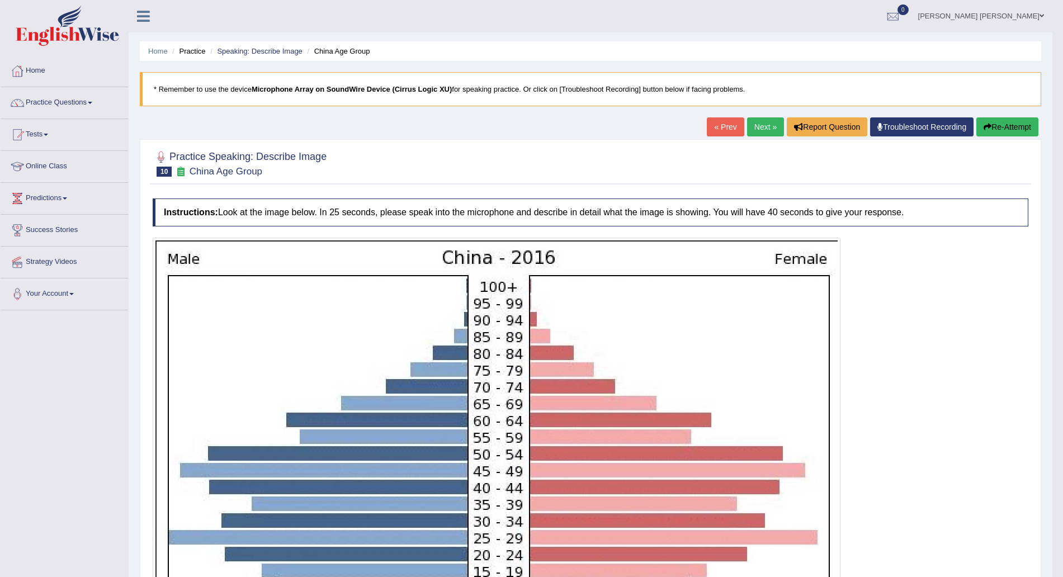
click at [747, 129] on link "Next »" at bounding box center [765, 126] width 37 height 19
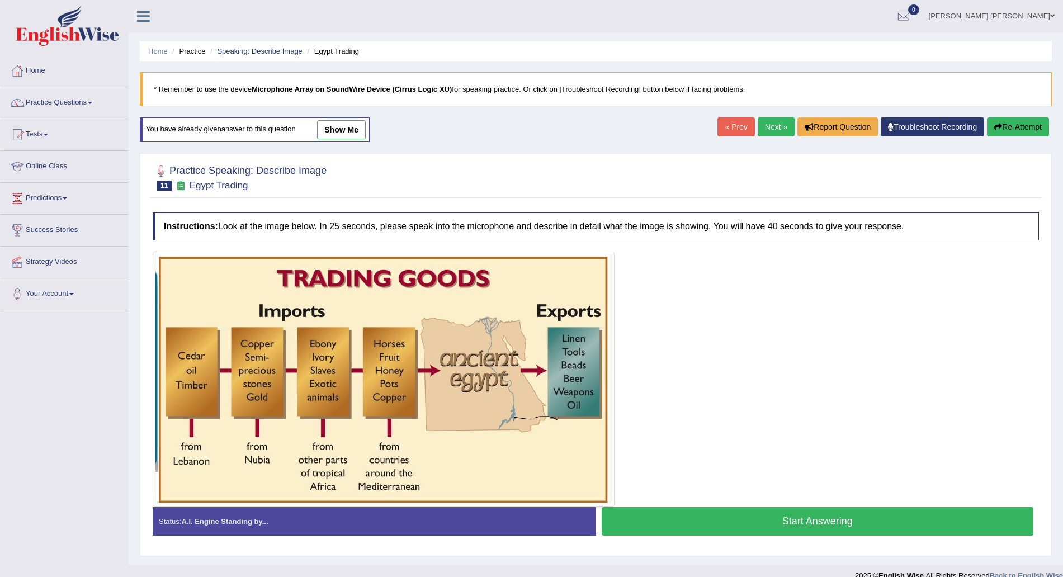
click at [785, 131] on link "Next »" at bounding box center [775, 126] width 37 height 19
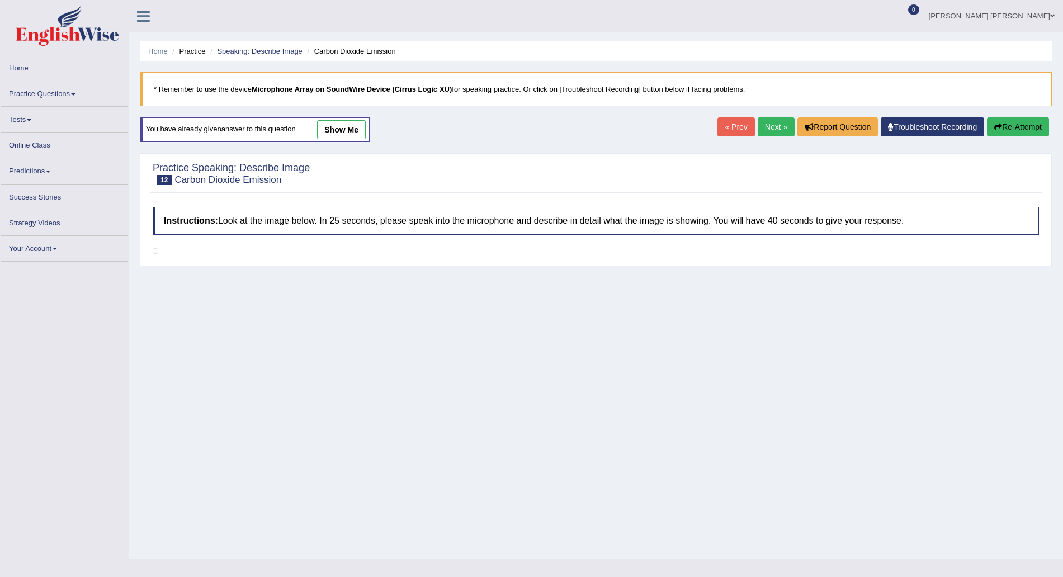
click at [37, 95] on link "Practice Questions" at bounding box center [64, 92] width 127 height 22
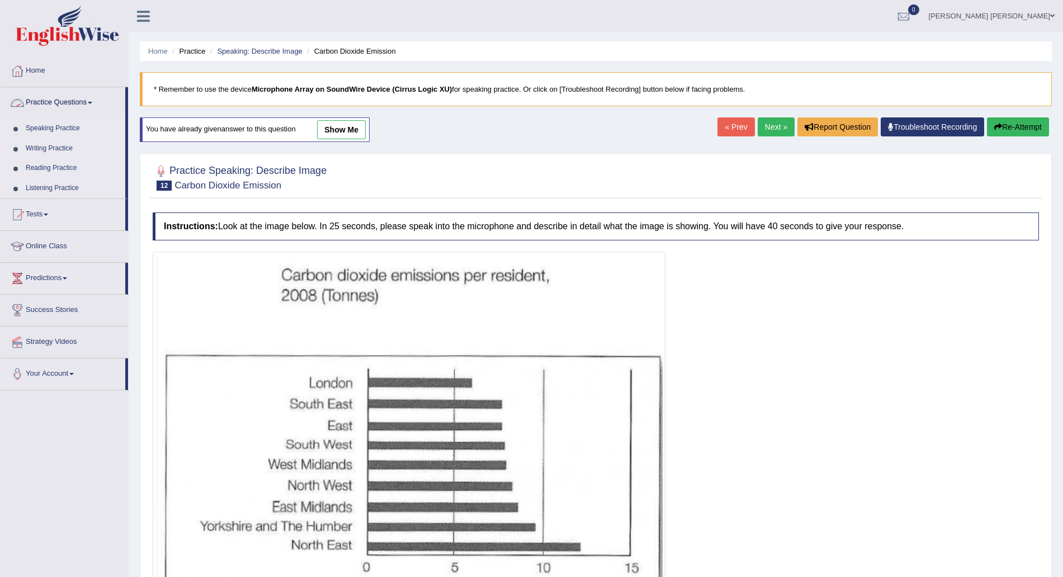
click at [61, 122] on link "Speaking Practice" at bounding box center [73, 129] width 105 height 20
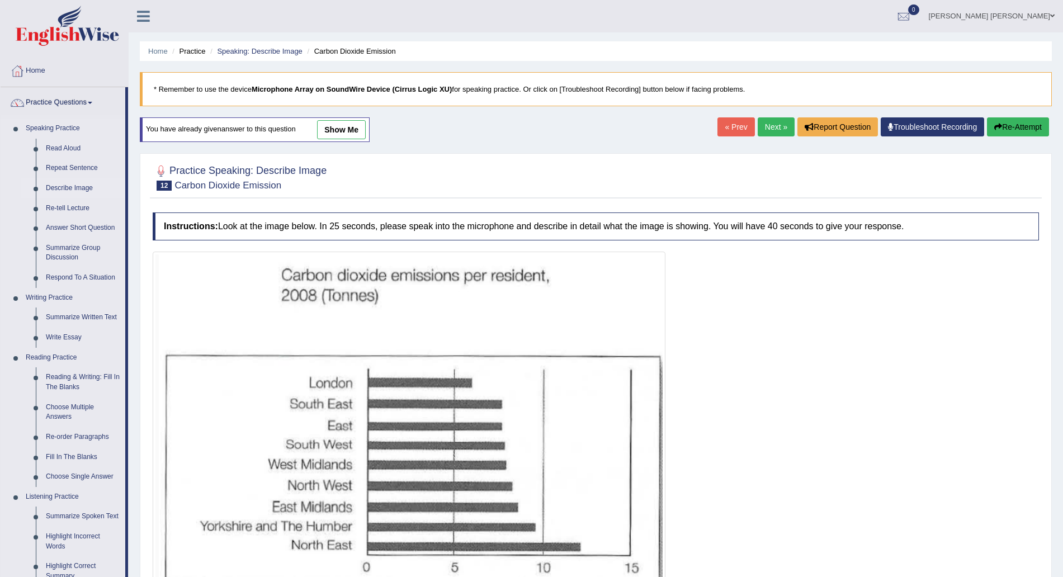
click at [78, 187] on link "Describe Image" at bounding box center [83, 188] width 84 height 20
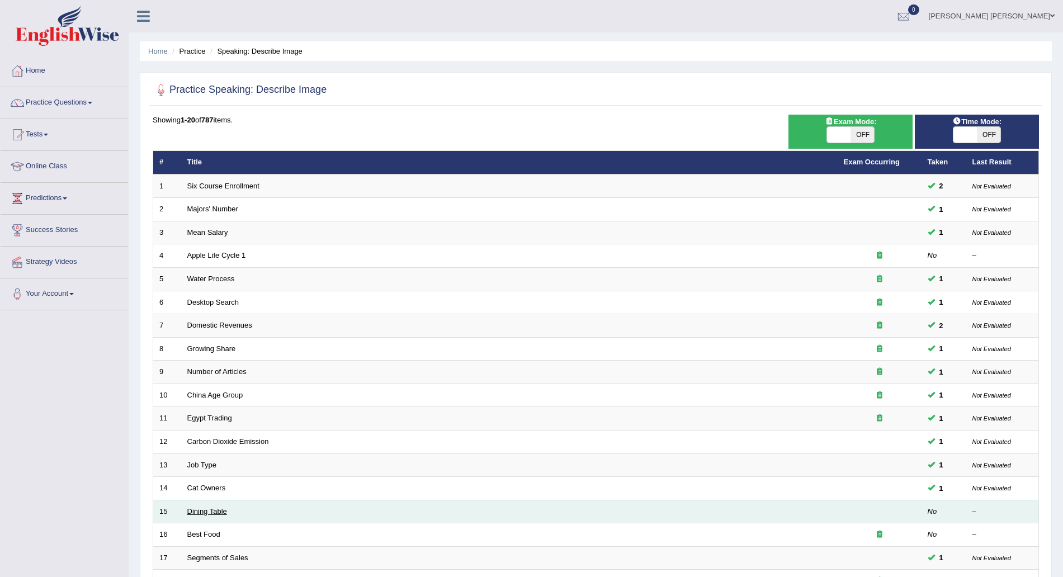
click at [220, 509] on link "Dining Table" at bounding box center [207, 511] width 40 height 8
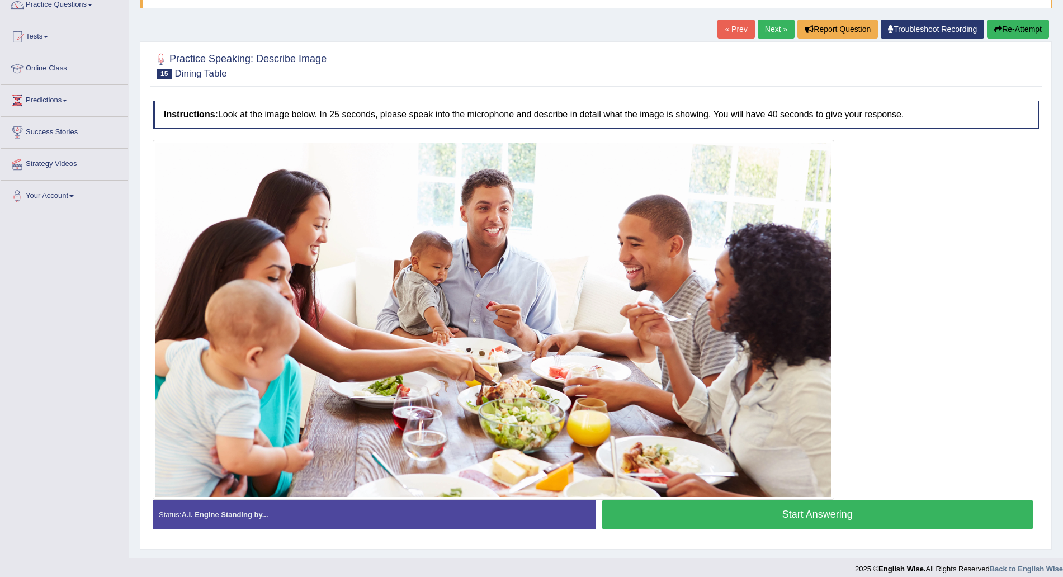
scroll to position [107, 0]
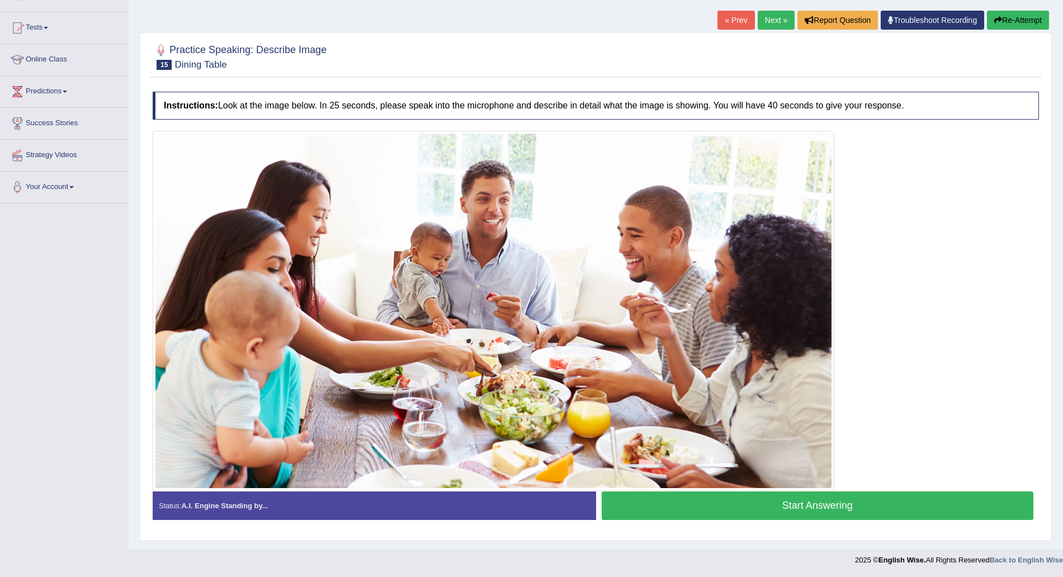
click at [749, 511] on button "Start Answering" at bounding box center [818, 505] width 432 height 29
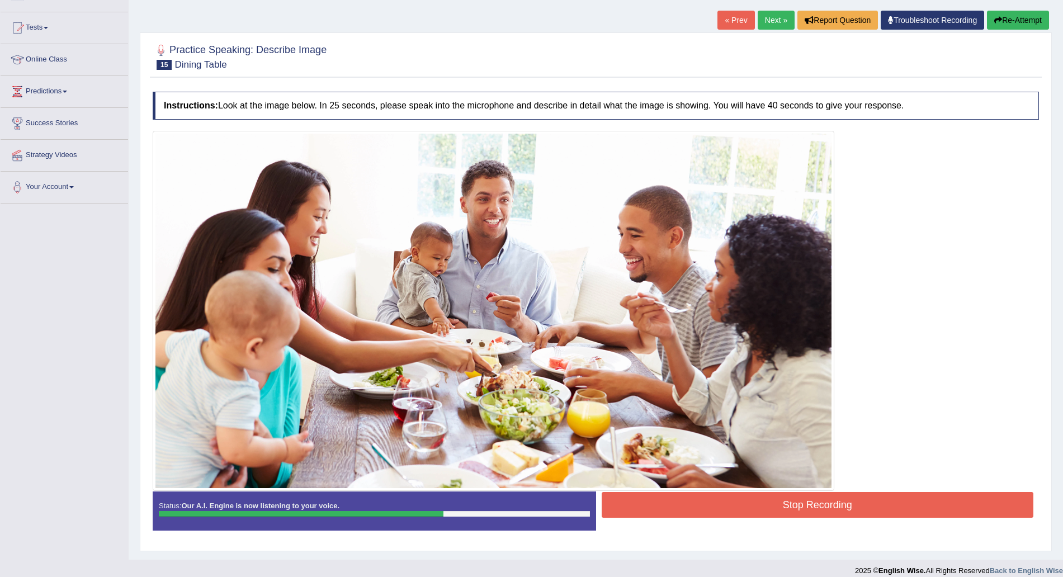
click at [719, 508] on button "Stop Recording" at bounding box center [818, 505] width 432 height 26
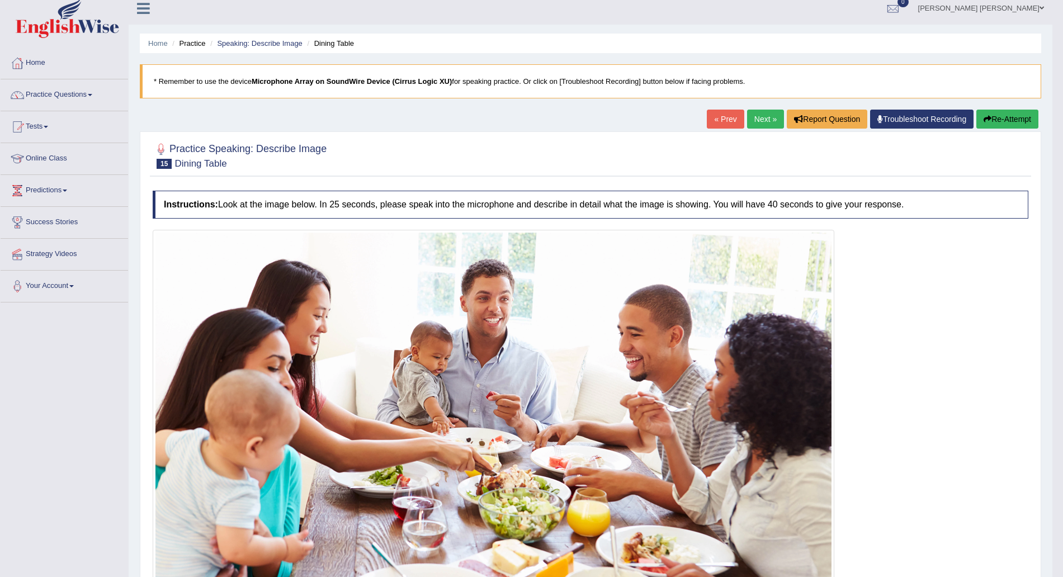
scroll to position [0, 0]
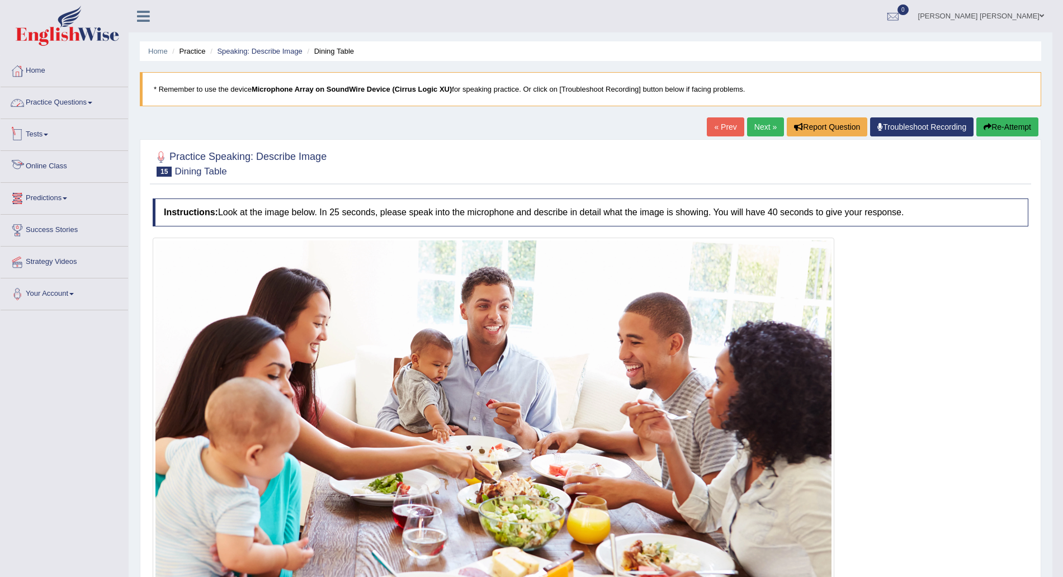
click at [77, 98] on link "Practice Questions" at bounding box center [64, 101] width 127 height 28
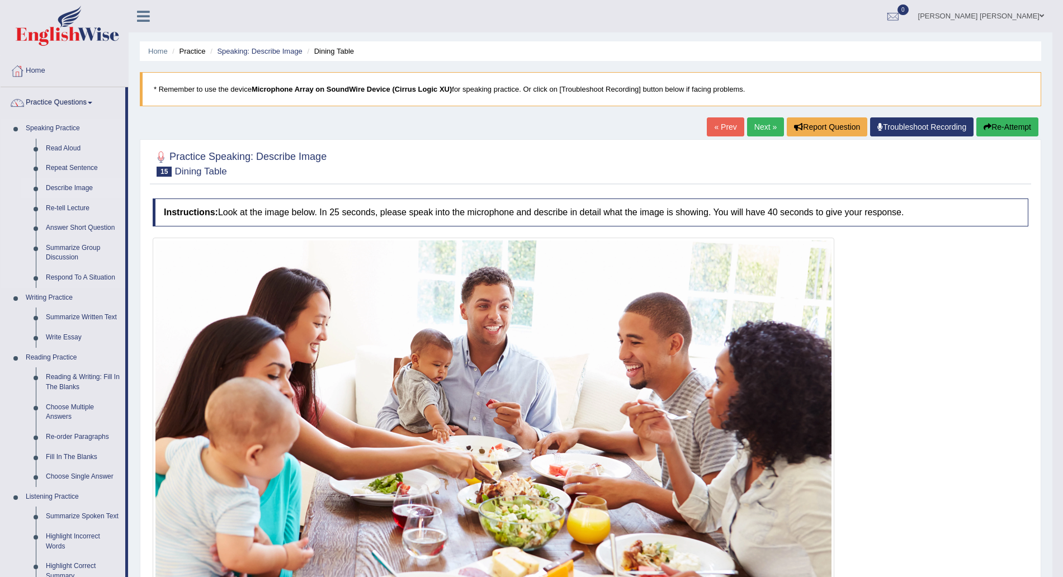
click at [59, 183] on link "Describe Image" at bounding box center [83, 188] width 84 height 20
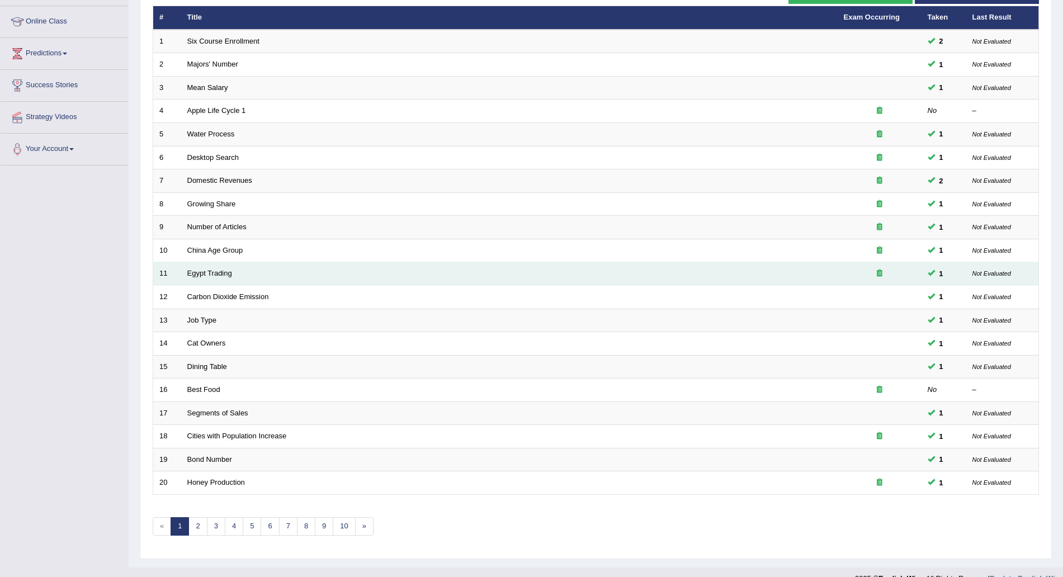
scroll to position [163, 0]
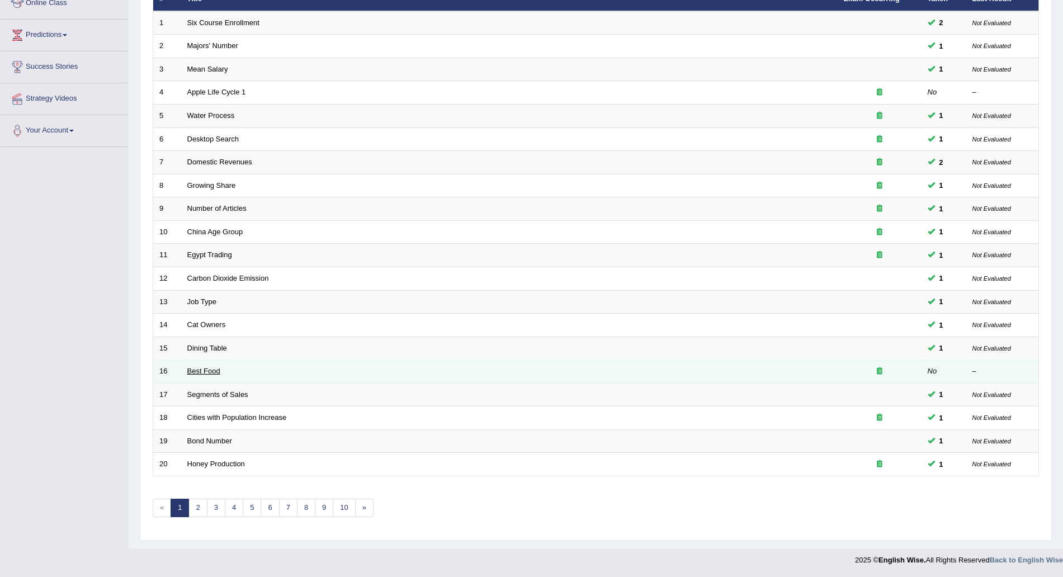
click at [202, 368] on link "Best Food" at bounding box center [203, 371] width 33 height 8
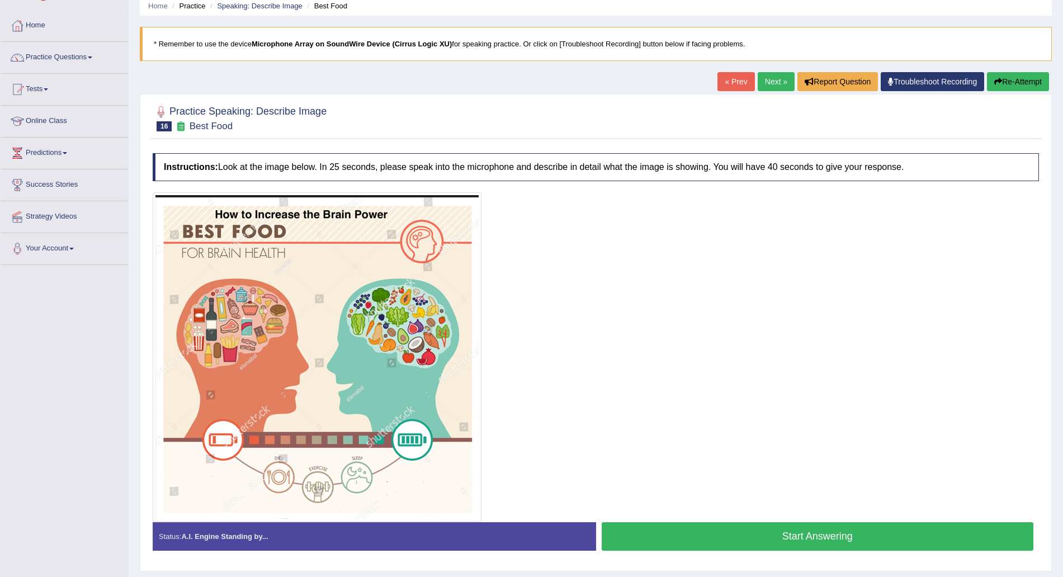
scroll to position [76, 0]
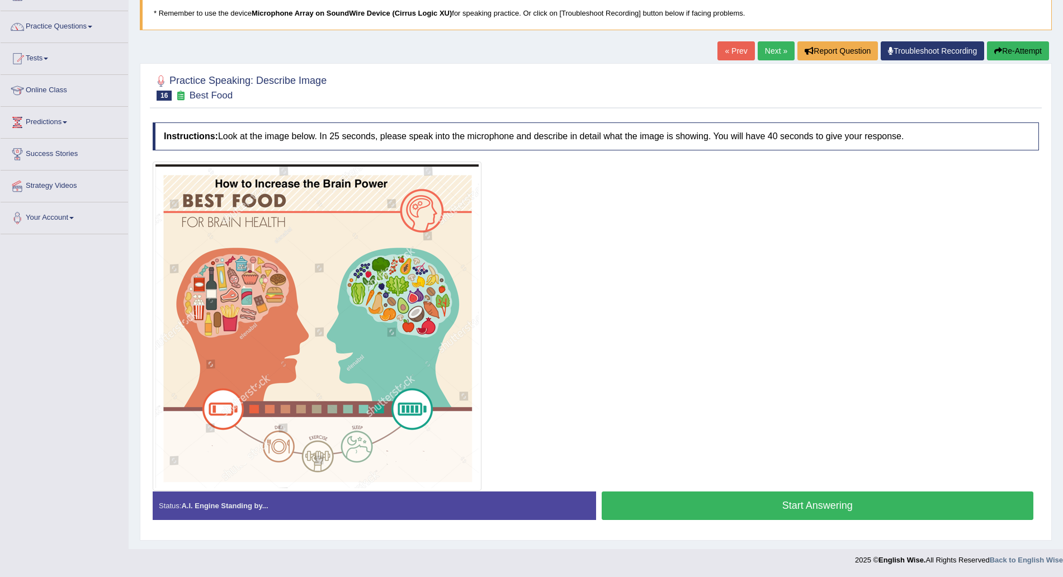
click at [782, 502] on button "Start Answering" at bounding box center [818, 505] width 432 height 29
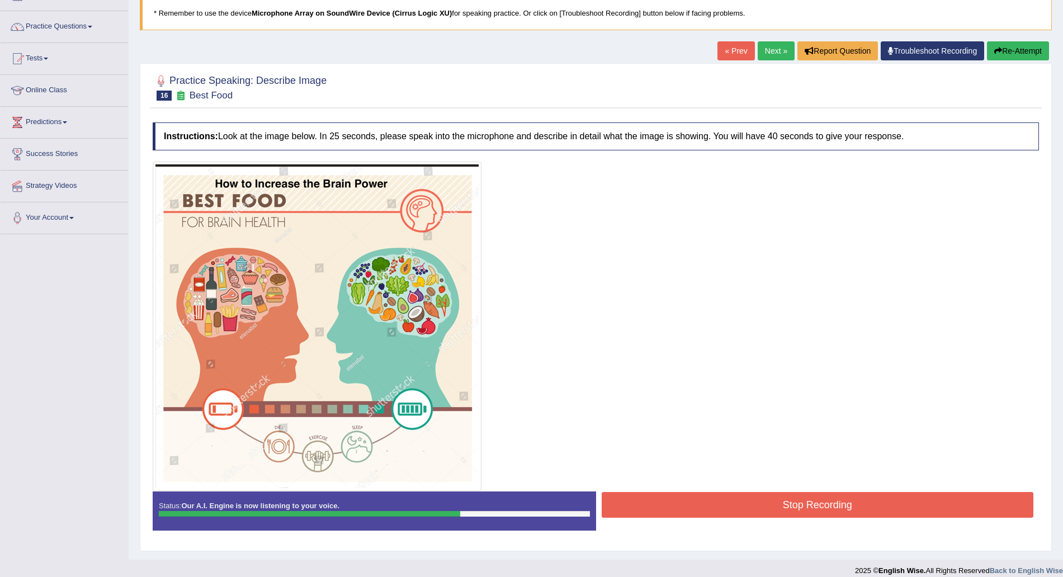
click at [775, 504] on button "Stop Recording" at bounding box center [818, 505] width 432 height 26
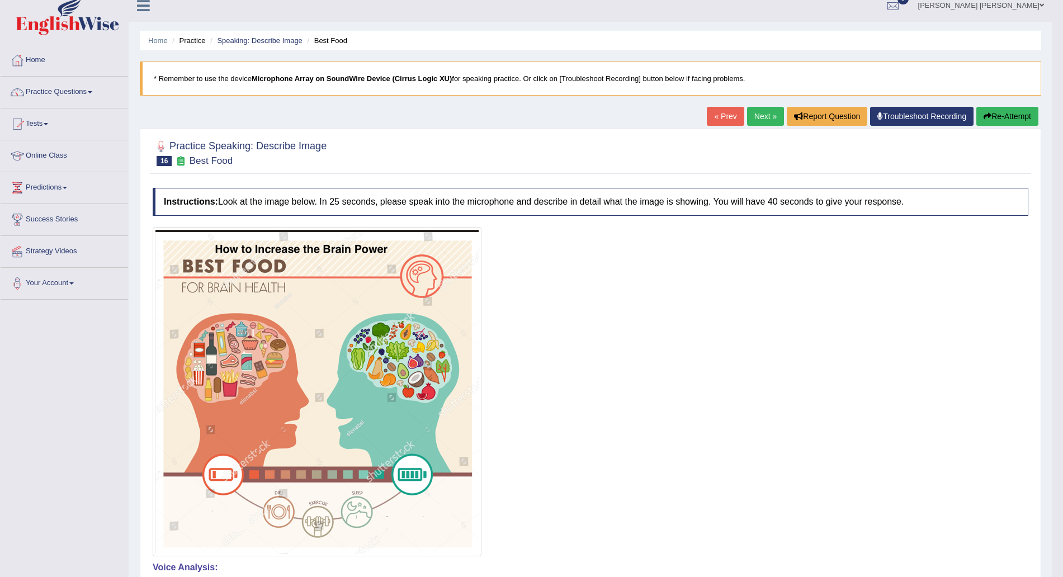
scroll to position [0, 0]
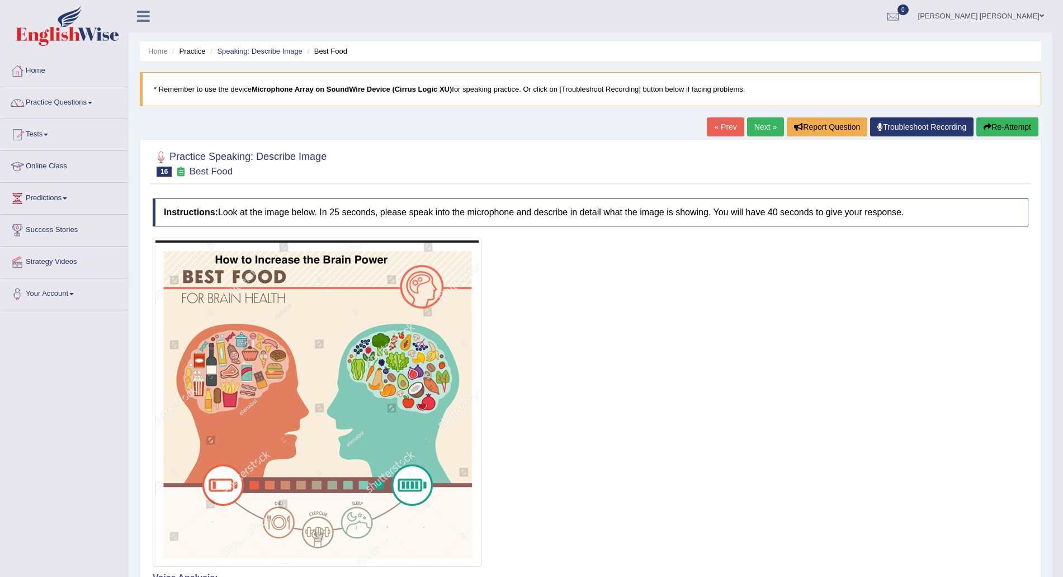
click at [759, 126] on link "Next »" at bounding box center [765, 126] width 37 height 19
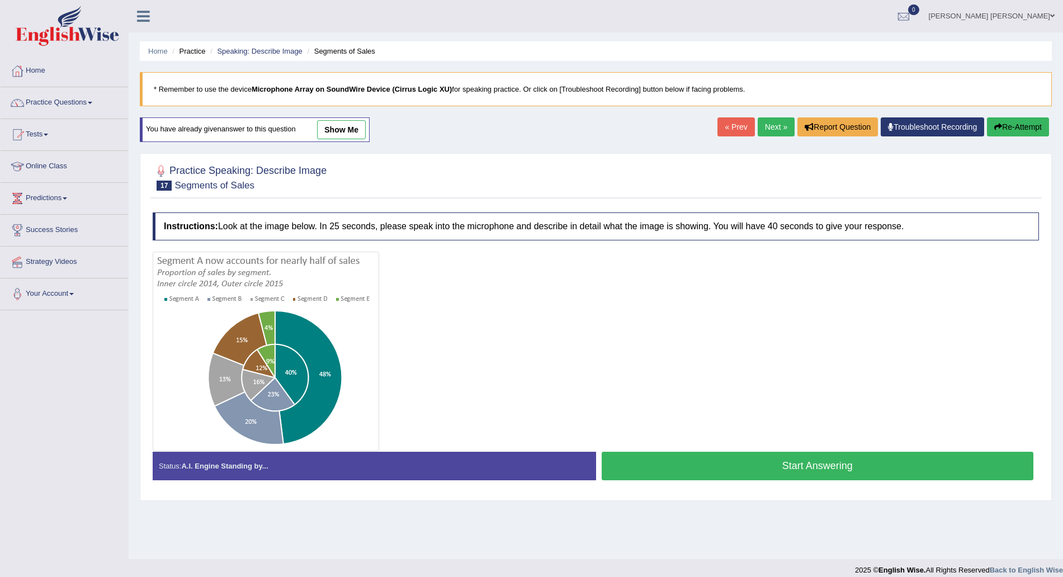
click at [77, 86] on li "Home" at bounding box center [64, 71] width 127 height 32
click at [70, 96] on link "Practice Questions" at bounding box center [64, 101] width 127 height 28
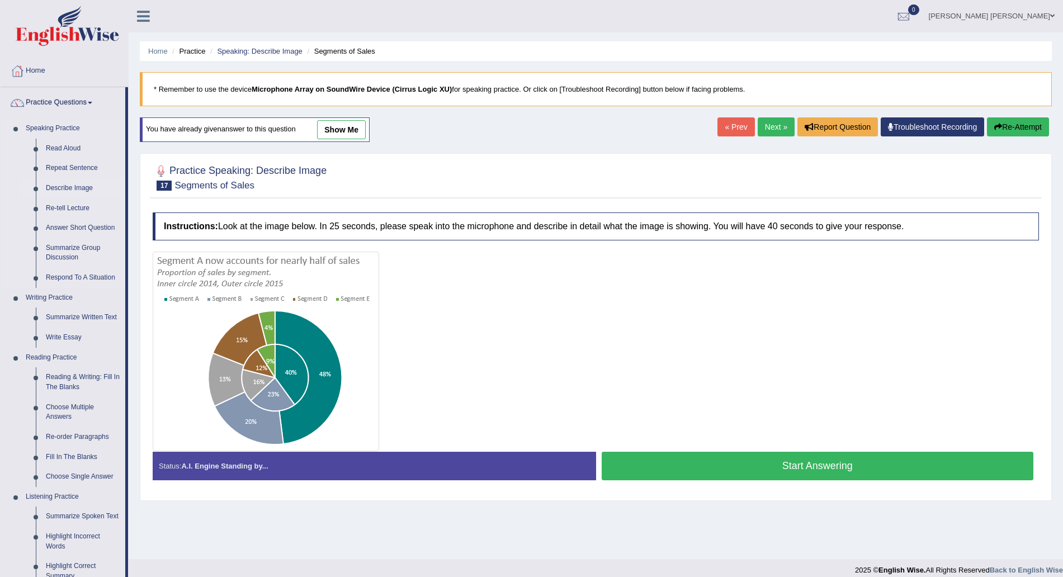
click at [78, 190] on link "Describe Image" at bounding box center [83, 188] width 84 height 20
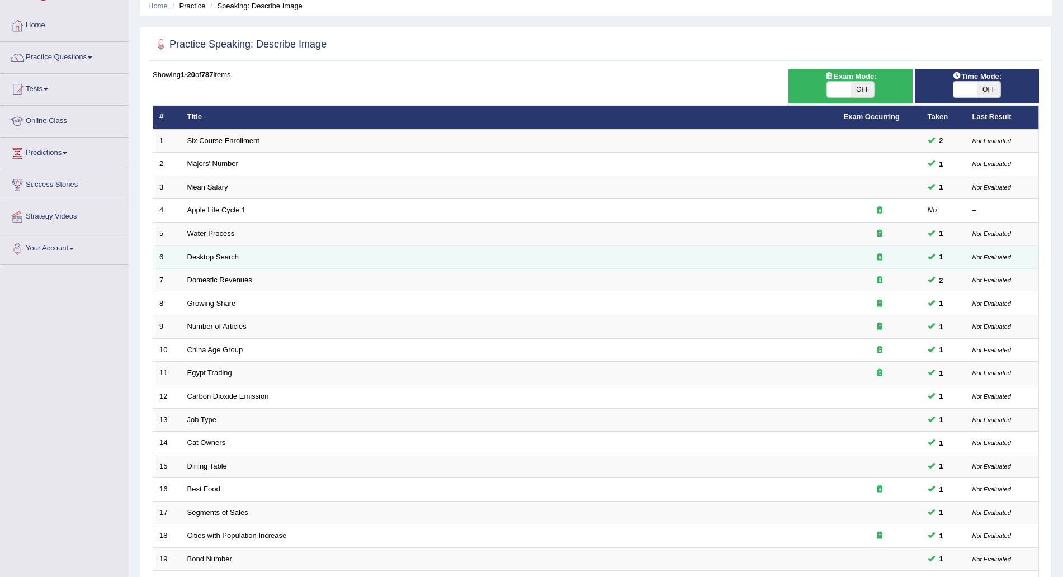
scroll to position [23, 0]
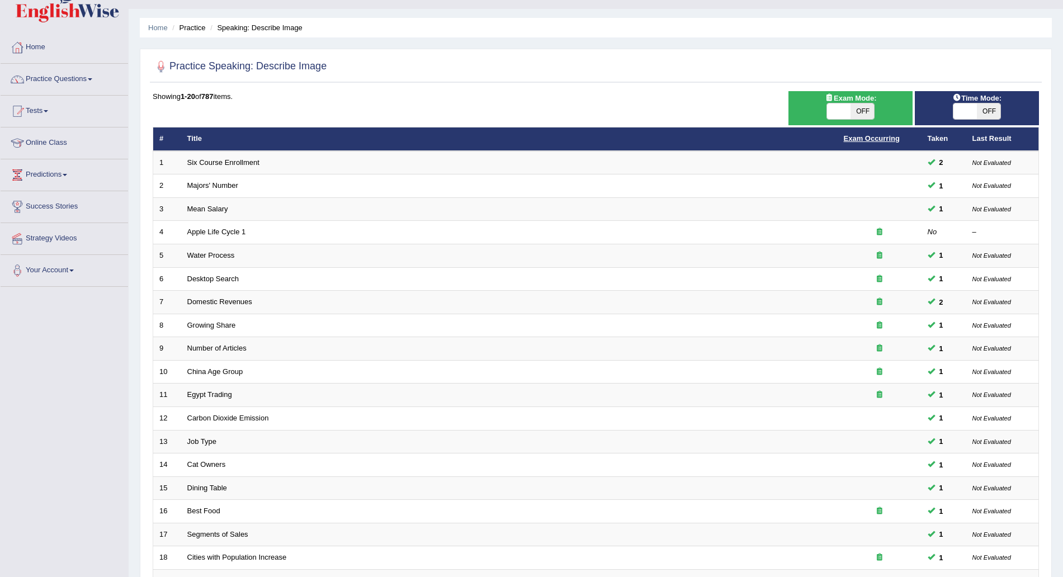
click at [885, 135] on link "Exam Occurring" at bounding box center [872, 138] width 56 height 8
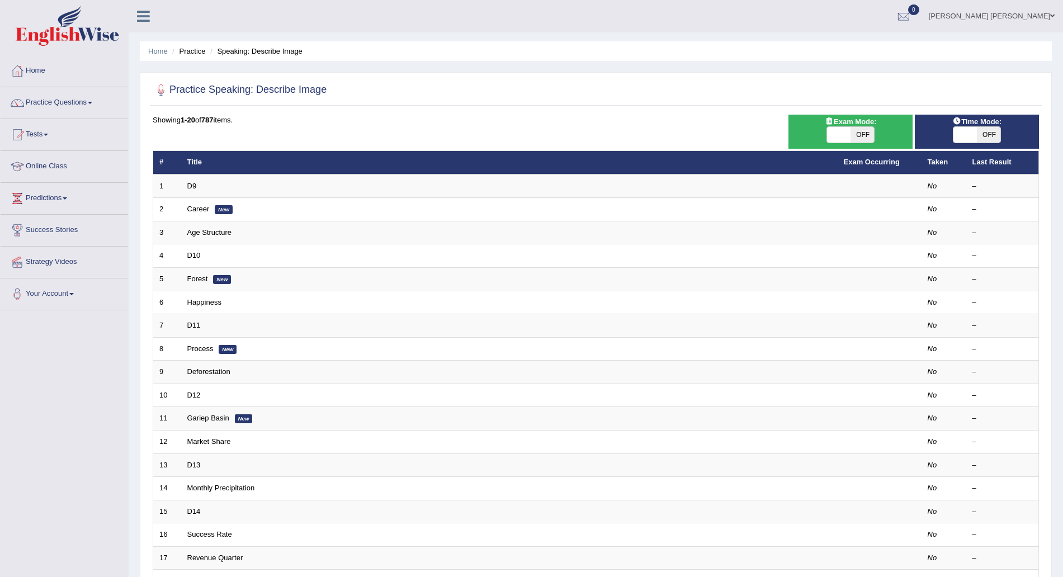
click at [834, 132] on span at bounding box center [838, 135] width 23 height 16
checkbox input "true"
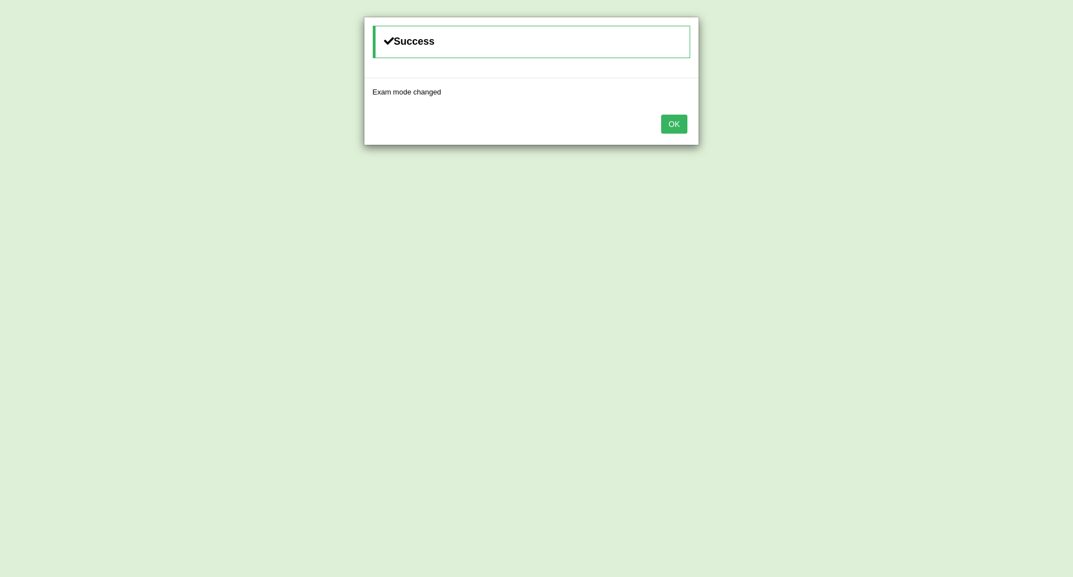
click at [663, 125] on button "OK" at bounding box center [674, 124] width 26 height 19
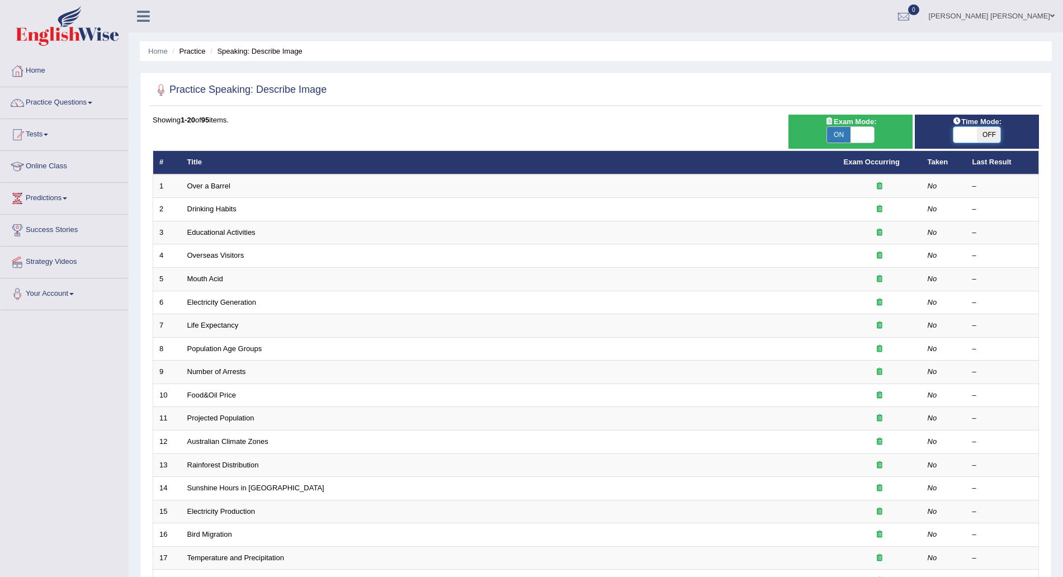
click at [976, 135] on span at bounding box center [964, 135] width 23 height 16
checkbox input "true"
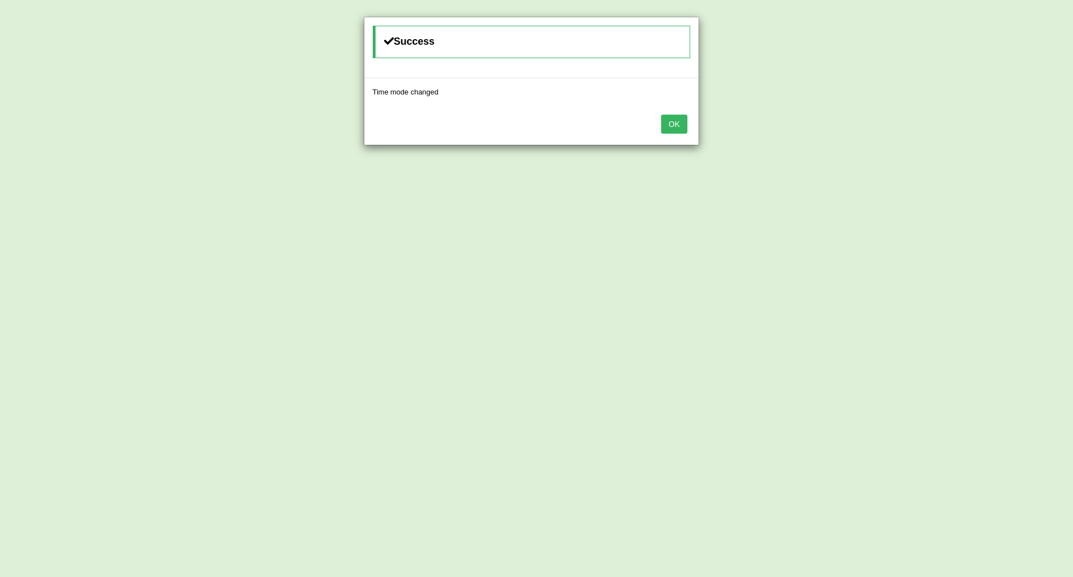
click at [688, 119] on div "OK" at bounding box center [531, 125] width 334 height 39
click at [676, 121] on button "OK" at bounding box center [674, 124] width 26 height 19
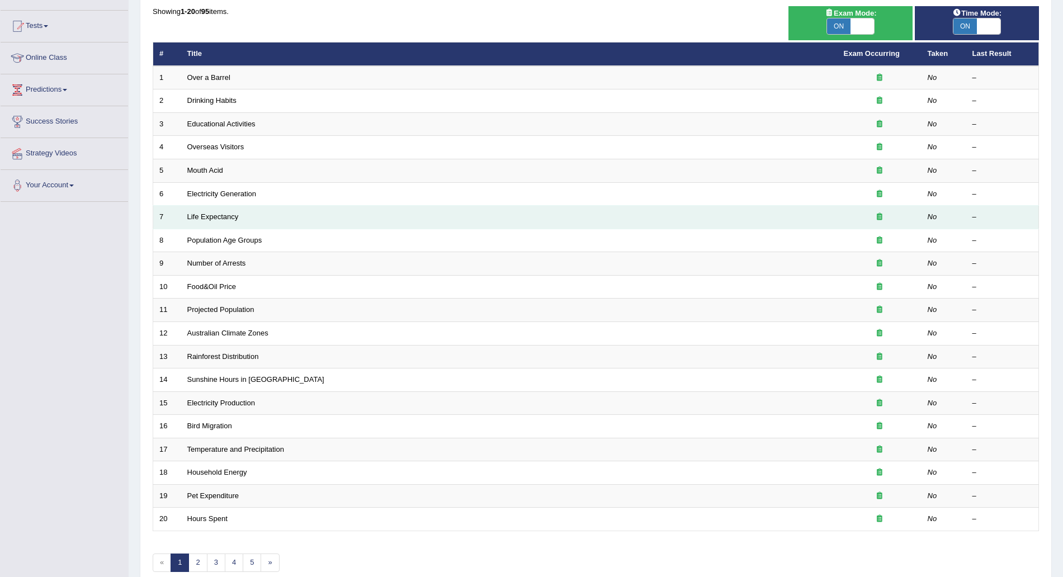
scroll to position [140, 0]
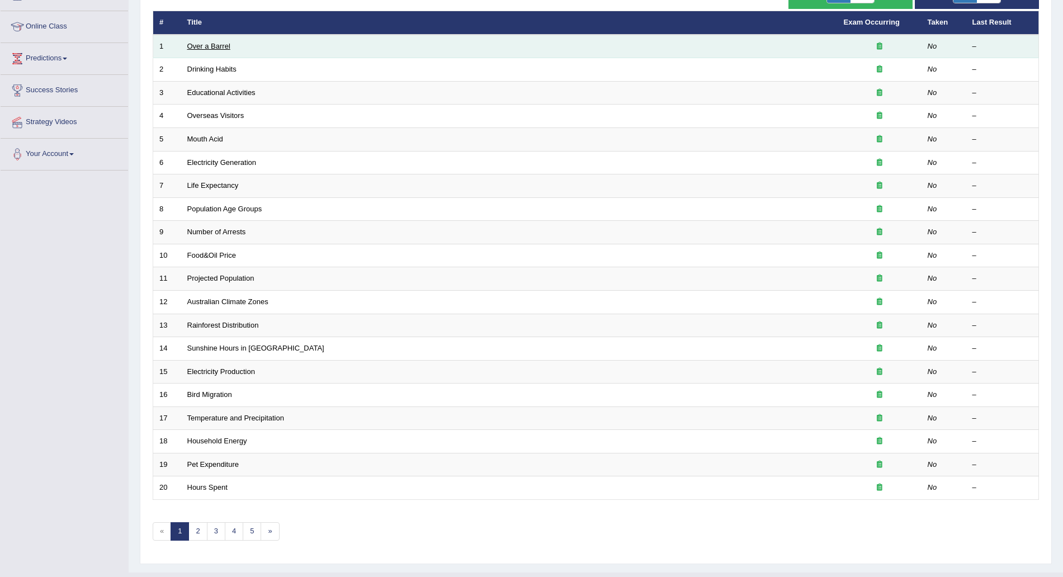
click at [195, 48] on link "Over a Barrel" at bounding box center [208, 46] width 43 height 8
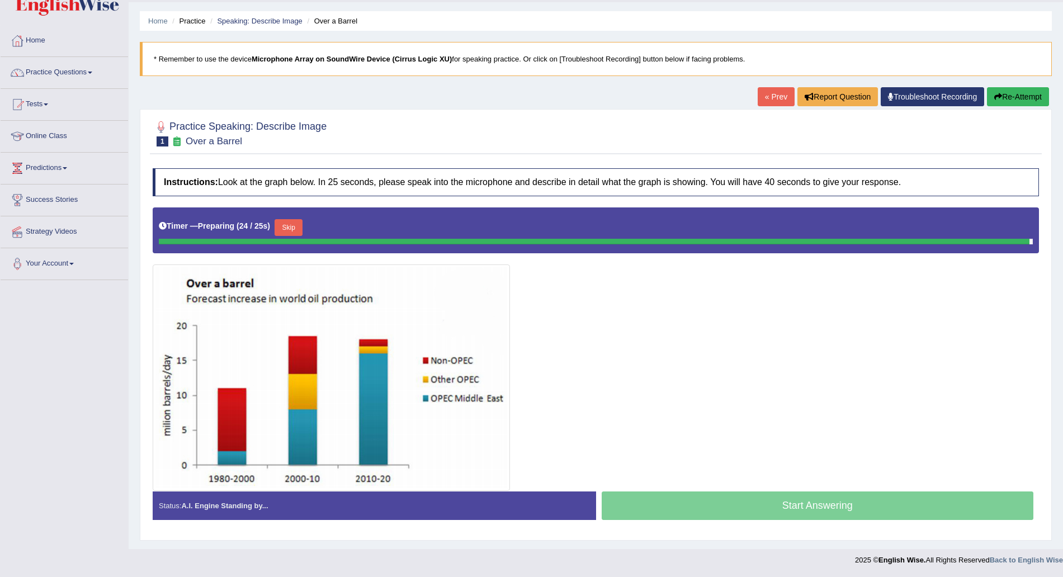
scroll to position [27, 0]
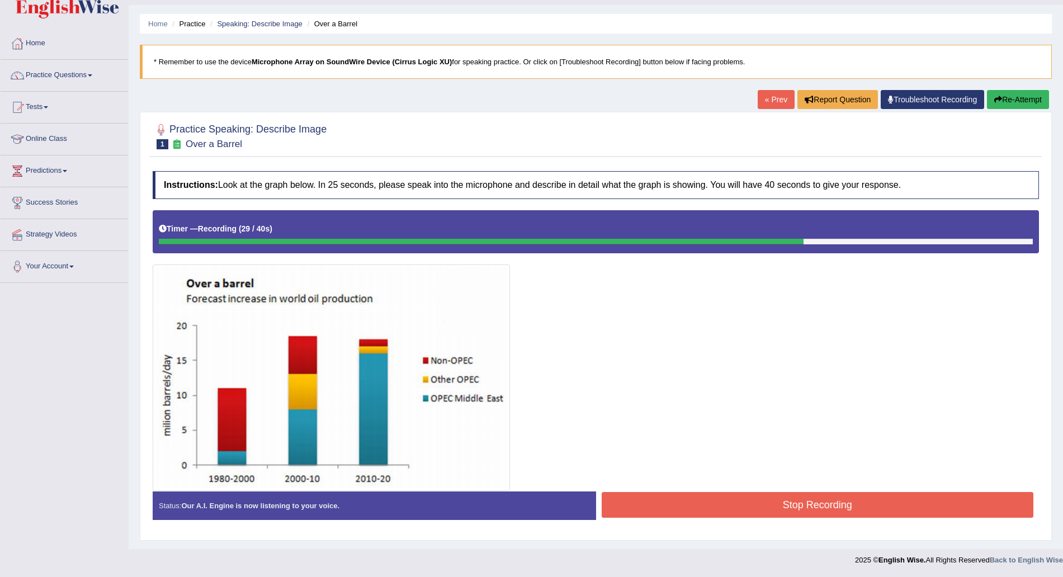
click at [848, 473] on div at bounding box center [596, 350] width 886 height 281
click at [769, 501] on button "Stop Recording" at bounding box center [818, 505] width 432 height 26
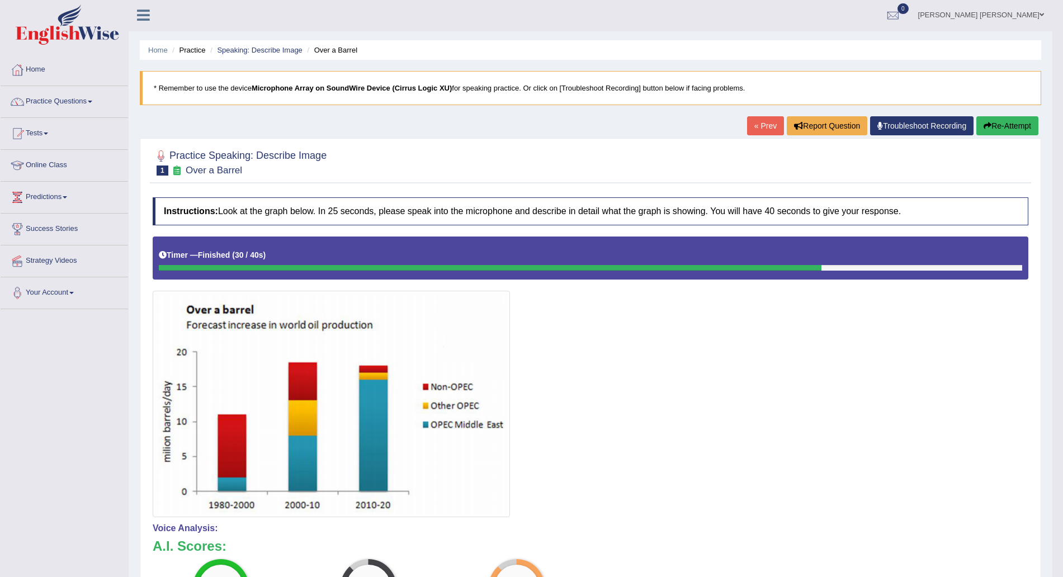
scroll to position [0, 0]
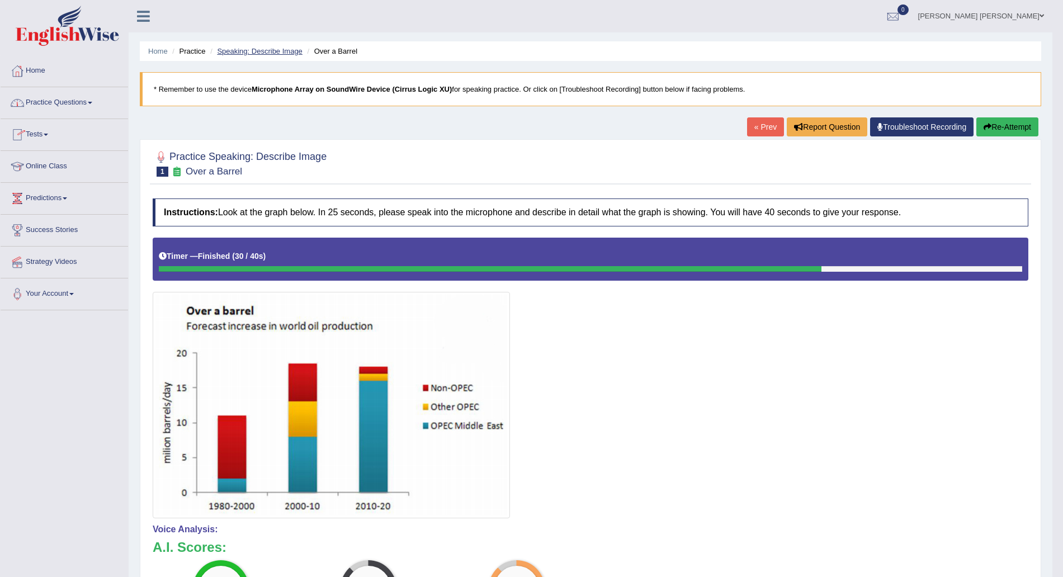
click at [253, 49] on link "Speaking: Describe Image" at bounding box center [259, 51] width 85 height 8
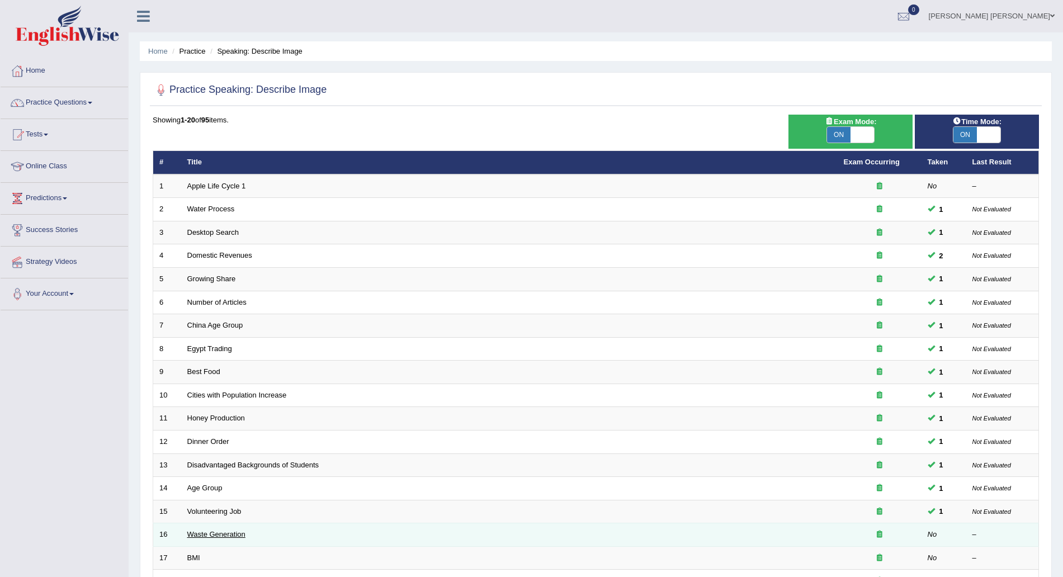
click at [202, 533] on link "Waste Generation" at bounding box center [216, 534] width 58 height 8
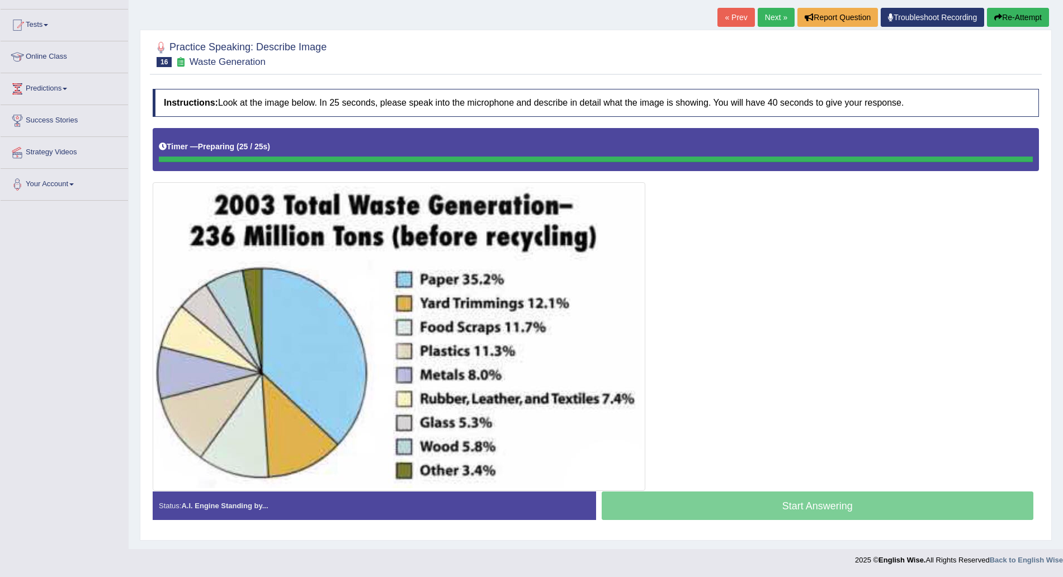
scroll to position [110, 0]
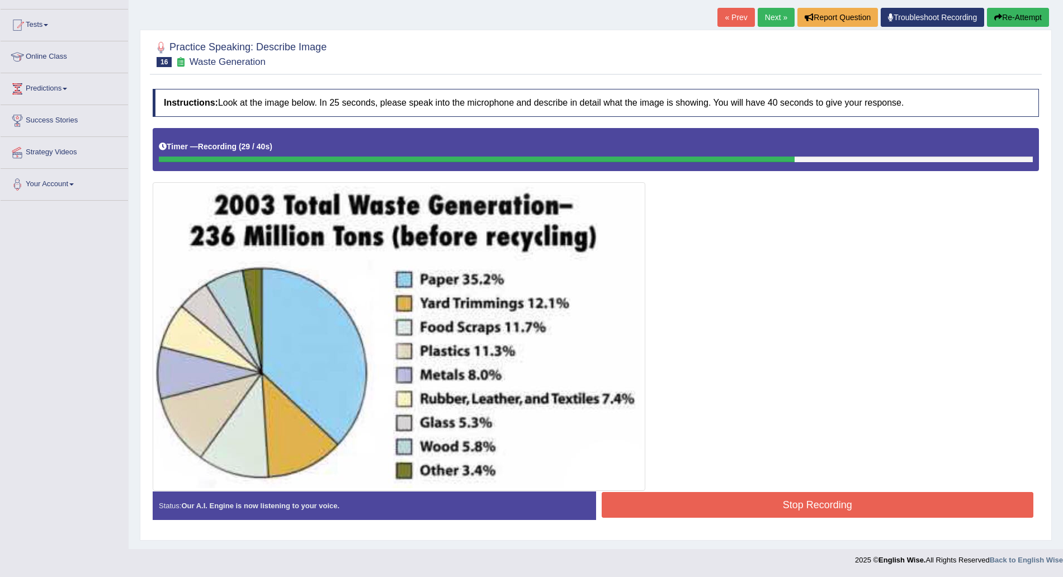
click at [763, 513] on button "Stop Recording" at bounding box center [818, 505] width 432 height 26
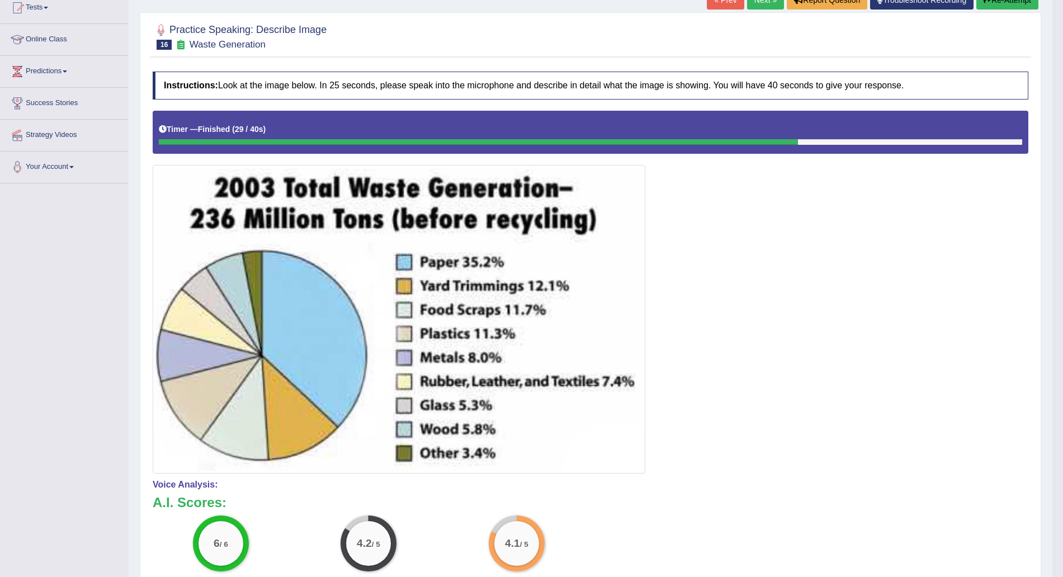
scroll to position [126, 0]
click at [1002, 9] on button "Re-Attempt" at bounding box center [1007, 0] width 62 height 19
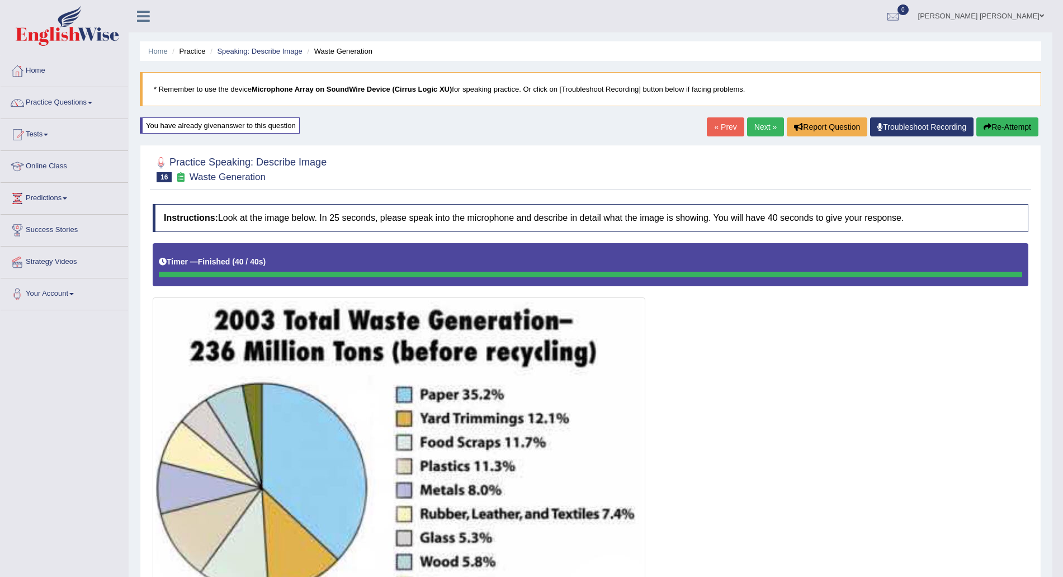
click at [775, 129] on link "Next »" at bounding box center [765, 126] width 37 height 19
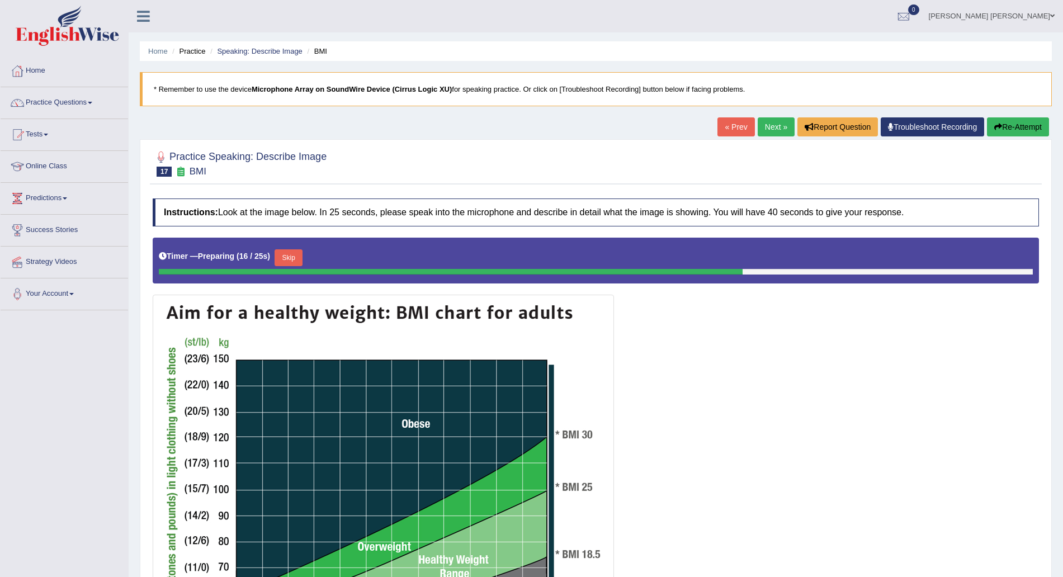
click at [998, 121] on button "Re-Attempt" at bounding box center [1018, 126] width 62 height 19
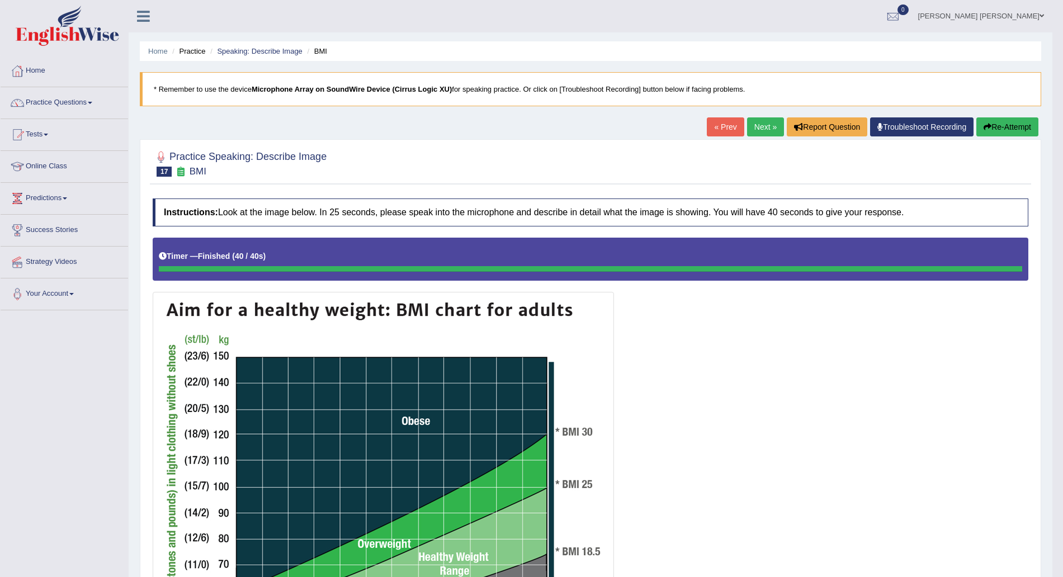
click at [752, 125] on link "Next »" at bounding box center [765, 126] width 37 height 19
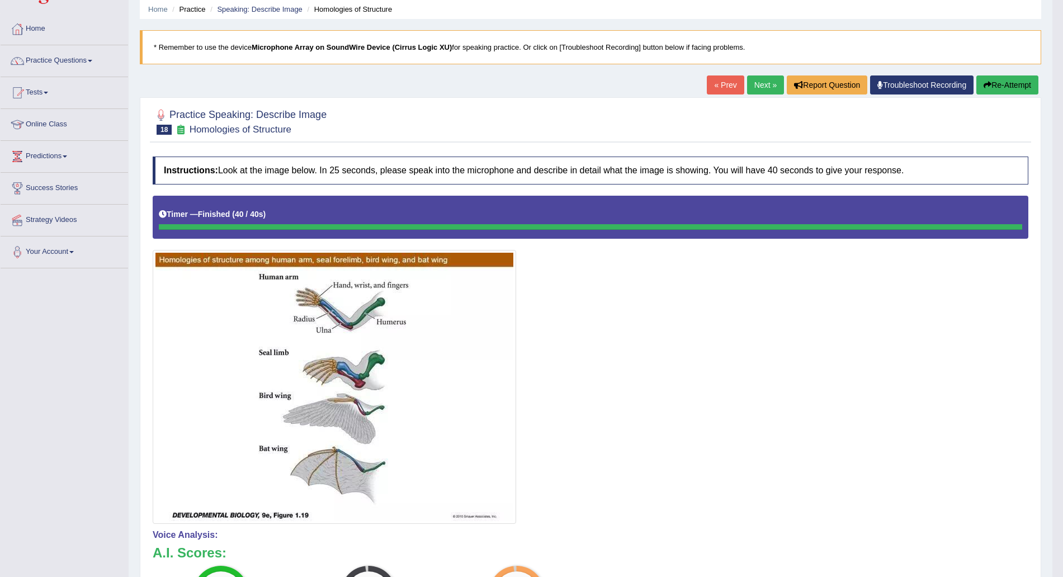
scroll to position [35, 0]
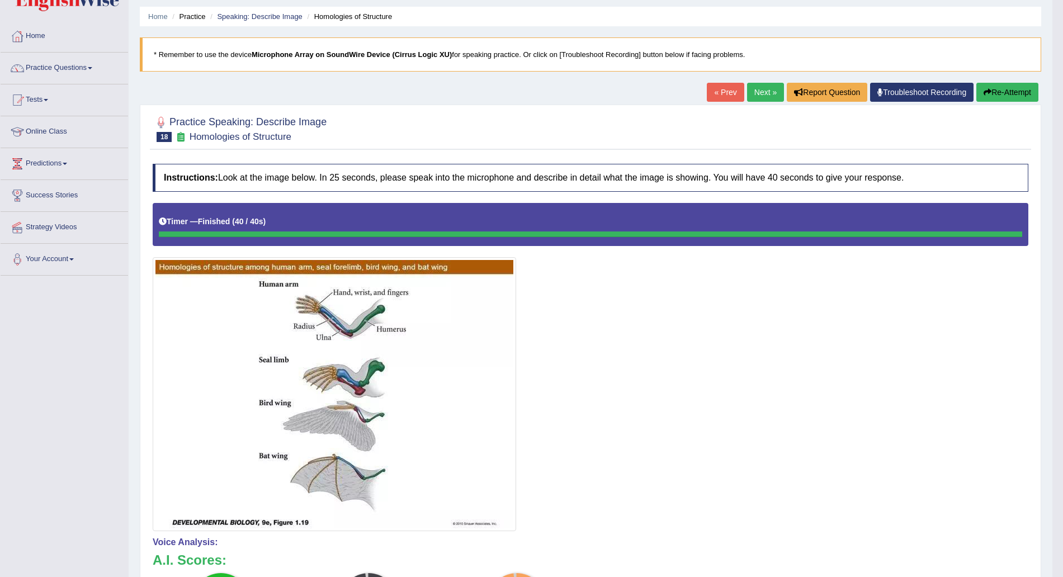
click at [761, 91] on link "Next »" at bounding box center [765, 92] width 37 height 19
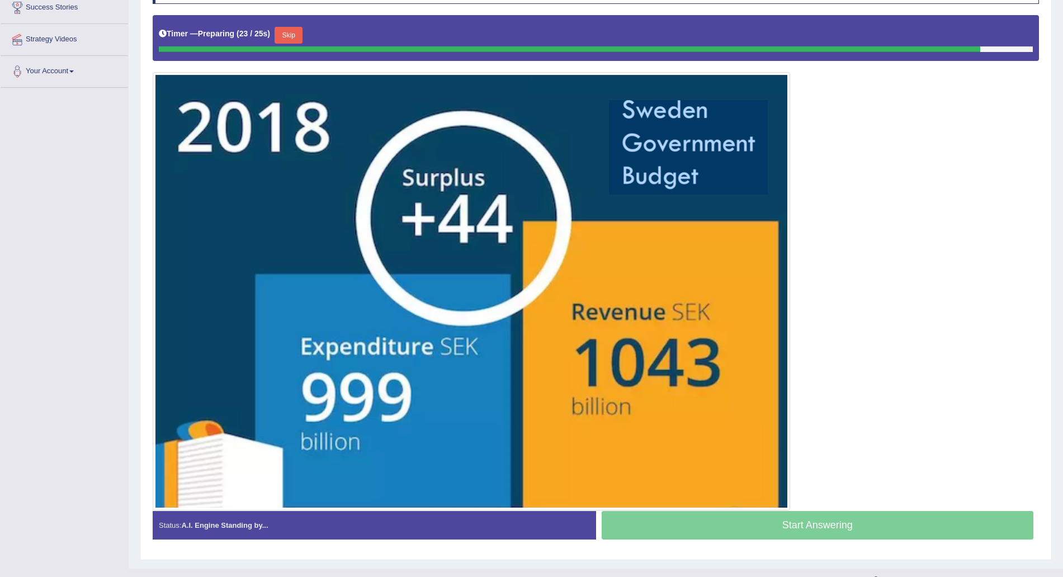
scroll to position [226, 0]
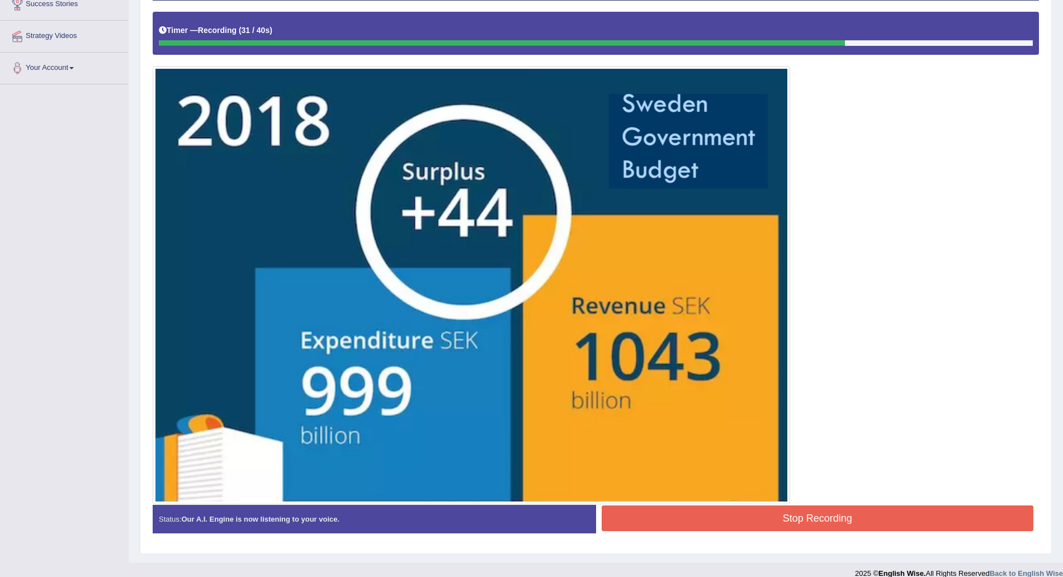
click at [841, 518] on button "Stop Recording" at bounding box center [818, 518] width 432 height 26
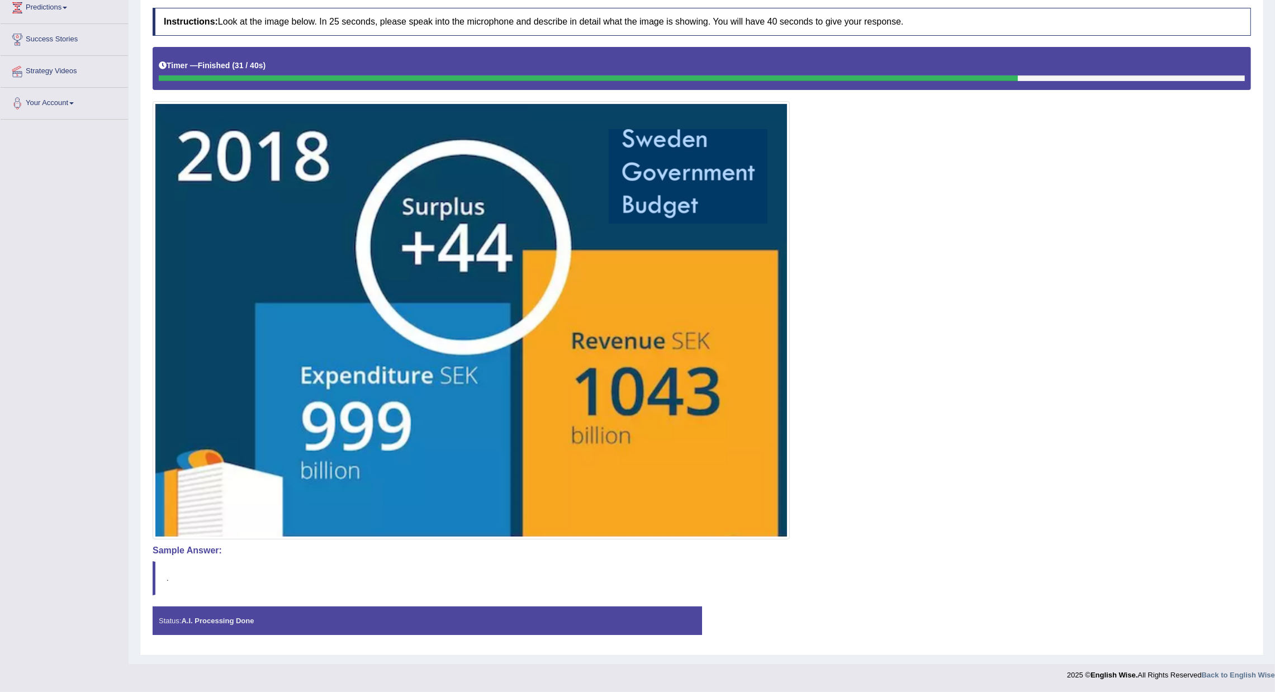
scroll to position [0, 0]
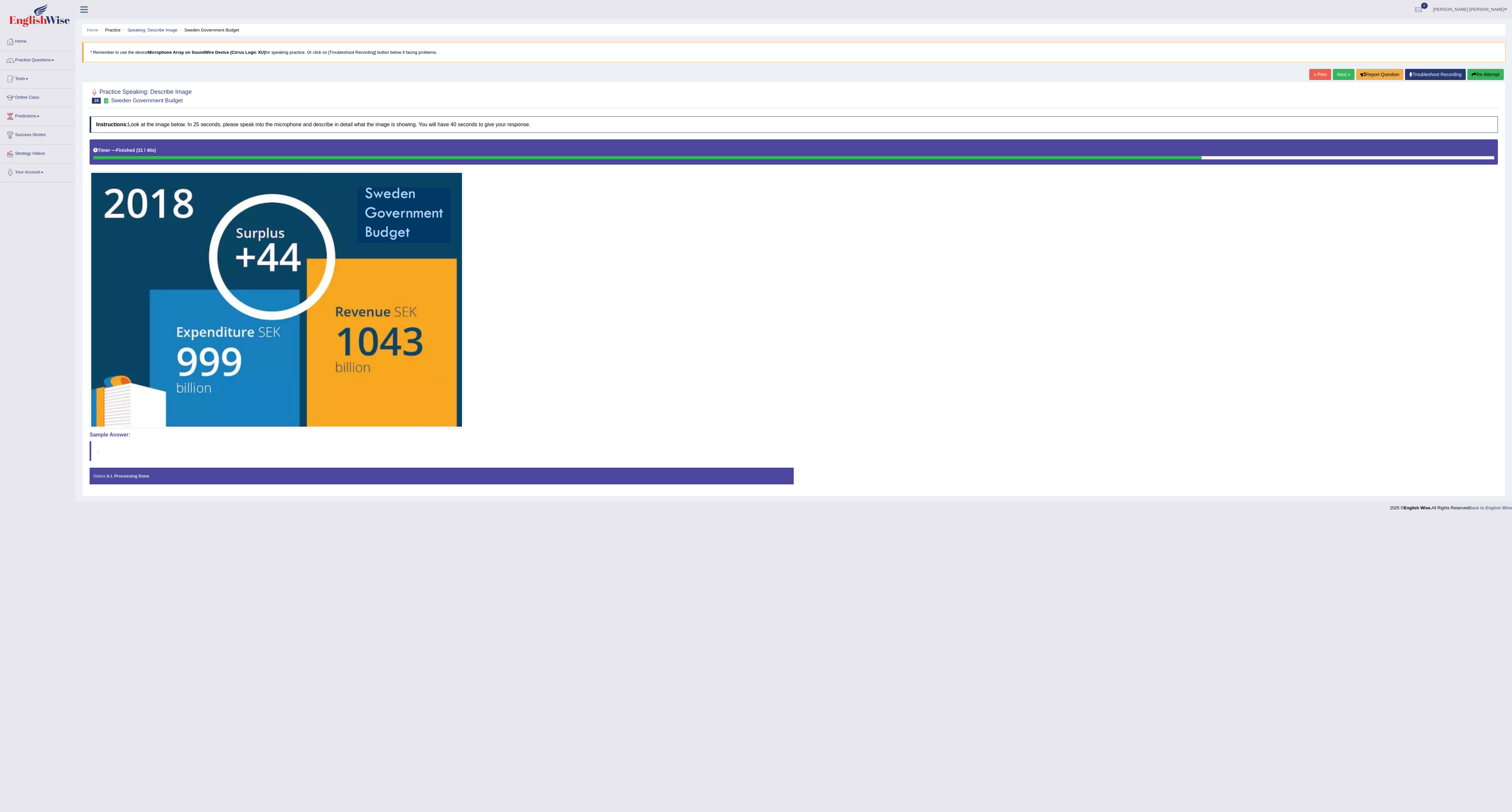
drag, startPoint x: 620, startPoint y: 1, endPoint x: 768, endPoint y: 762, distance: 775.3
click at [623, 338] on body "Toggle navigation Home Practice Questions Speaking Practice Read Aloud Repeat S…" at bounding box center [756, 406] width 1512 height 812
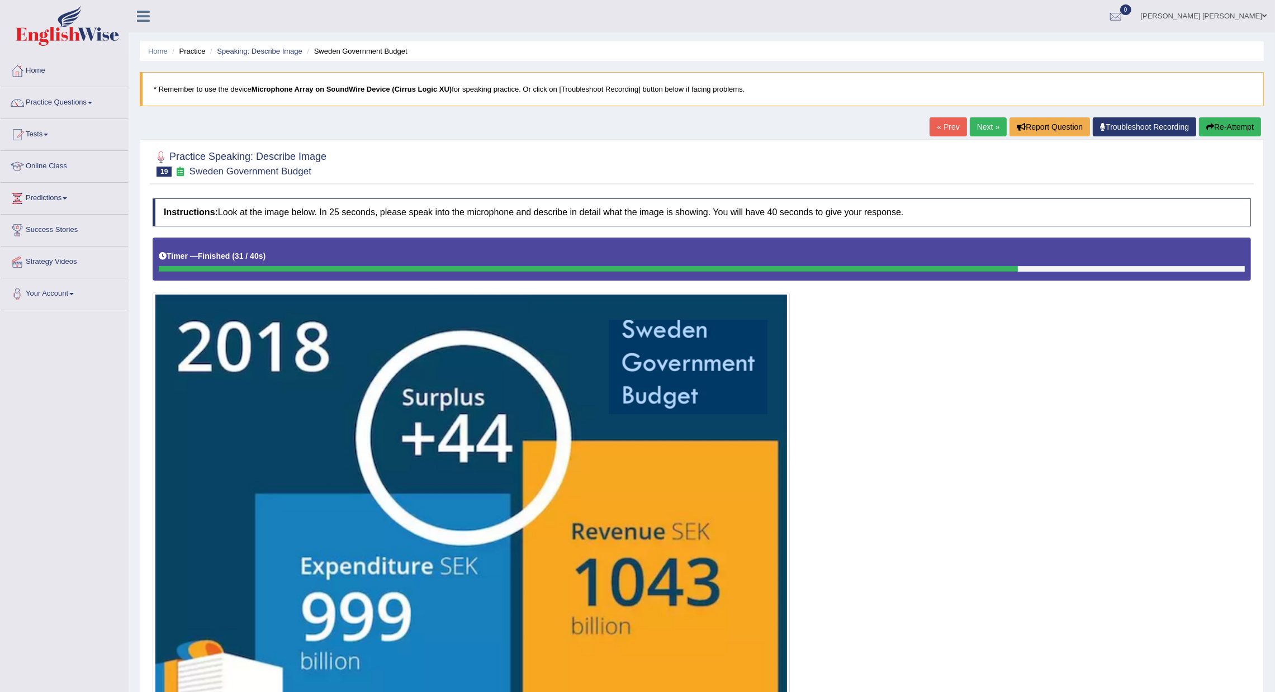
drag, startPoint x: 2479, startPoint y: 17, endPoint x: 126, endPoint y: 439, distance: 2390.5
click at [126, 439] on div "Toggle navigation Home Practice Questions Speaking Practice Read Aloud Repeat S…" at bounding box center [637, 438] width 1275 height 877
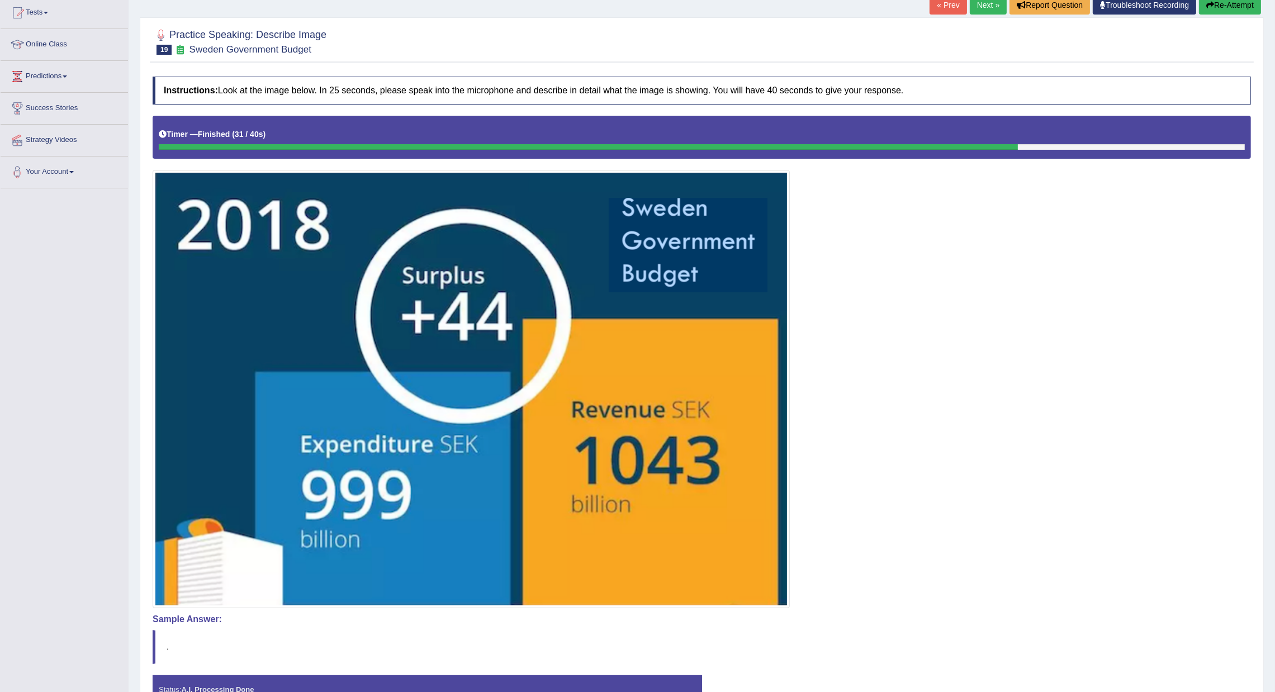
scroll to position [193, 0]
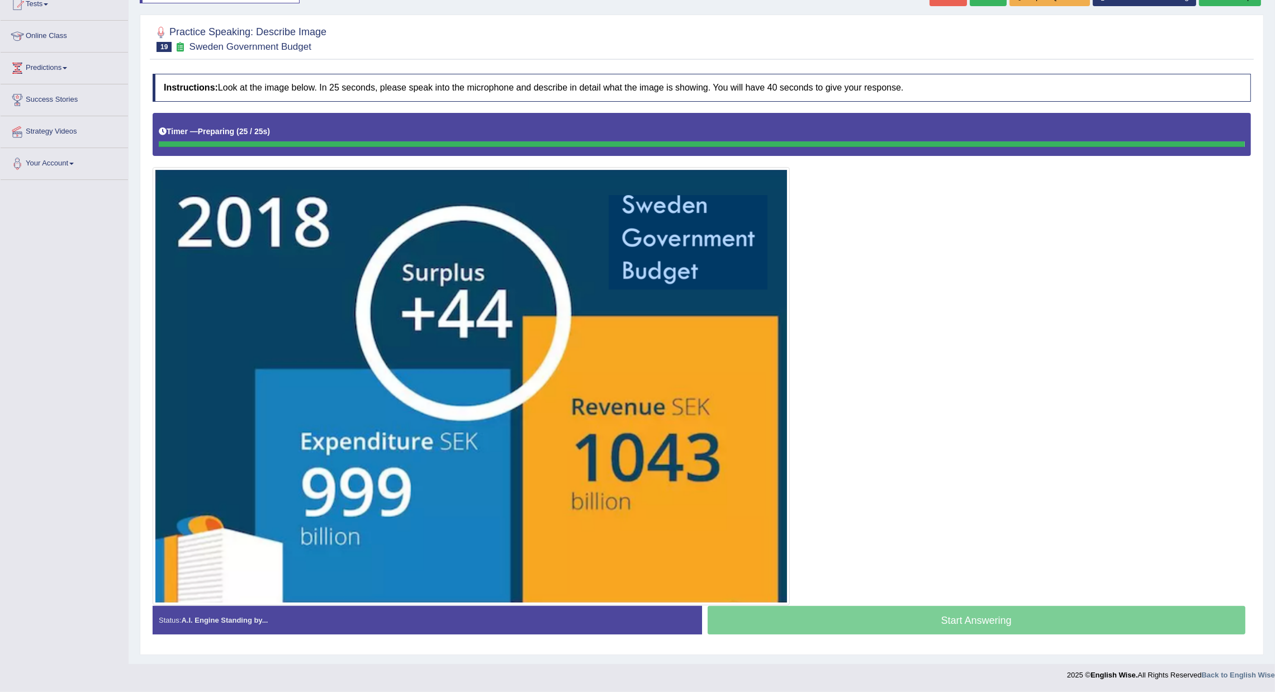
scroll to position [132, 0]
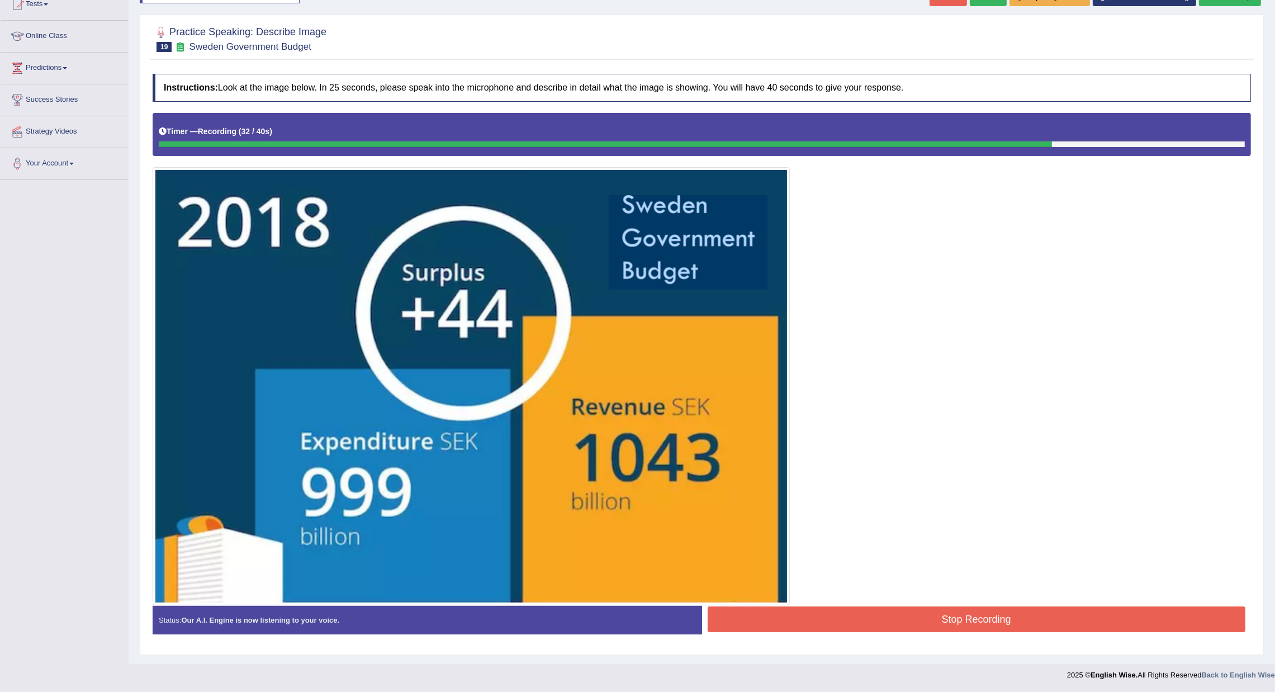
click at [892, 618] on button "Stop Recording" at bounding box center [977, 620] width 538 height 26
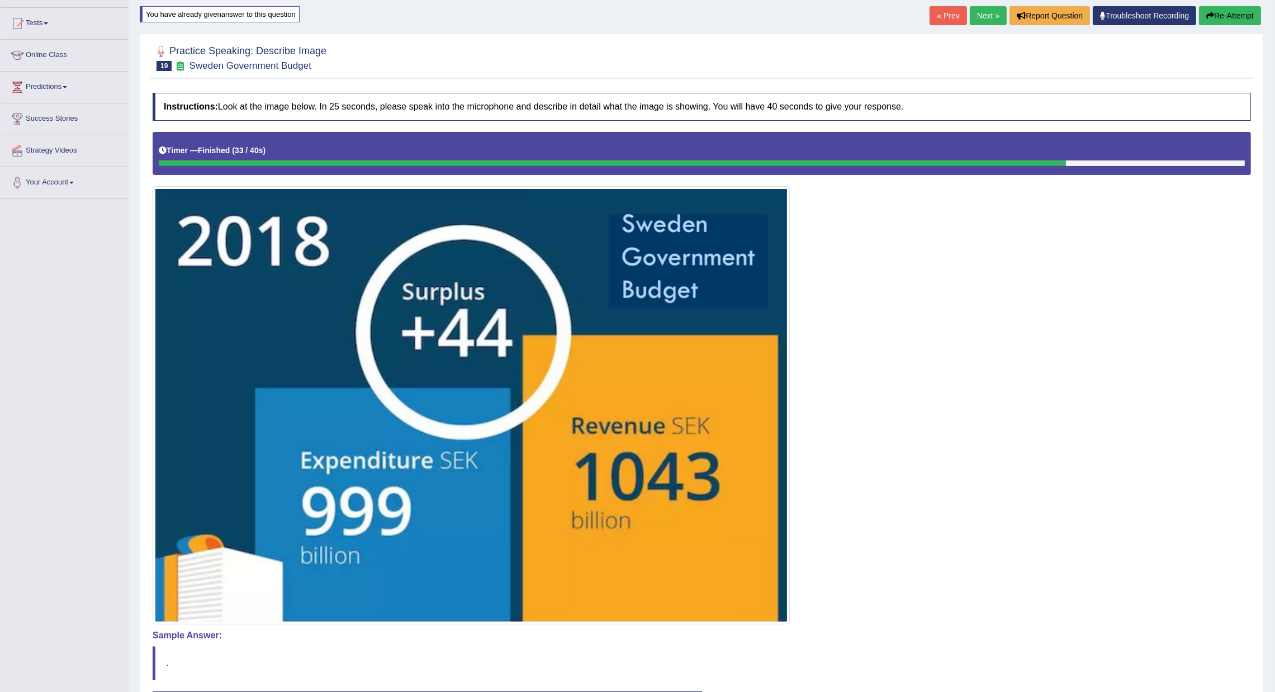
scroll to position [0, 0]
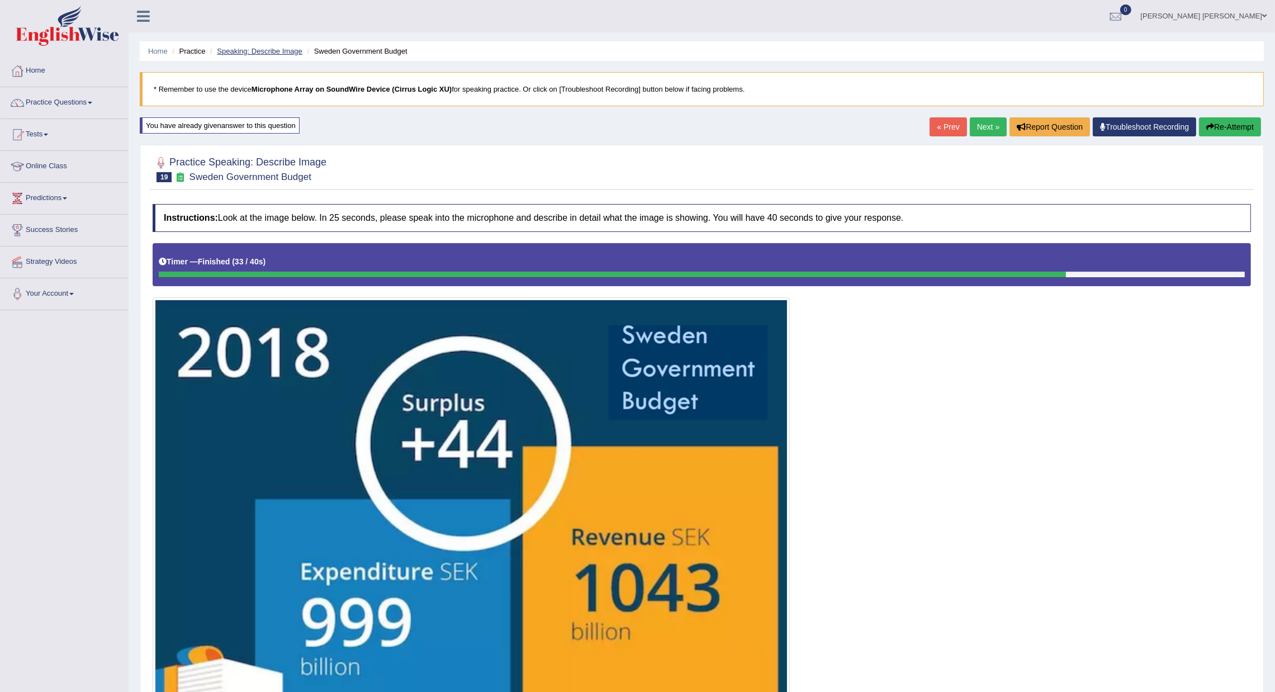
click at [271, 48] on link "Speaking: Describe Image" at bounding box center [259, 51] width 85 height 8
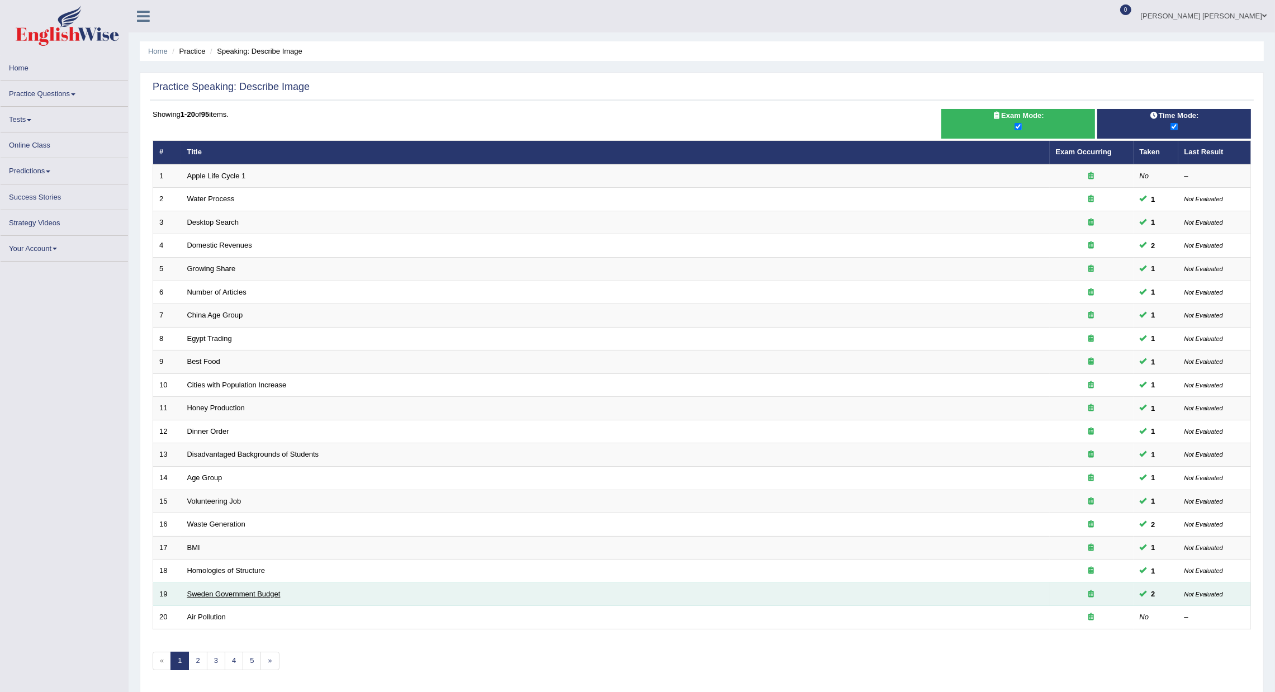
click at [231, 594] on link "Sweden Government Budget" at bounding box center [233, 594] width 93 height 8
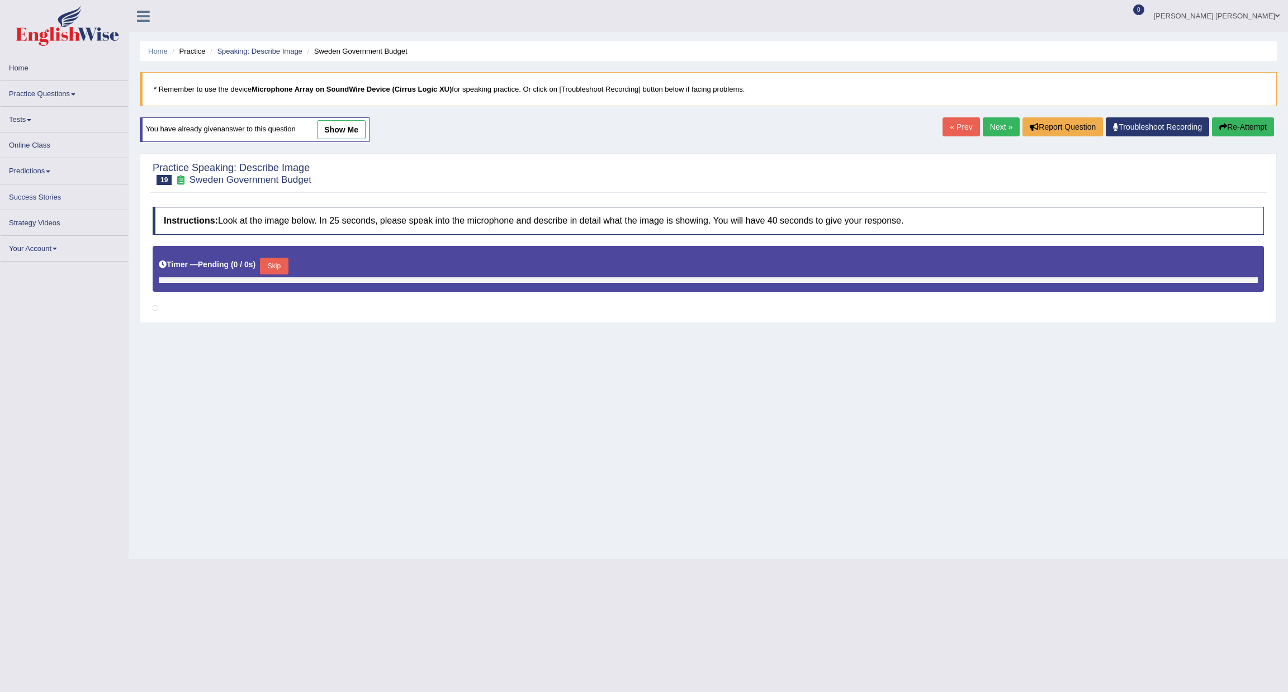
click at [333, 125] on link "show me" at bounding box center [341, 129] width 49 height 19
click at [345, 131] on link "show me" at bounding box center [341, 129] width 49 height 19
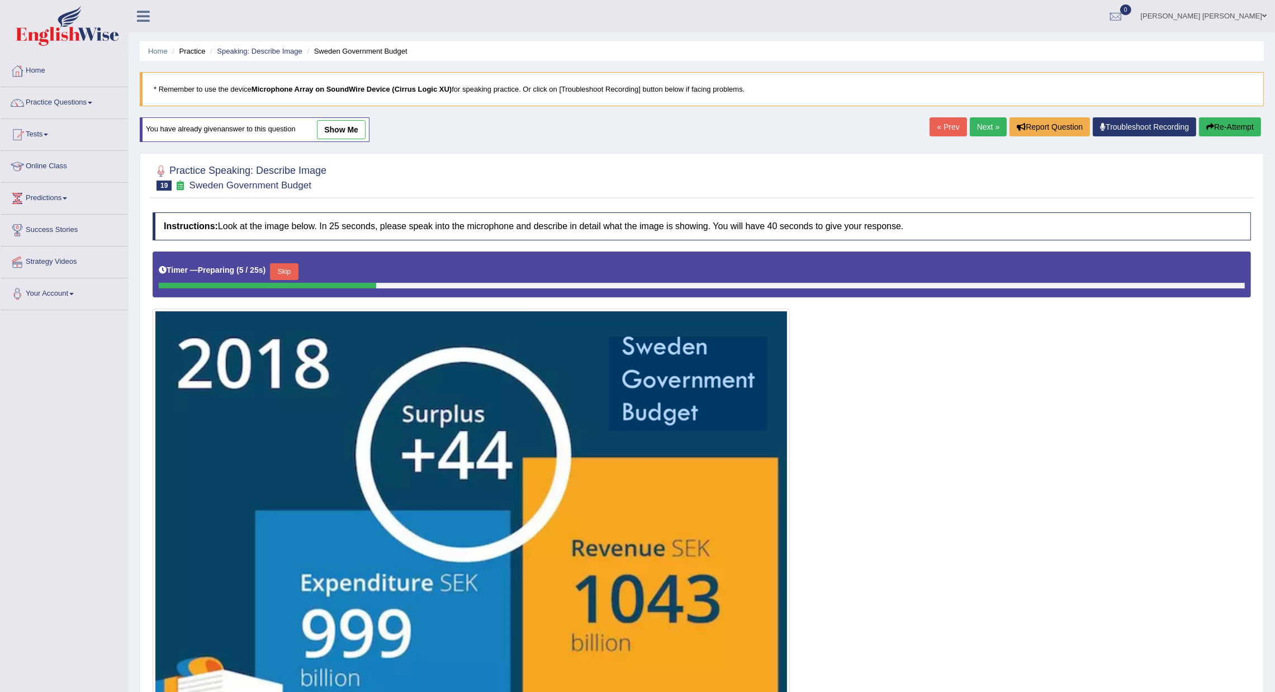
click at [337, 134] on link "show me" at bounding box center [341, 129] width 49 height 19
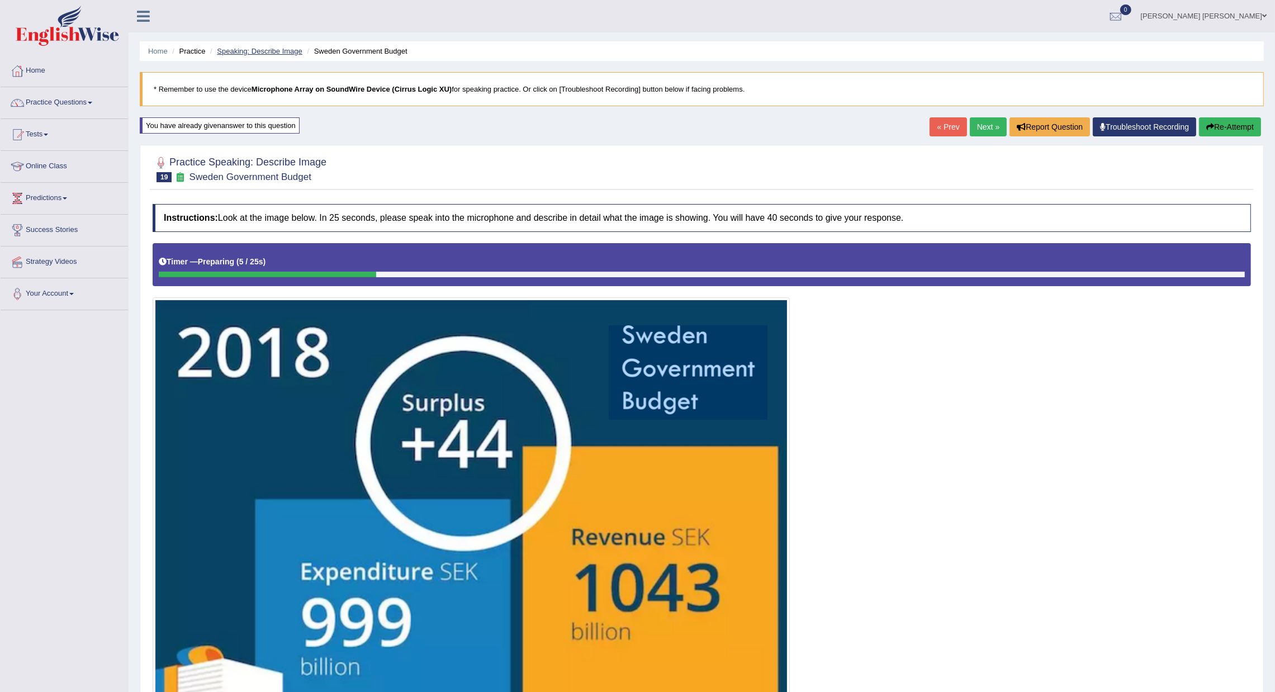
click at [249, 47] on link "Speaking: Describe Image" at bounding box center [259, 51] width 85 height 8
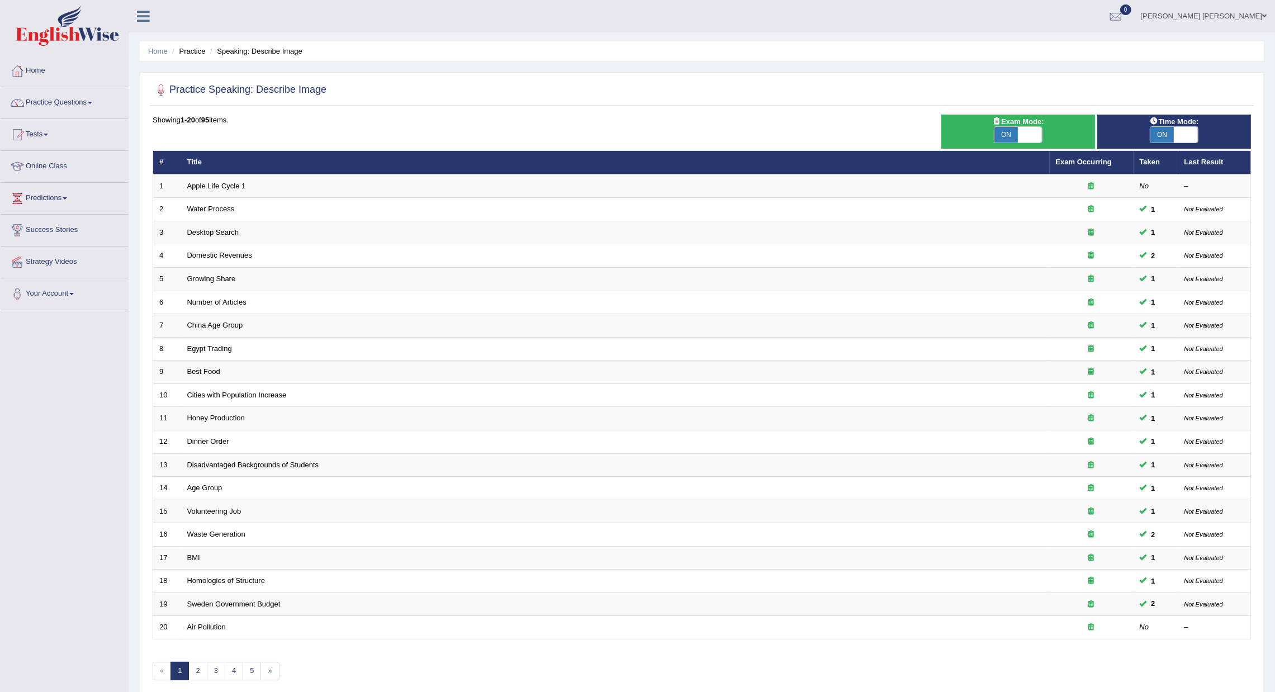
click at [1005, 129] on span "ON" at bounding box center [1006, 135] width 23 height 16
checkbox input "false"
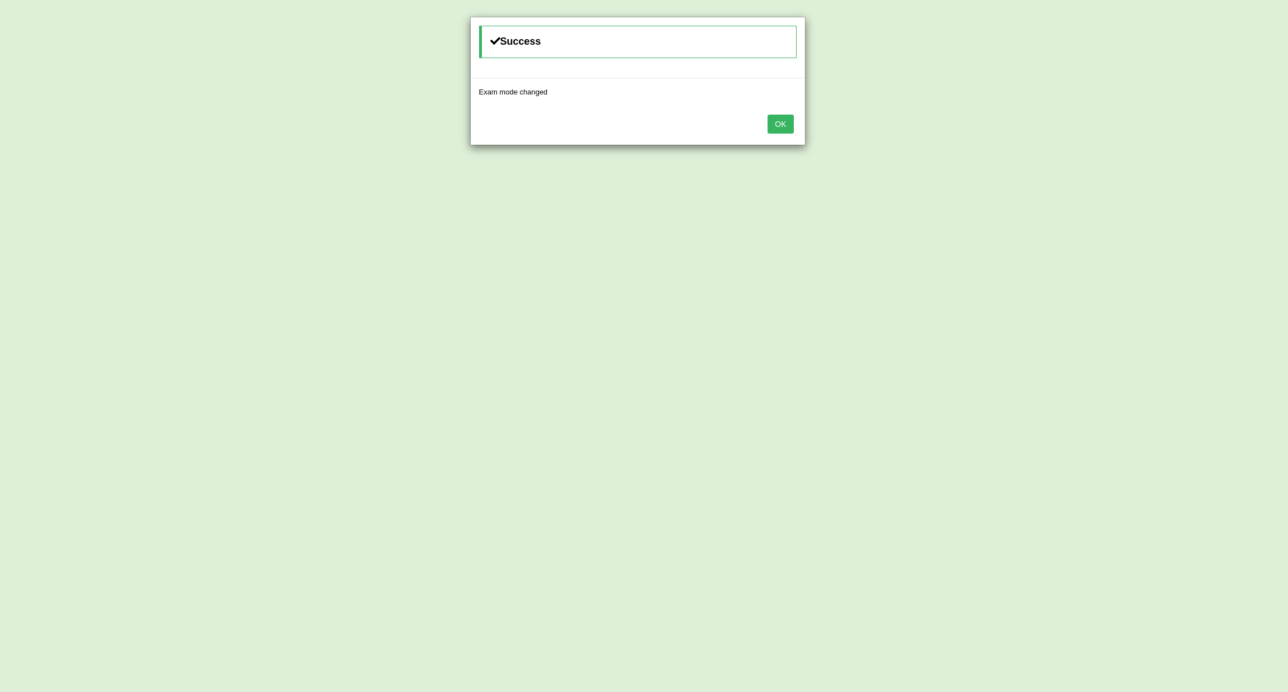
click at [791, 127] on button "OK" at bounding box center [781, 124] width 26 height 19
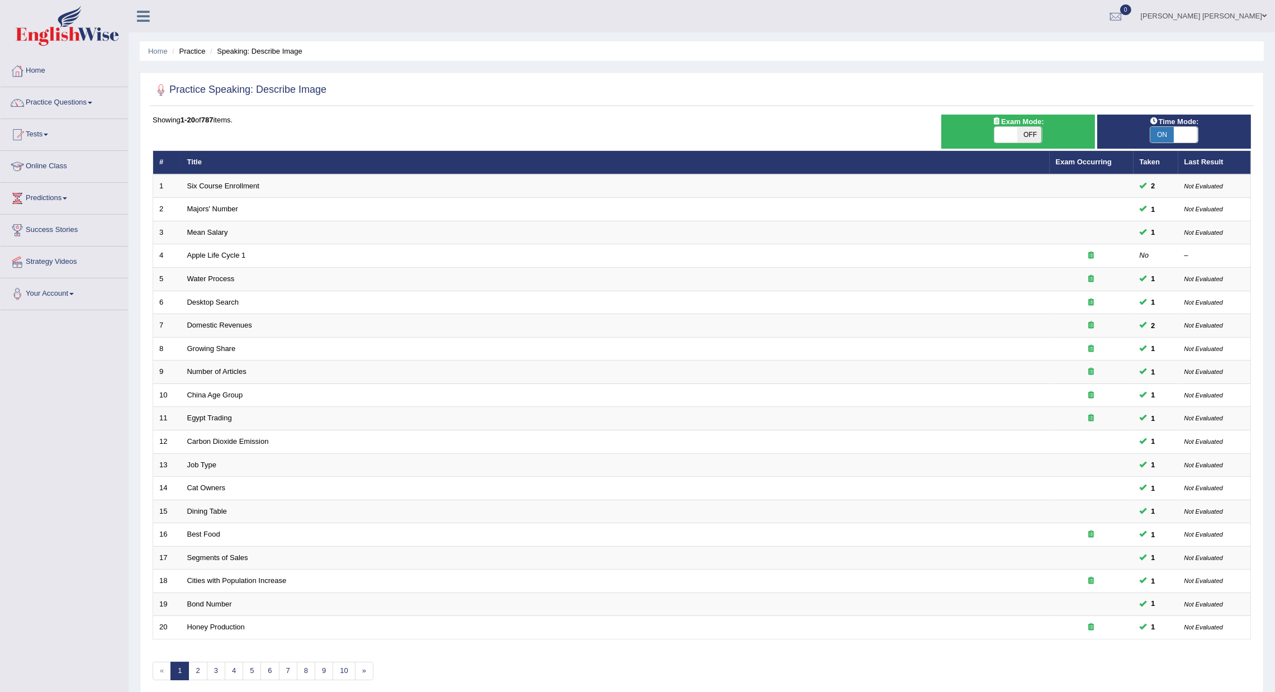
click at [1183, 138] on span at bounding box center [1185, 135] width 23 height 16
checkbox input "false"
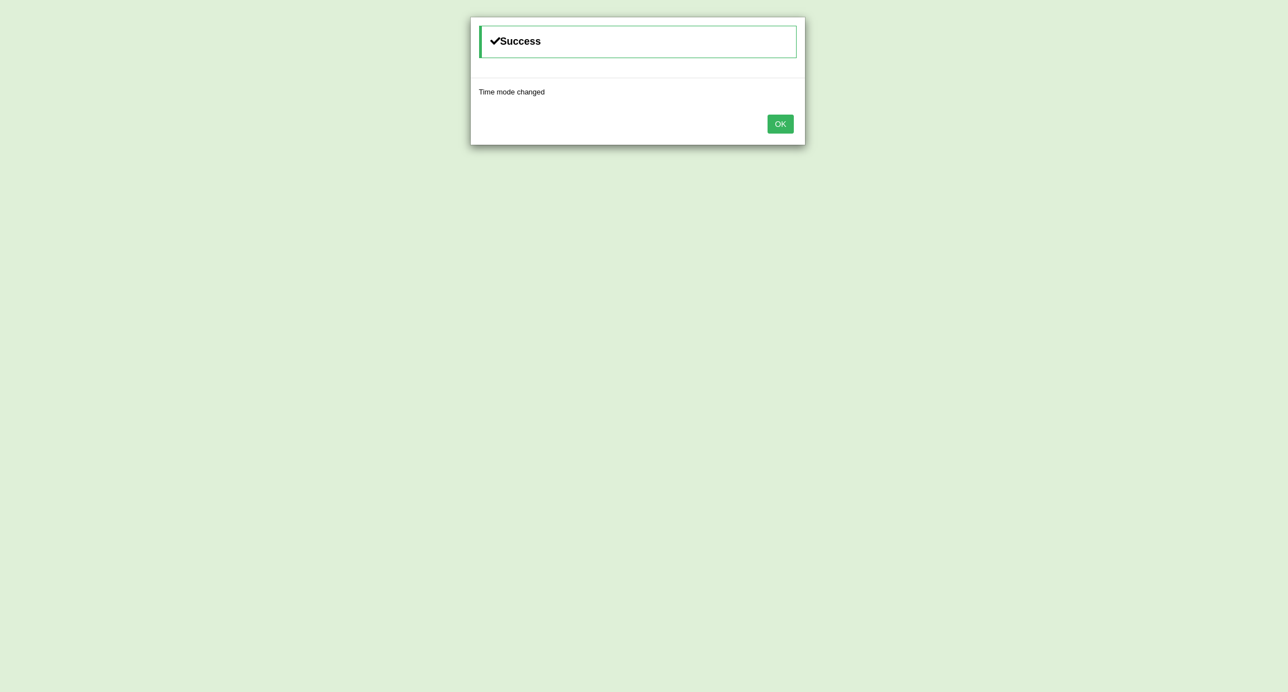
click at [770, 126] on button "OK" at bounding box center [781, 124] width 26 height 19
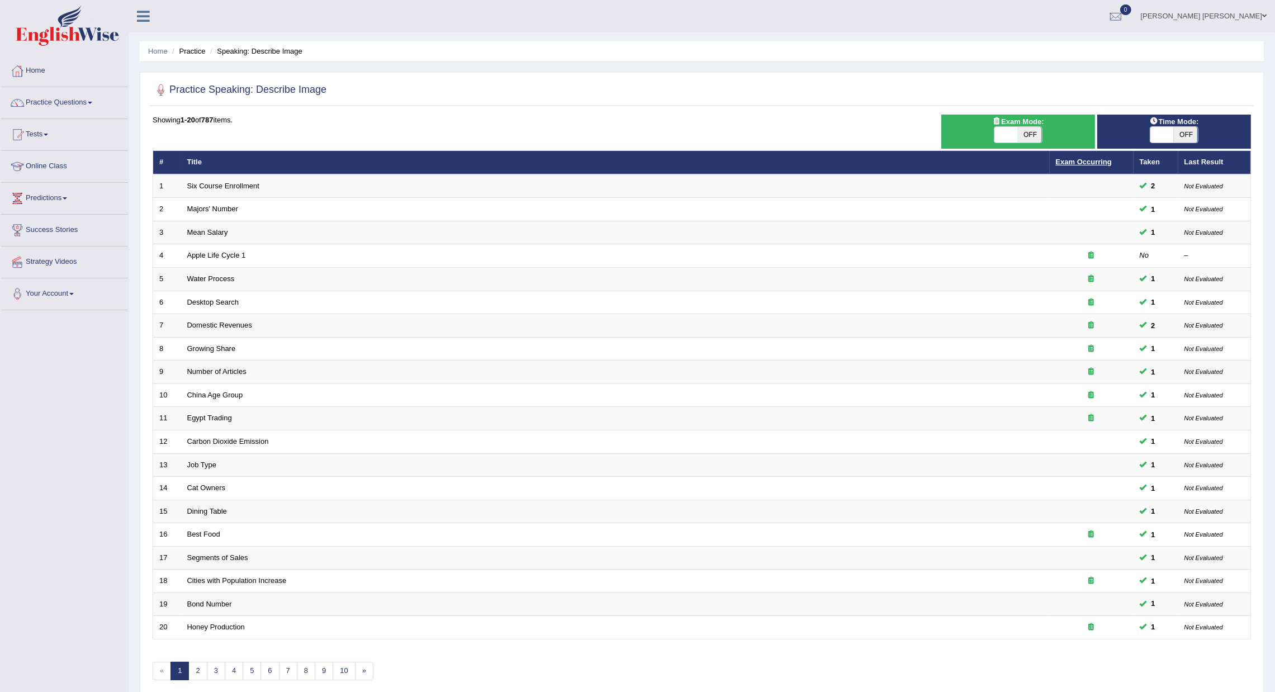
click at [1077, 159] on link "Exam Occurring" at bounding box center [1084, 162] width 56 height 8
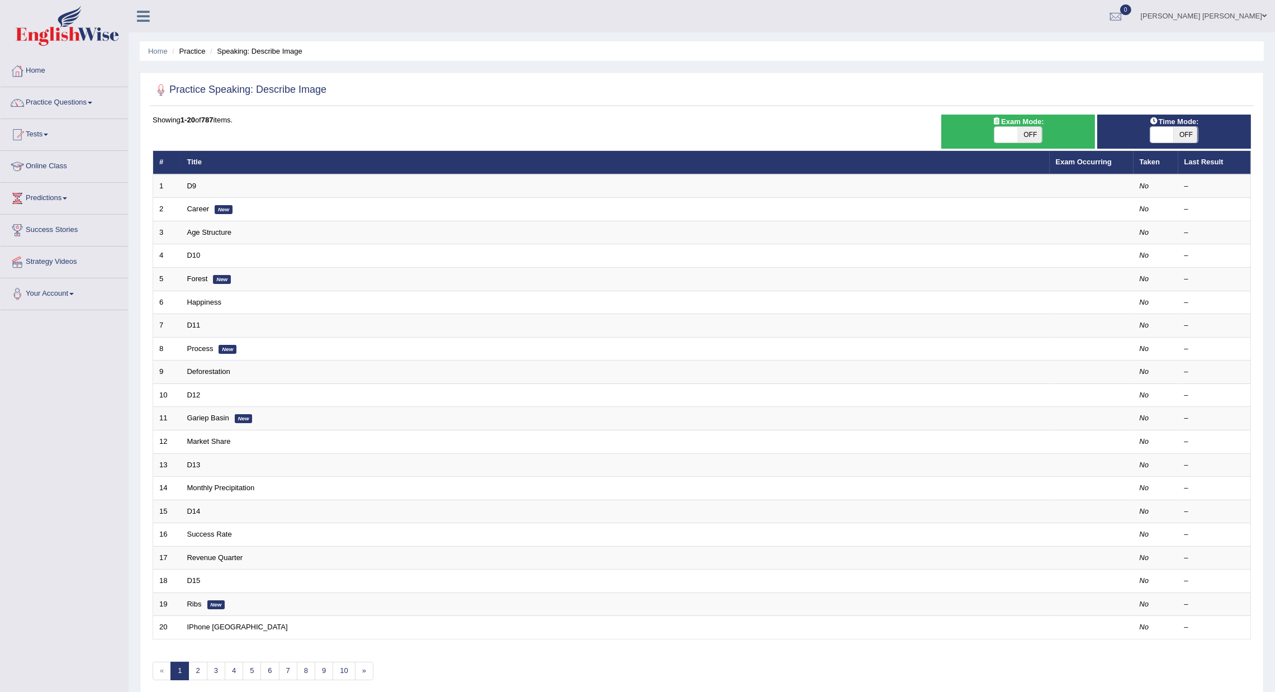
click at [1077, 160] on link "Exam Occurring" at bounding box center [1084, 162] width 56 height 8
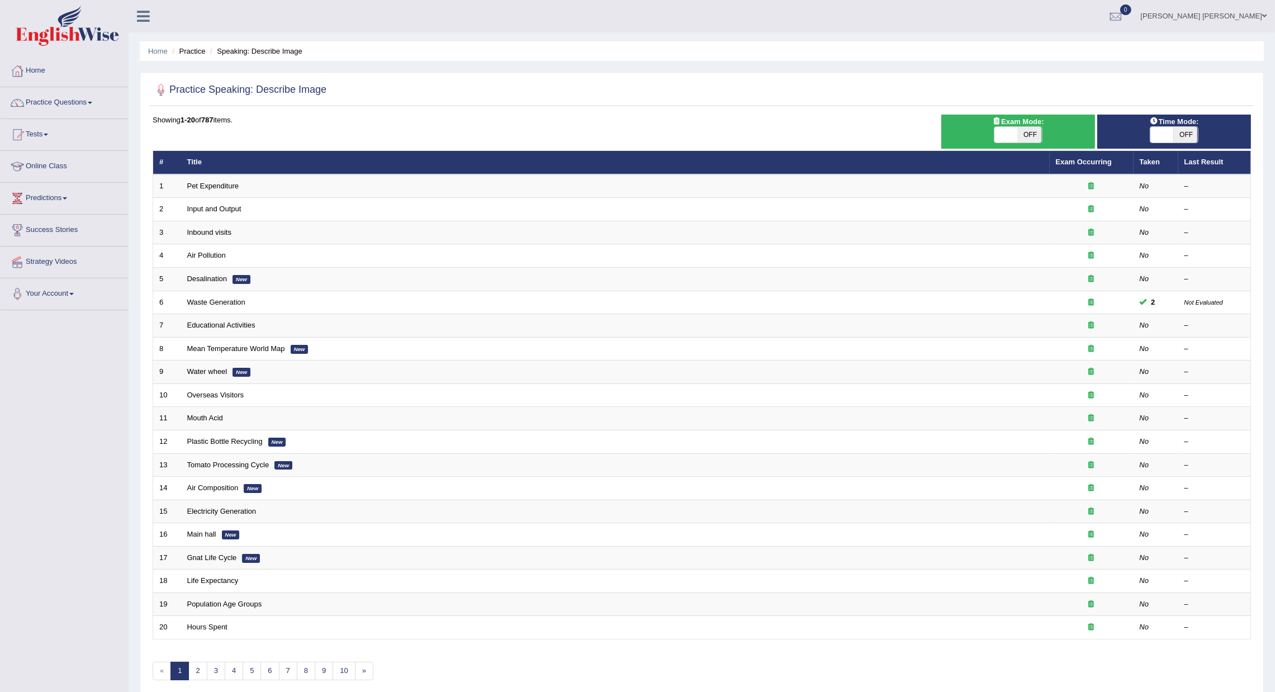
click at [196, 160] on th "Title" at bounding box center [615, 162] width 869 height 23
